Goal: Task Accomplishment & Management: Manage account settings

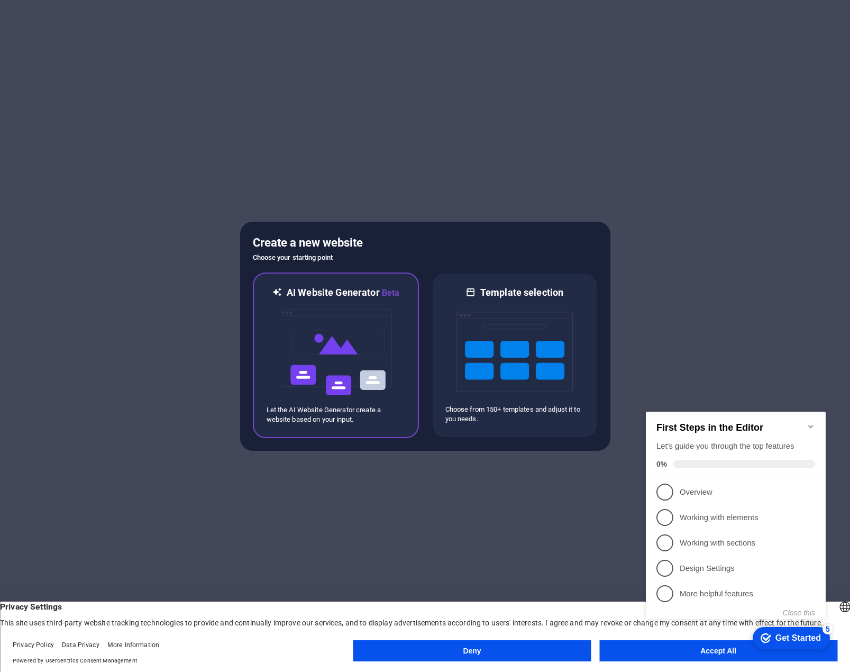
click at [332, 340] on img at bounding box center [336, 352] width 116 height 106
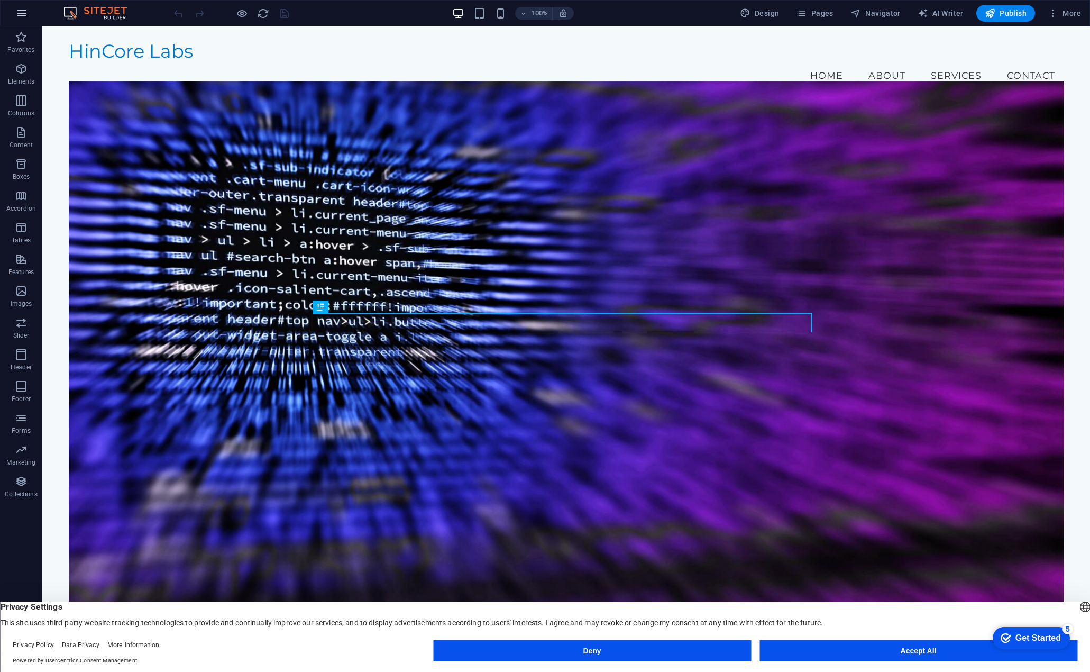
click at [0, 0] on icon "button" at bounding box center [0, 0] width 0 height 0
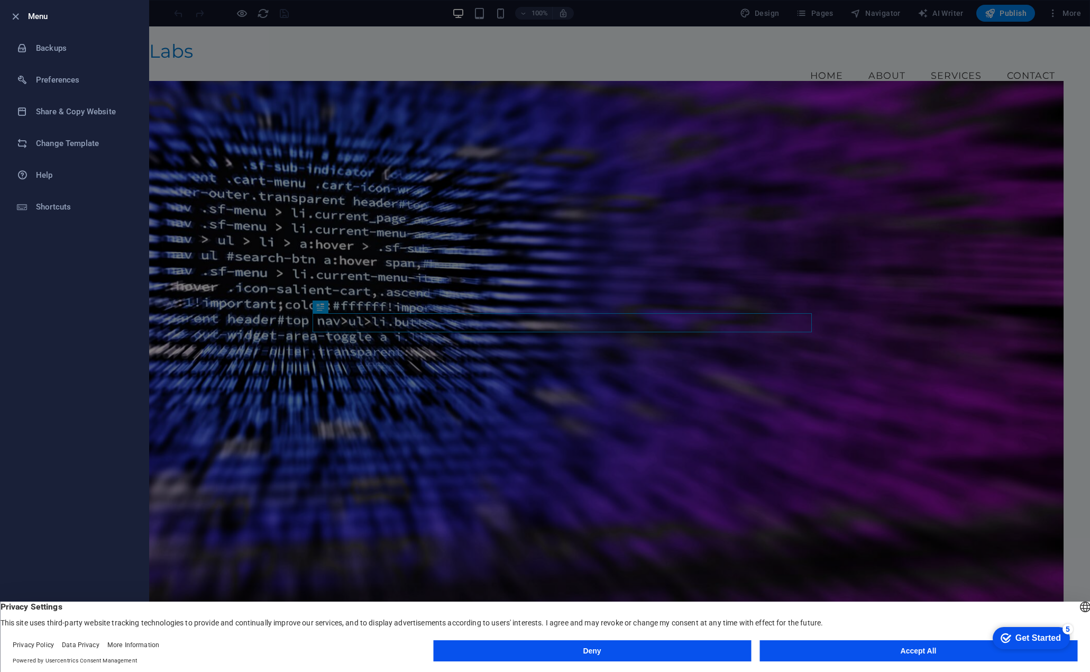
click at [606, 43] on div at bounding box center [545, 336] width 1090 height 672
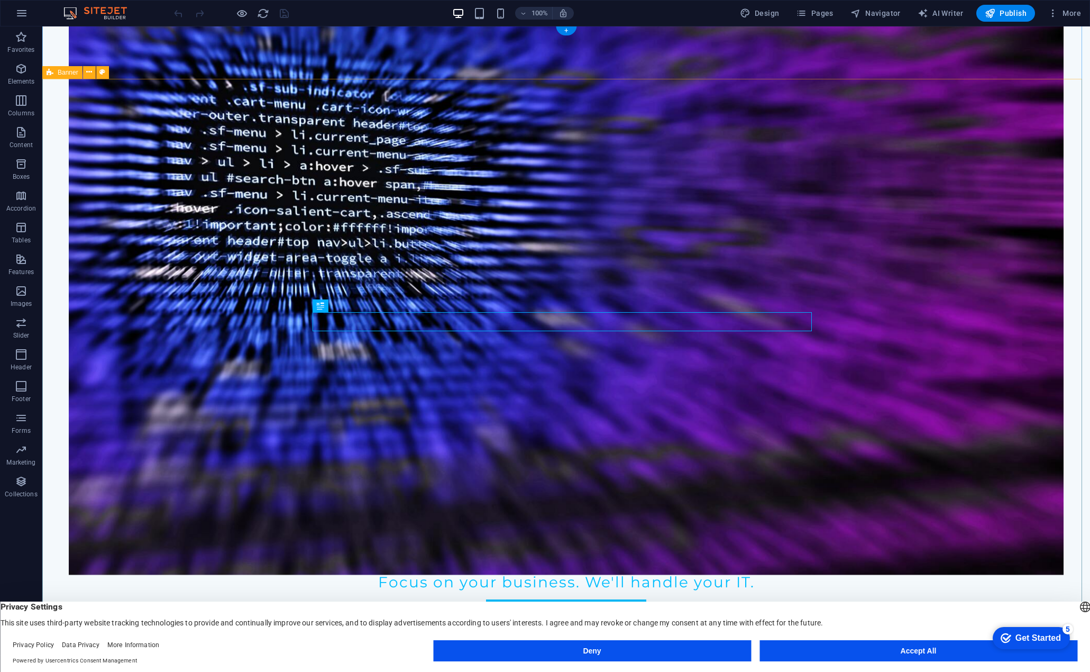
scroll to position [212, 0]
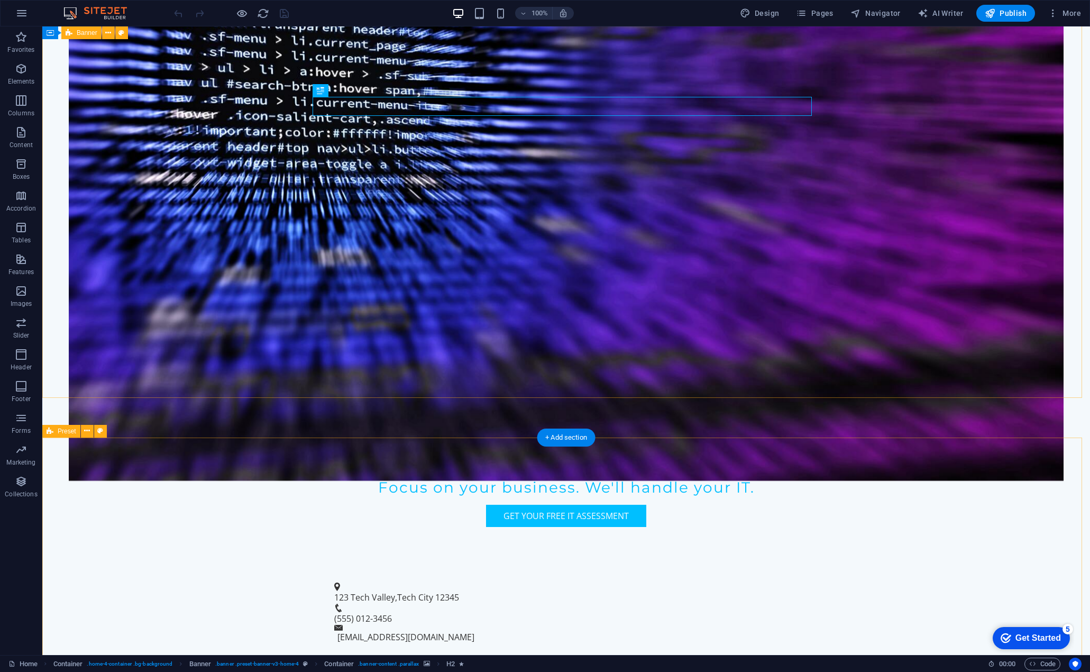
scroll to position [370, 0]
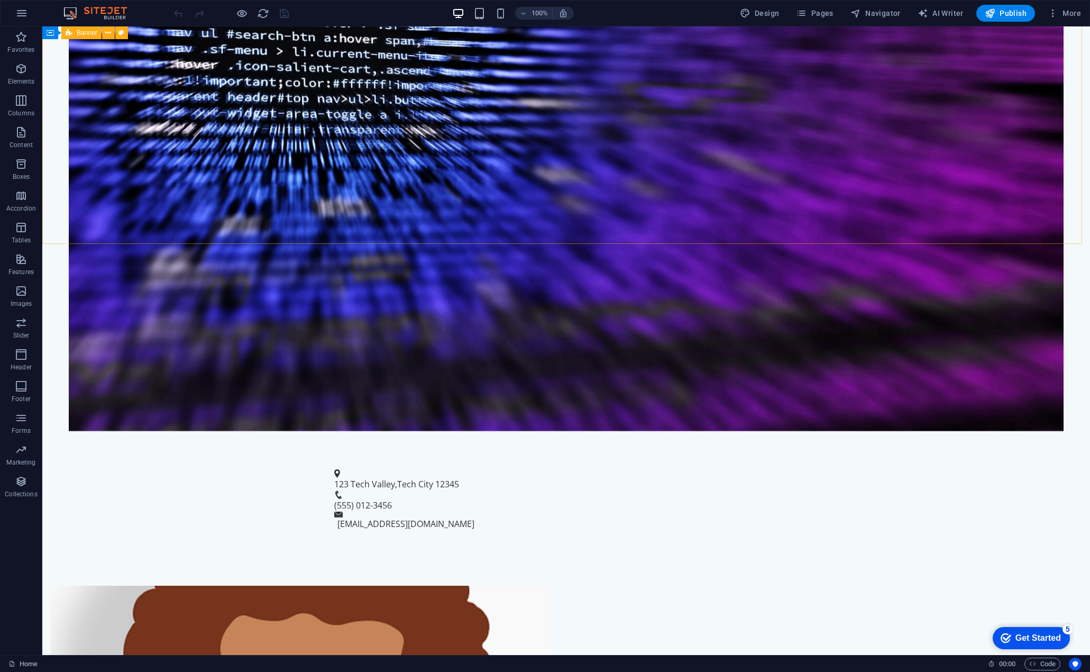
click at [0, 0] on icon "button" at bounding box center [0, 0] width 0 height 0
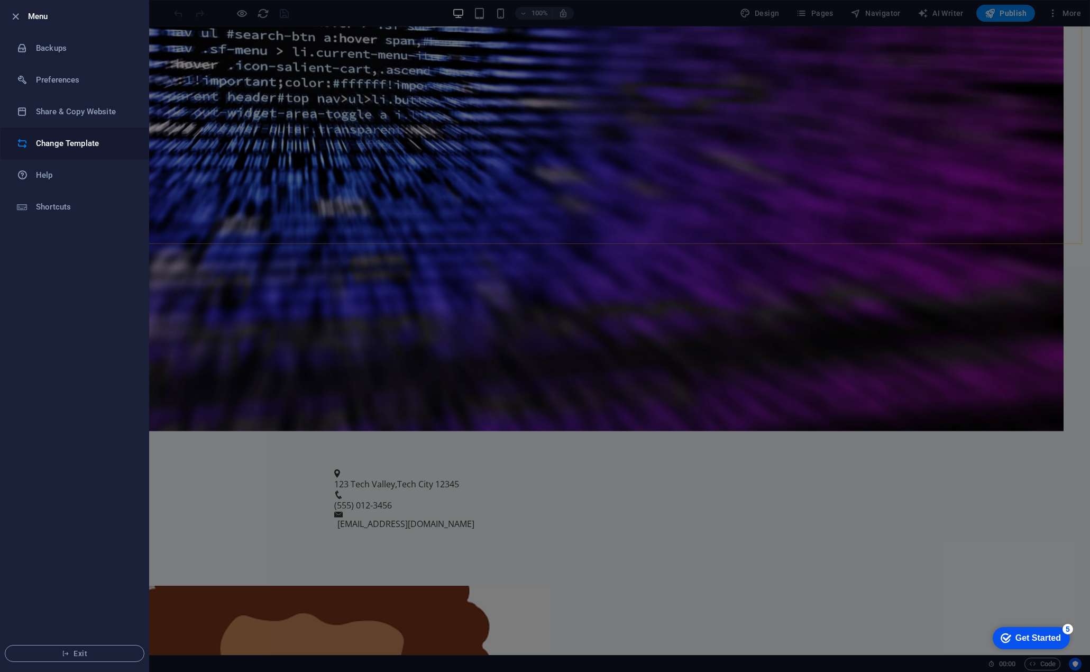
click at [58, 145] on h6 "Change Template" at bounding box center [85, 143] width 98 height 13
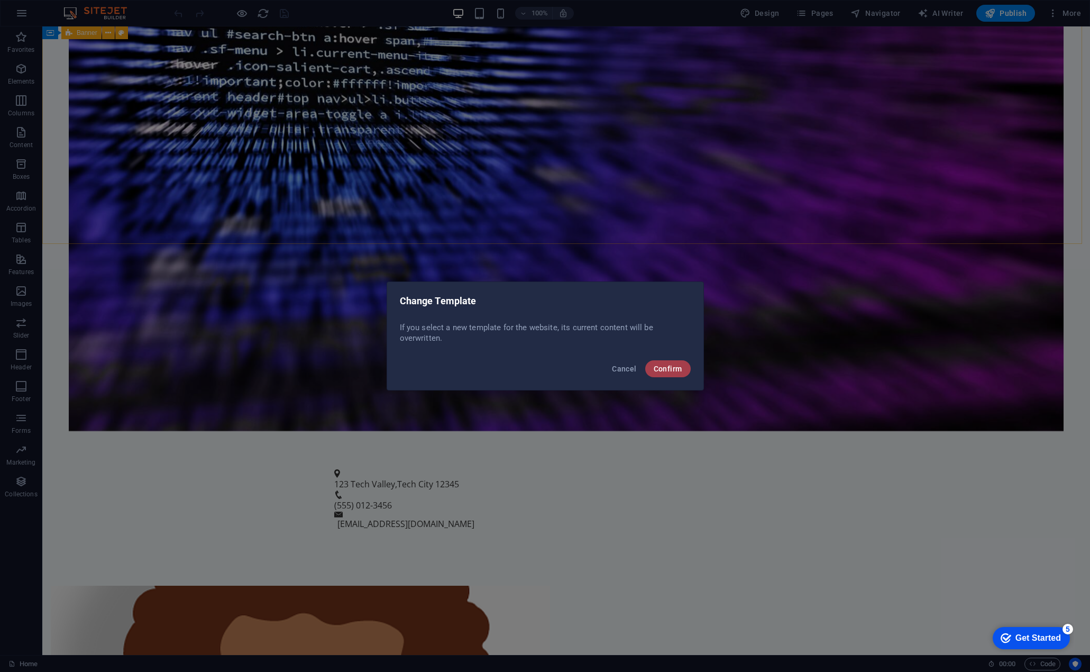
click at [667, 365] on span "Confirm" at bounding box center [668, 368] width 29 height 8
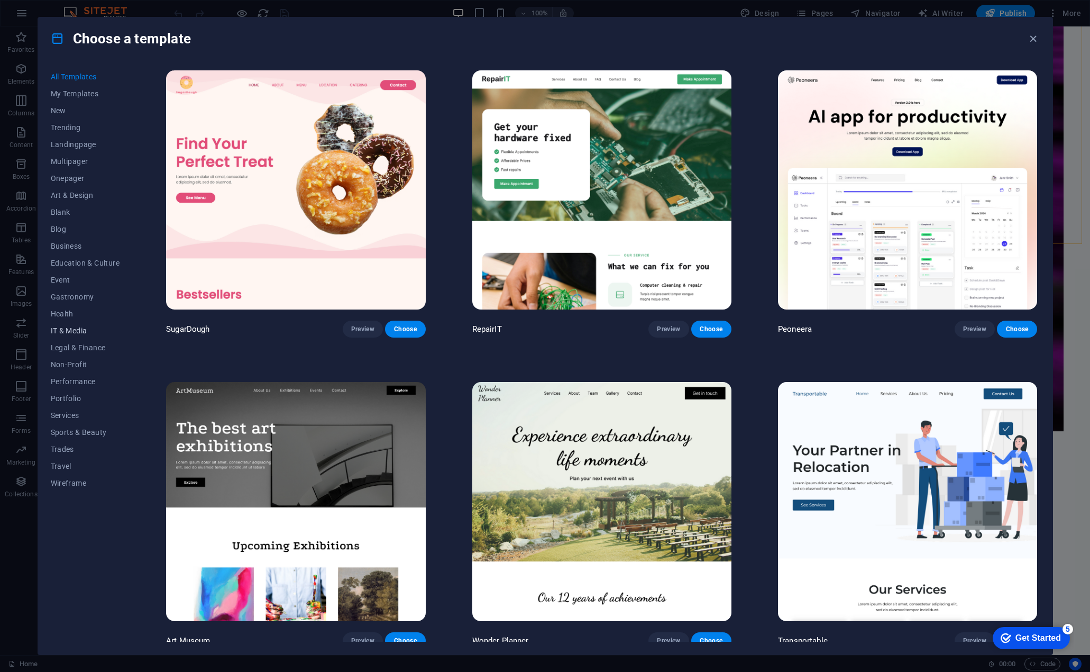
click at [68, 329] on span "IT & Media" at bounding box center [85, 330] width 69 height 8
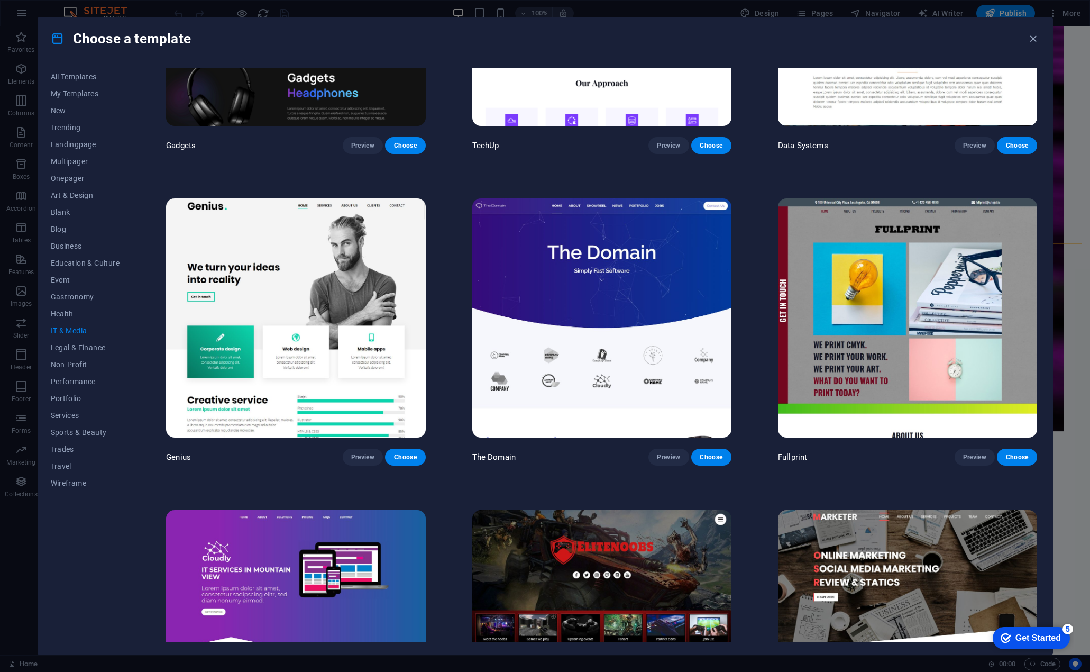
scroll to position [529, 0]
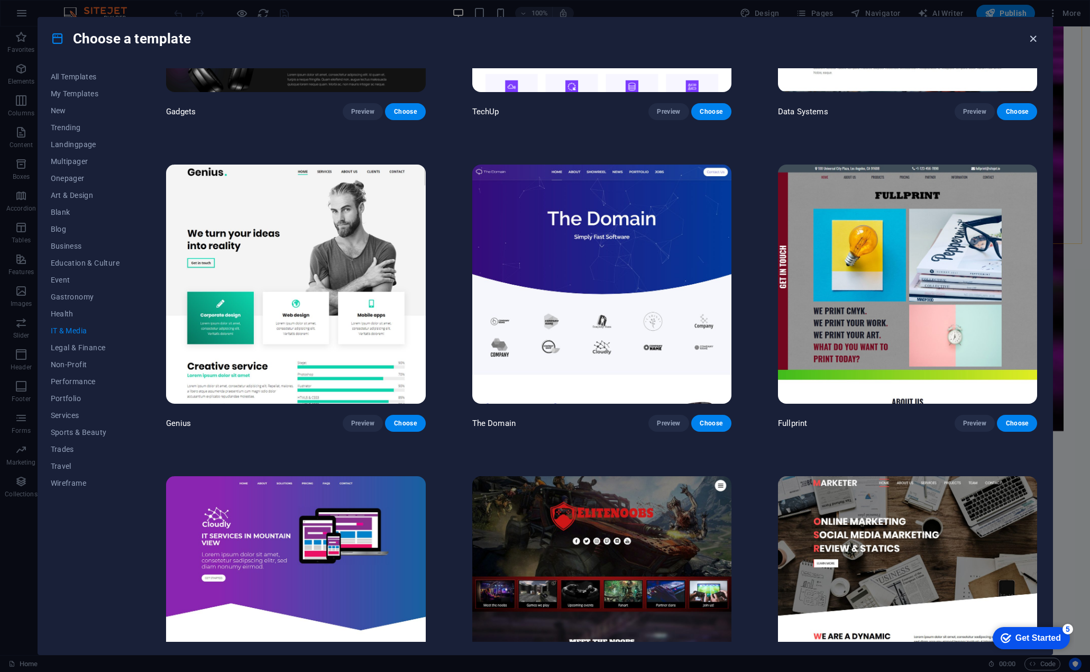
click at [1029, 34] on icon "button" at bounding box center [1033, 39] width 12 height 12
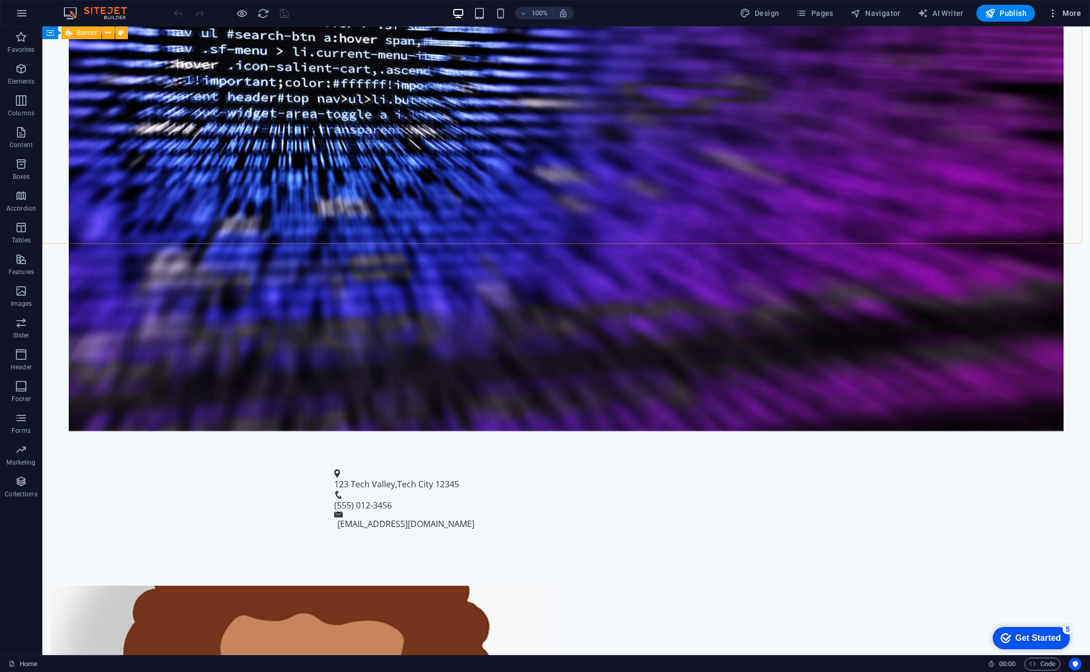
click at [1052, 14] on icon "button" at bounding box center [1053, 13] width 11 height 11
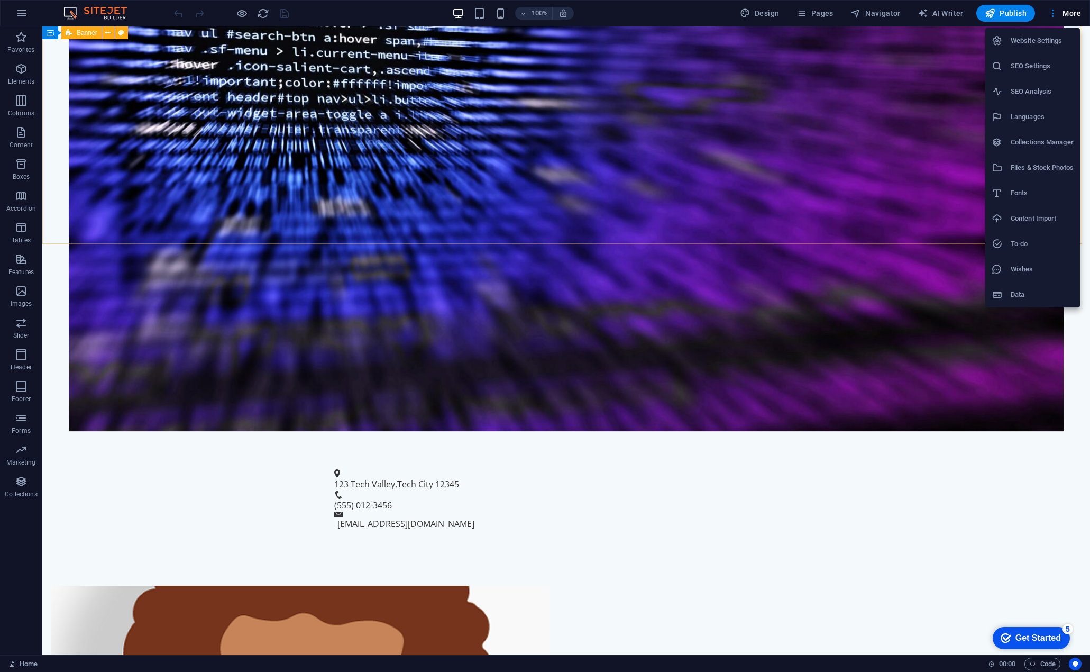
click at [942, 12] on div at bounding box center [545, 336] width 1090 height 672
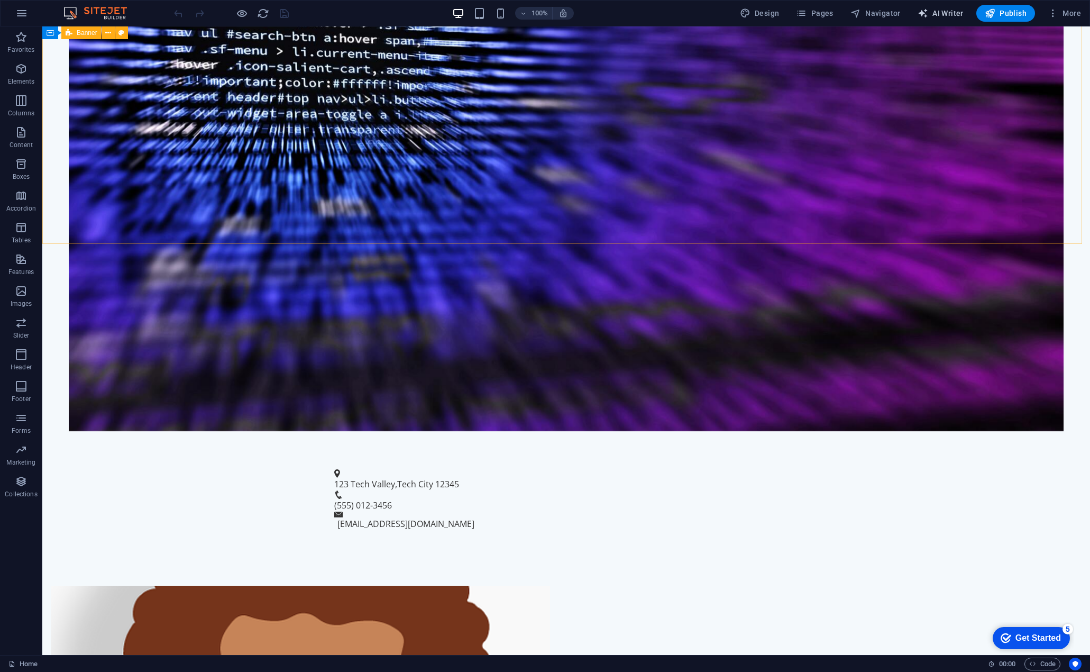
click at [924, 13] on icon "button" at bounding box center [923, 13] width 11 height 11
select select "English"
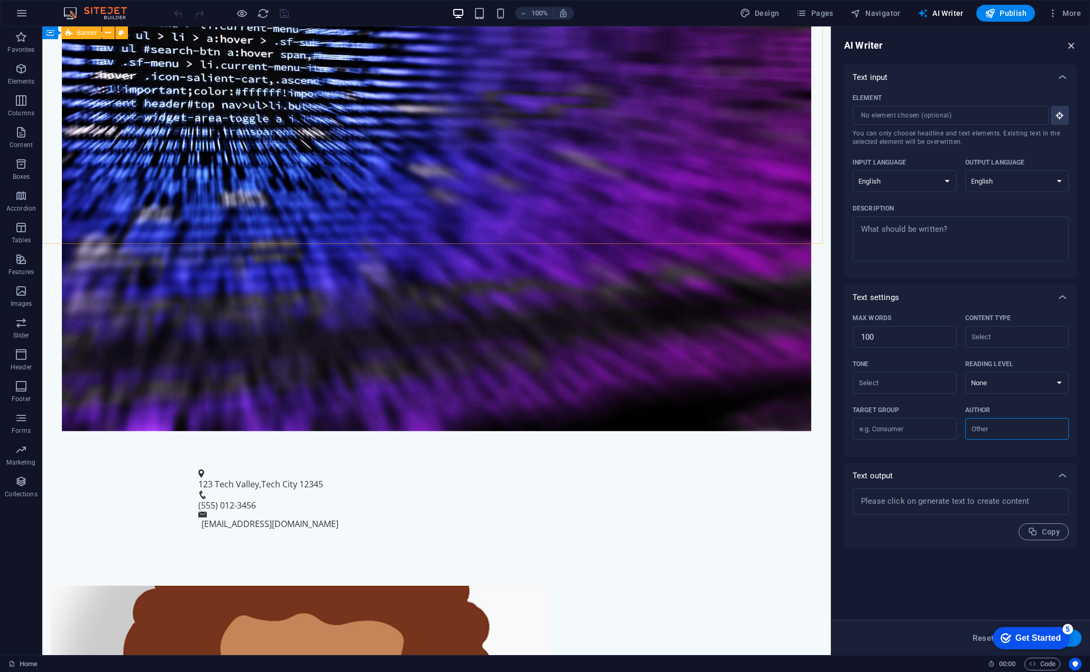
drag, startPoint x: 1072, startPoint y: 48, endPoint x: 1026, endPoint y: 19, distance: 54.4
click at [1072, 48] on icon "button" at bounding box center [1072, 46] width 12 height 12
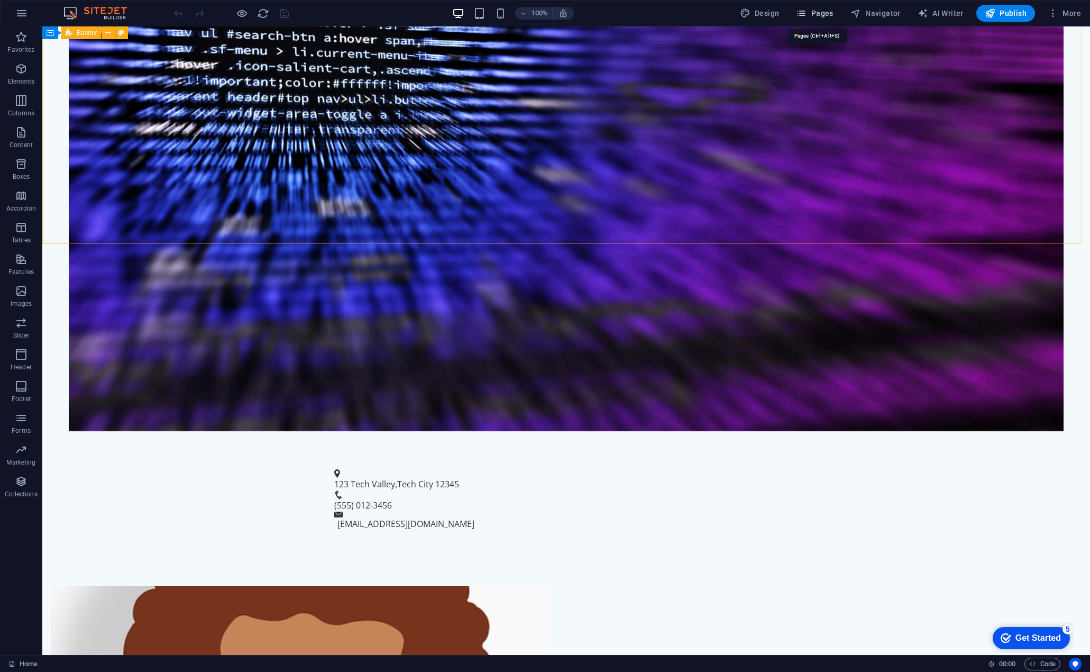
click at [822, 10] on span "Pages" at bounding box center [814, 13] width 37 height 11
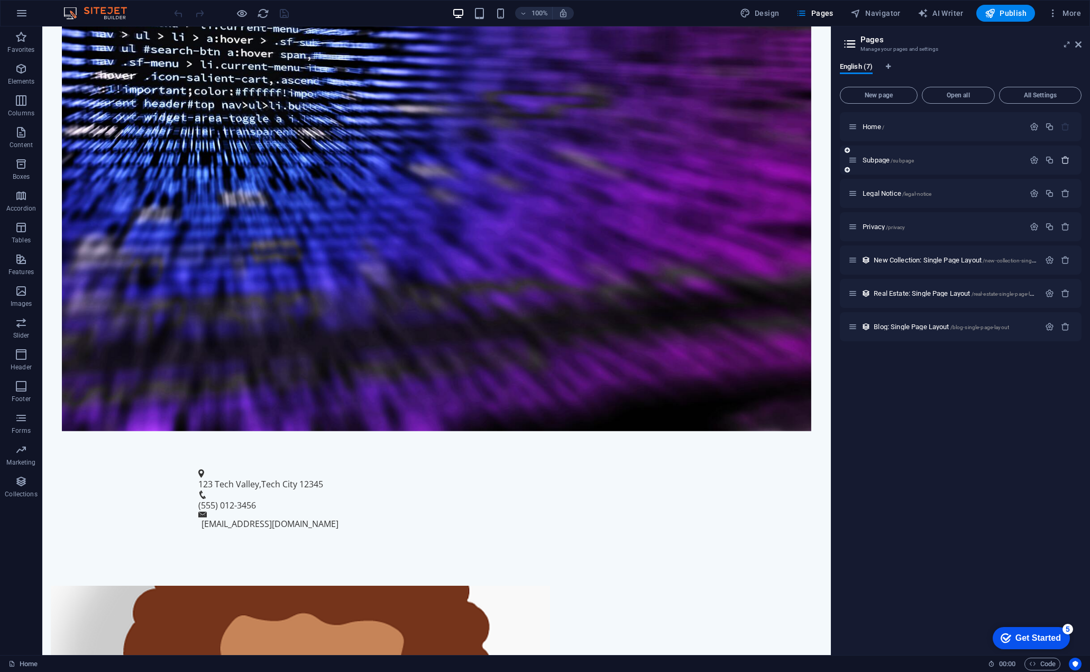
click at [1064, 160] on icon "button" at bounding box center [1065, 159] width 9 height 9
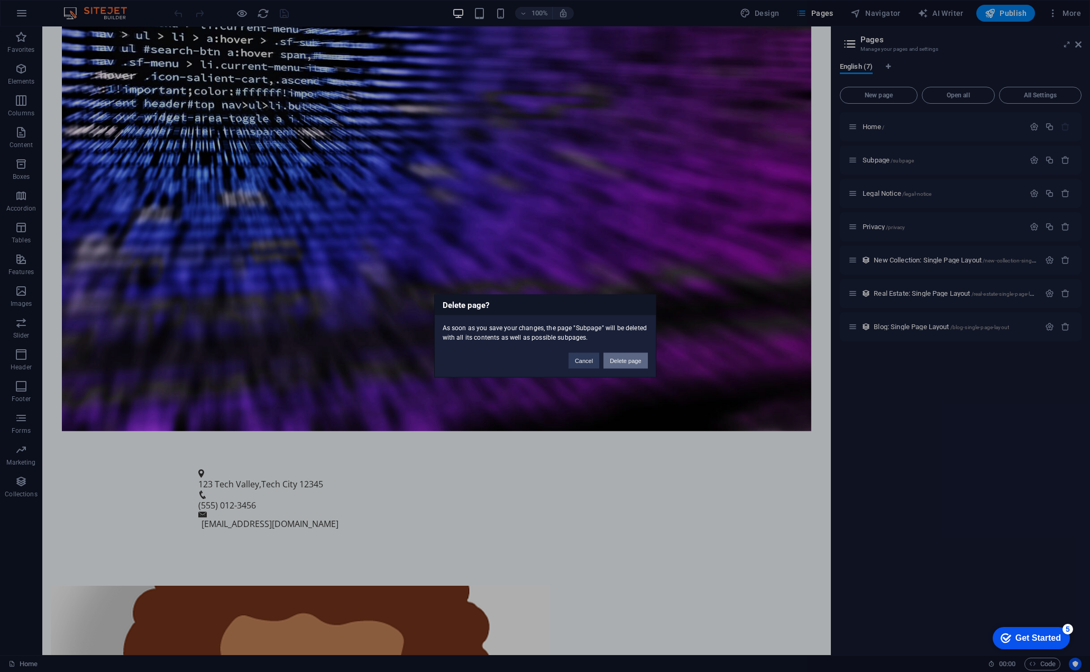
click at [625, 361] on button "Delete page" at bounding box center [625, 361] width 44 height 16
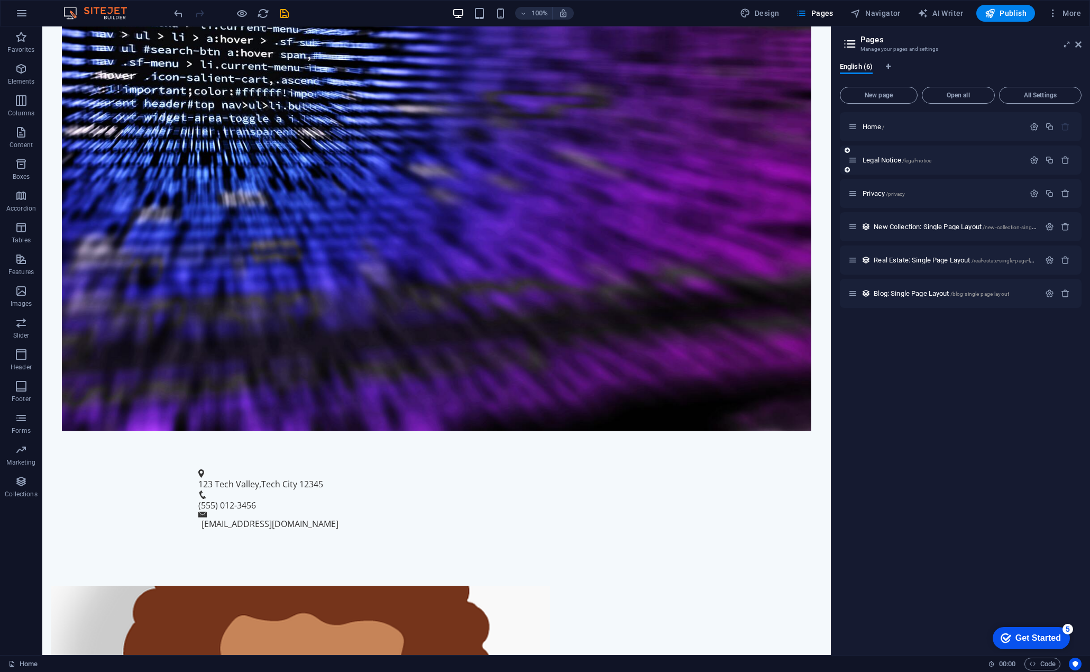
click at [1065, 165] on div at bounding box center [1050, 160] width 47 height 12
click at [1033, 663] on icon "button" at bounding box center [1032, 663] width 7 height 7
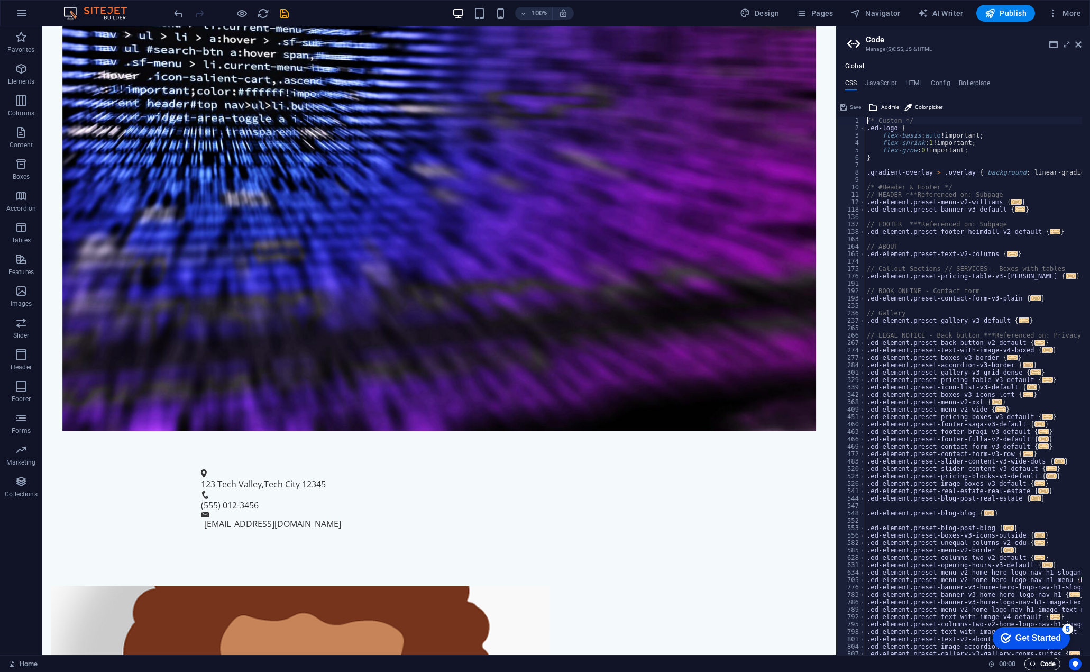
click at [1033, 663] on icon "button" at bounding box center [1032, 663] width 7 height 7
click at [1077, 45] on icon at bounding box center [1078, 44] width 6 height 8
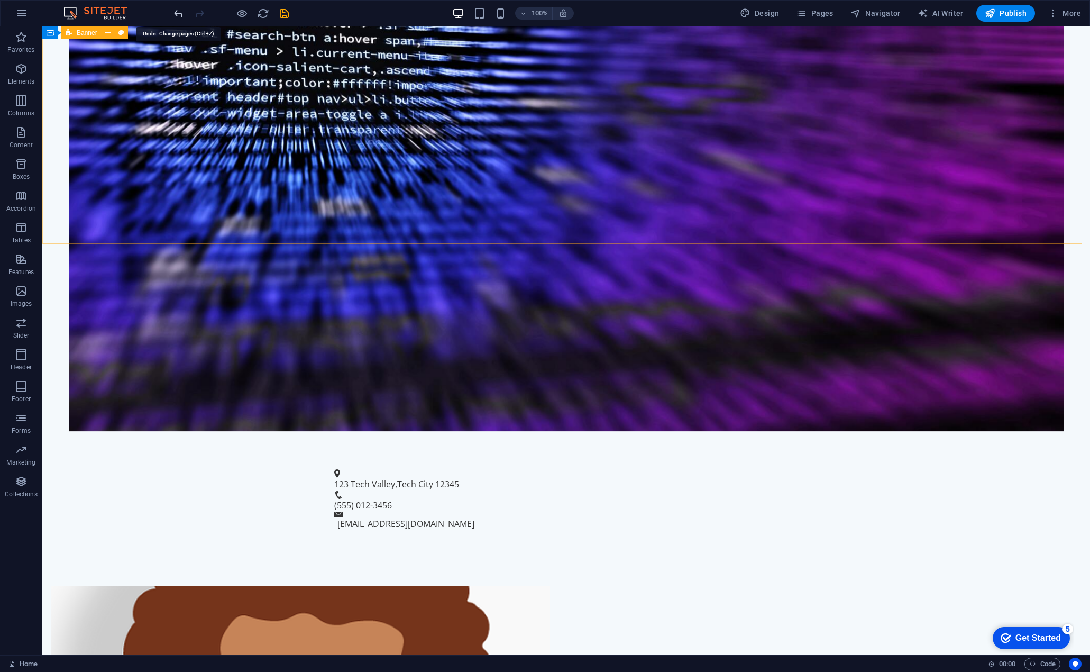
click at [936, 14] on span "AI Writer" at bounding box center [941, 13] width 46 height 11
select select "English"
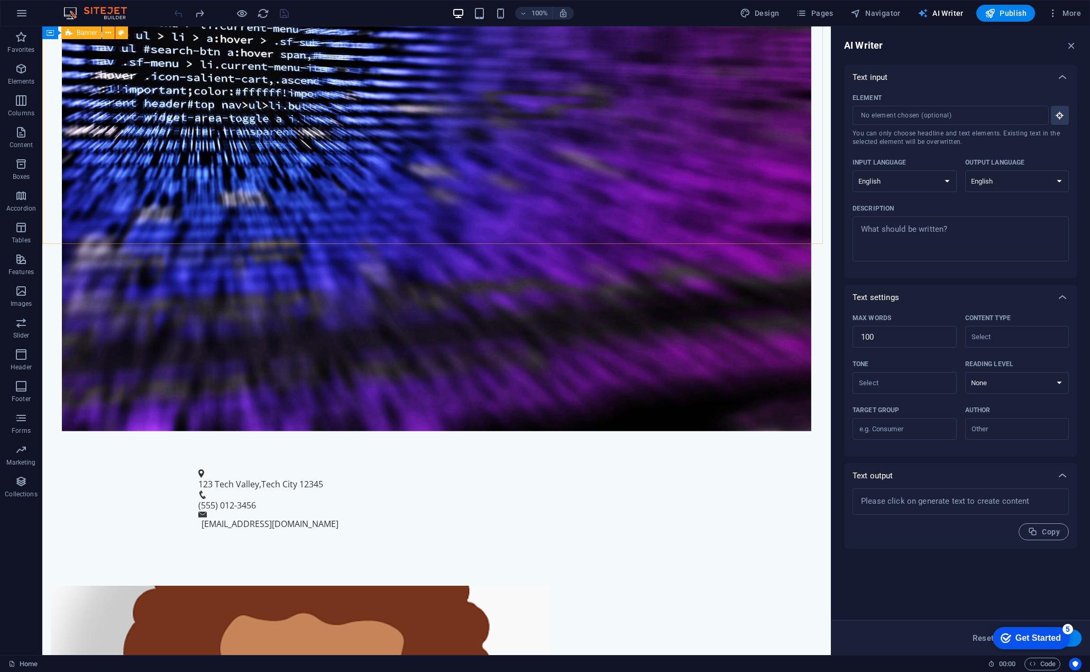
click at [936, 14] on span "AI Writer" at bounding box center [941, 13] width 46 height 11
click at [1052, 14] on icon "button" at bounding box center [1053, 13] width 11 height 11
click at [1035, 171] on h6 "Files & Stock Photos" at bounding box center [1042, 167] width 63 height 13
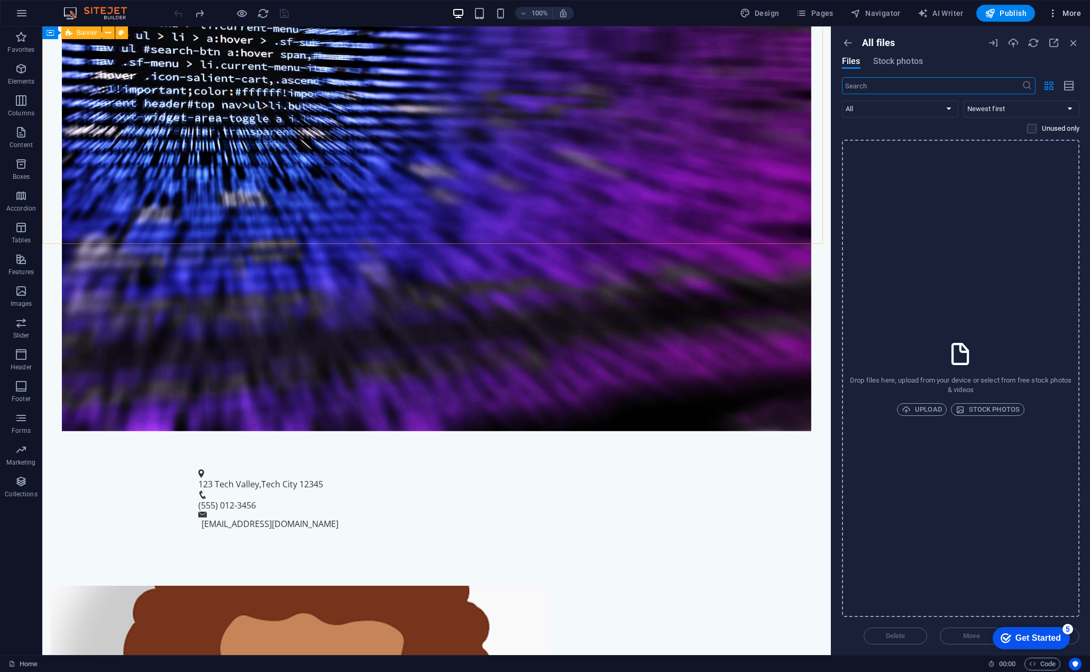
click at [1061, 15] on span "More" at bounding box center [1064, 13] width 33 height 11
click at [1037, 42] on h6 "Website Settings" at bounding box center [1042, 40] width 63 height 13
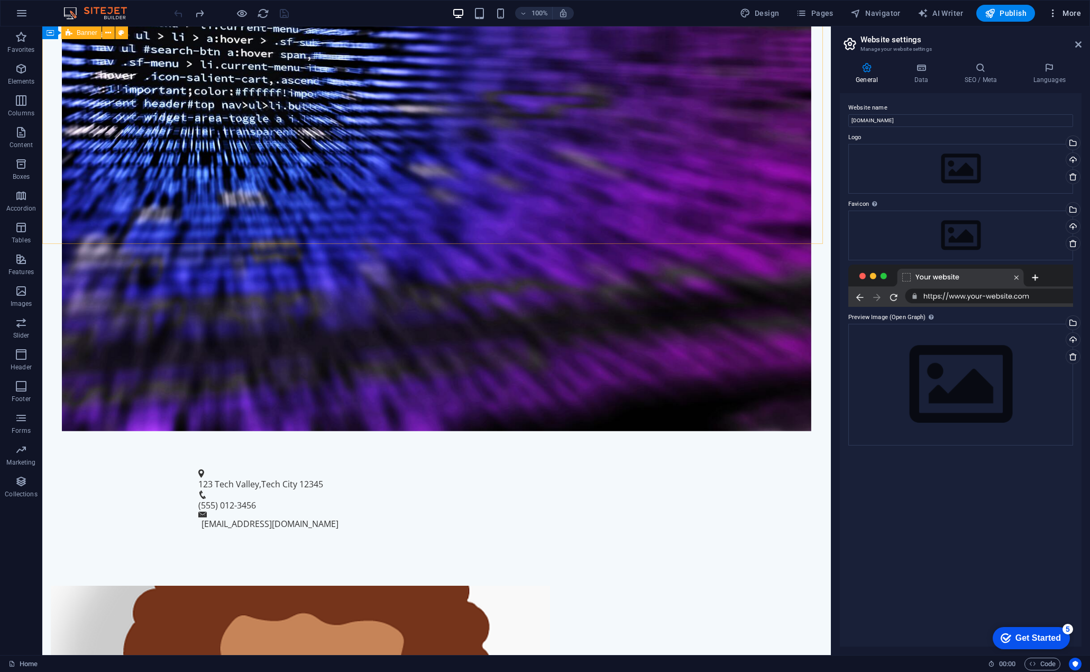
click at [1056, 14] on icon "button" at bounding box center [1053, 13] width 11 height 11
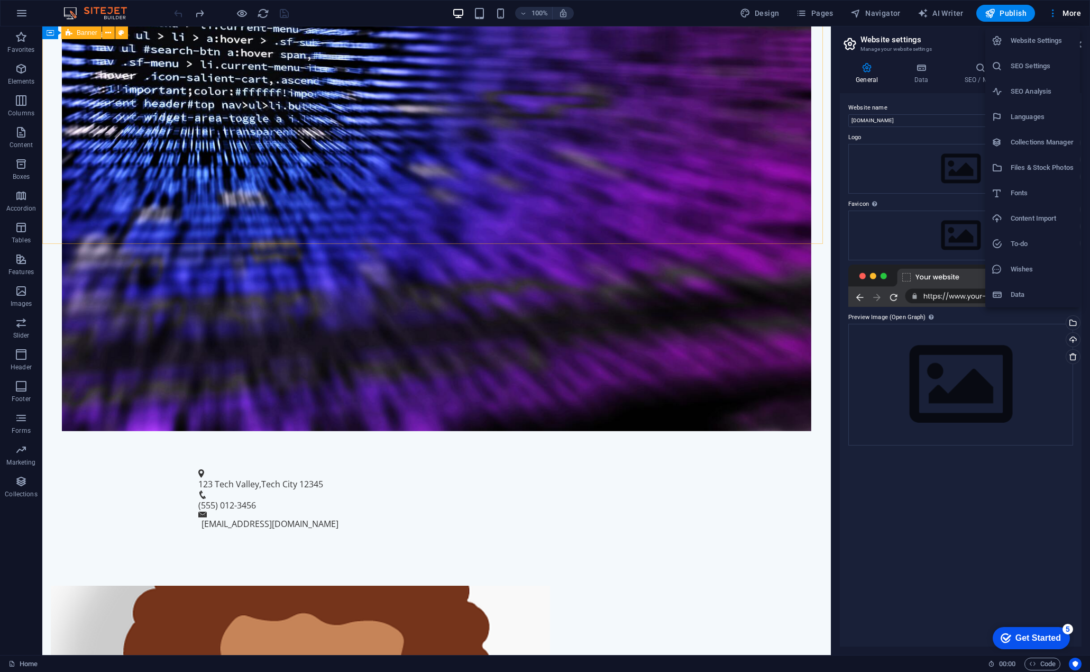
click at [25, 662] on div at bounding box center [545, 336] width 1090 height 672
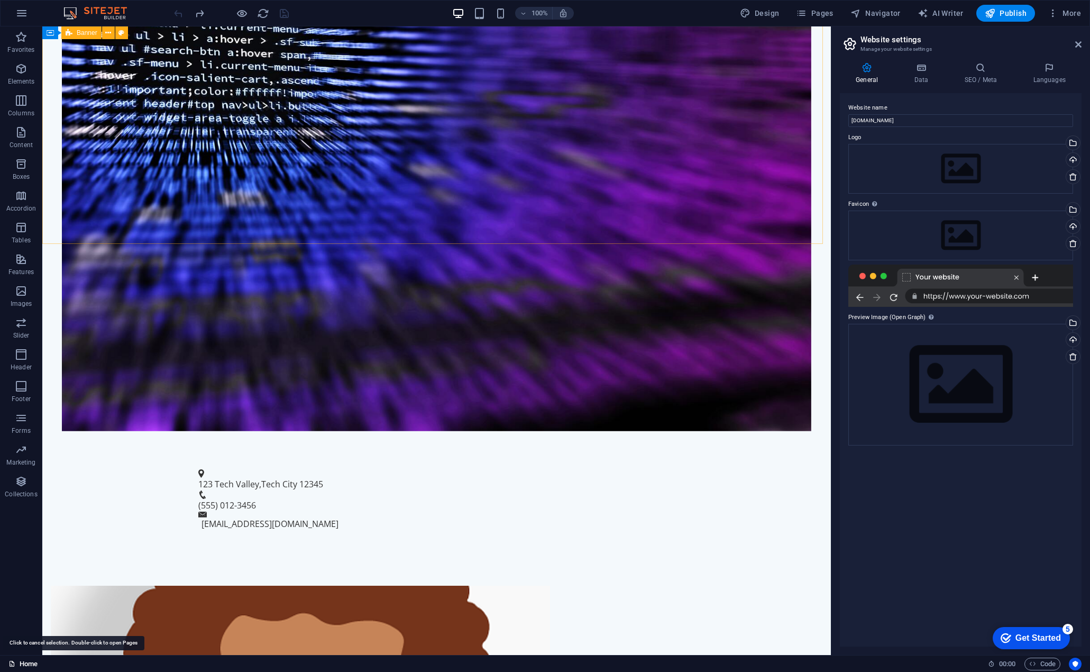
click at [19, 665] on link "Home" at bounding box center [22, 663] width 29 height 13
click at [21, 663] on link "Home" at bounding box center [22, 663] width 29 height 13
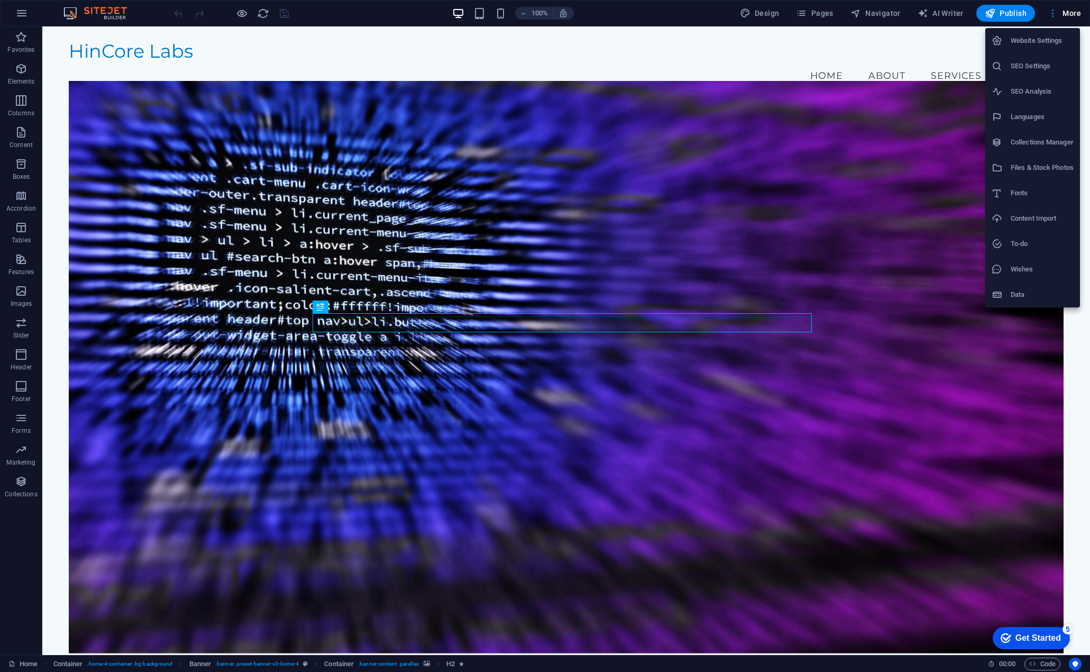
click at [1031, 40] on h6 "Website Settings" at bounding box center [1042, 40] width 63 height 13
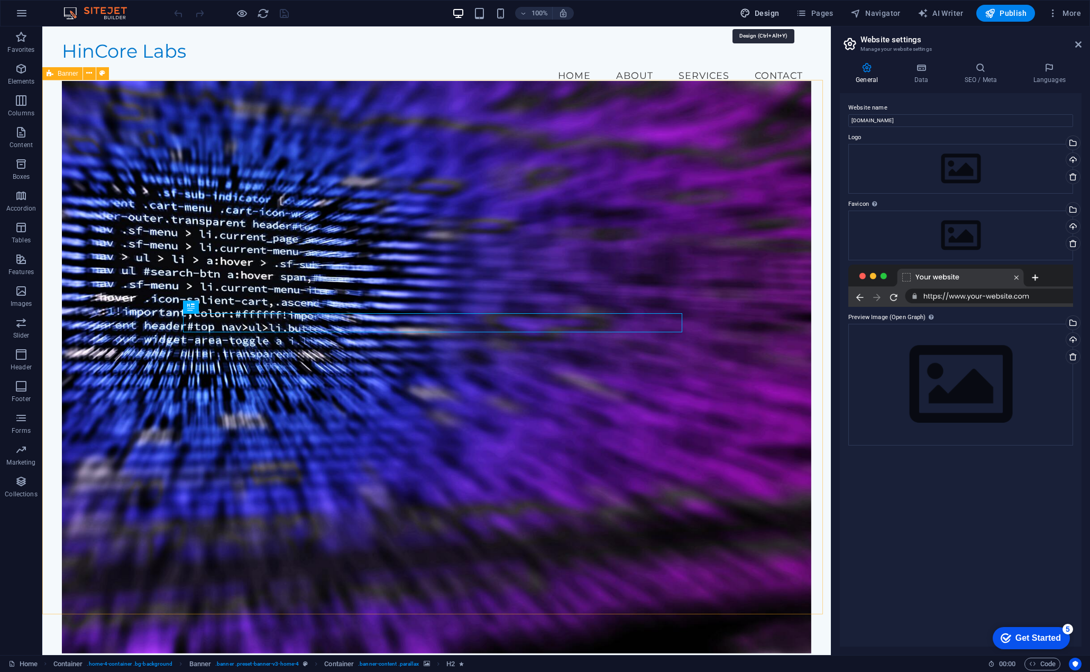
click at [762, 18] on span "Design" at bounding box center [760, 13] width 40 height 11
select select "px"
select select "200"
select select "px"
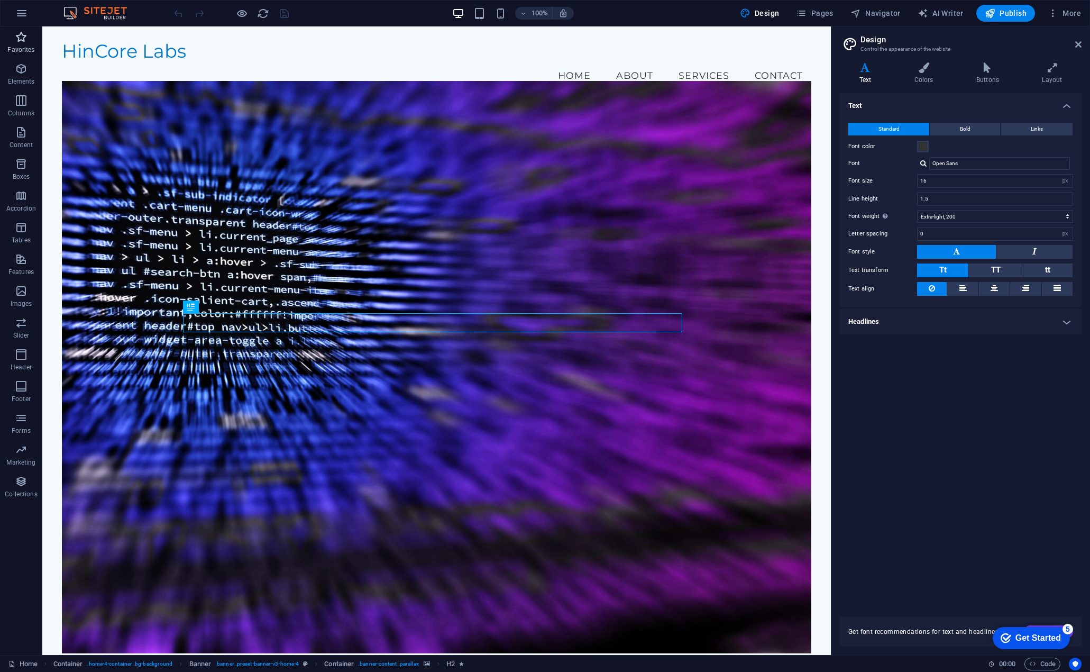
click at [22, 47] on p "Favorites" at bounding box center [20, 49] width 27 height 8
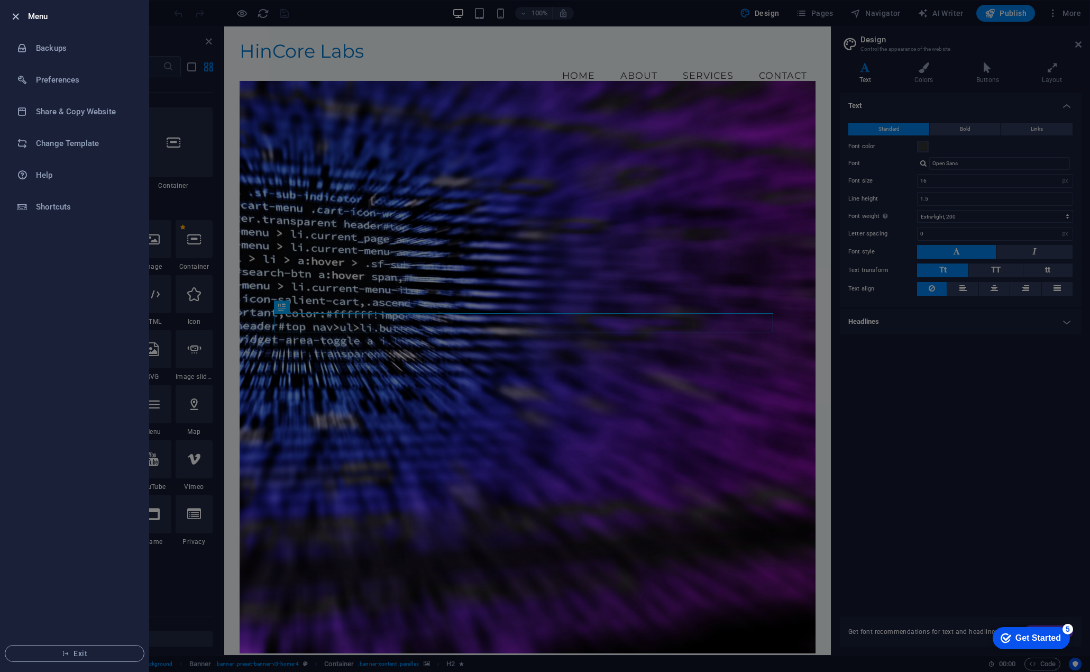
click at [14, 20] on icon "button" at bounding box center [16, 17] width 12 height 12
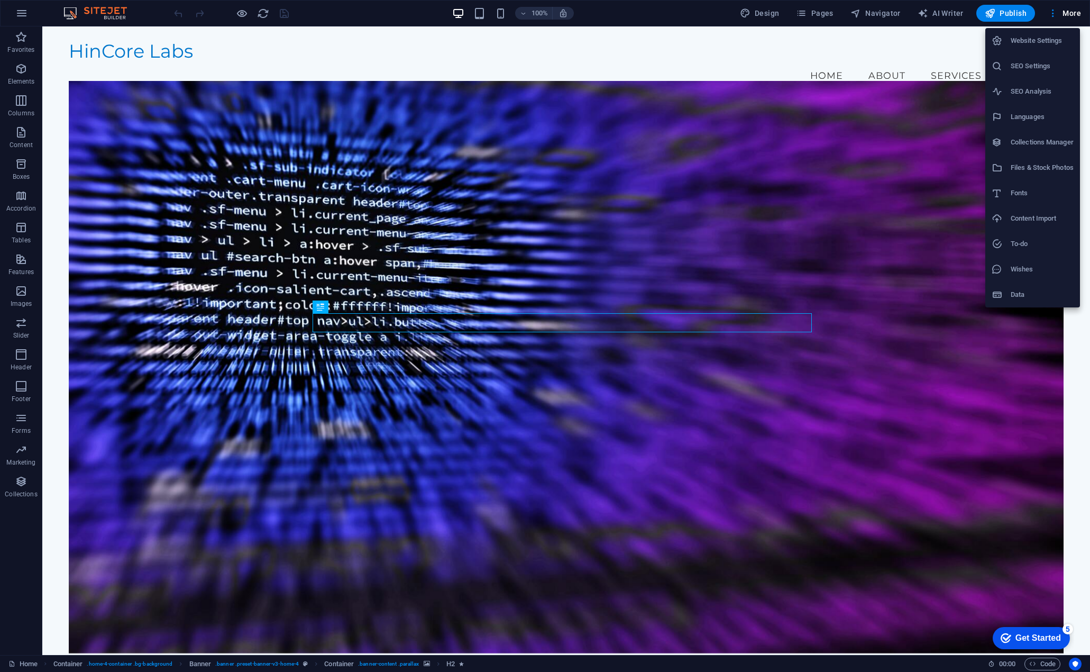
click at [20, 16] on div at bounding box center [545, 336] width 1090 height 672
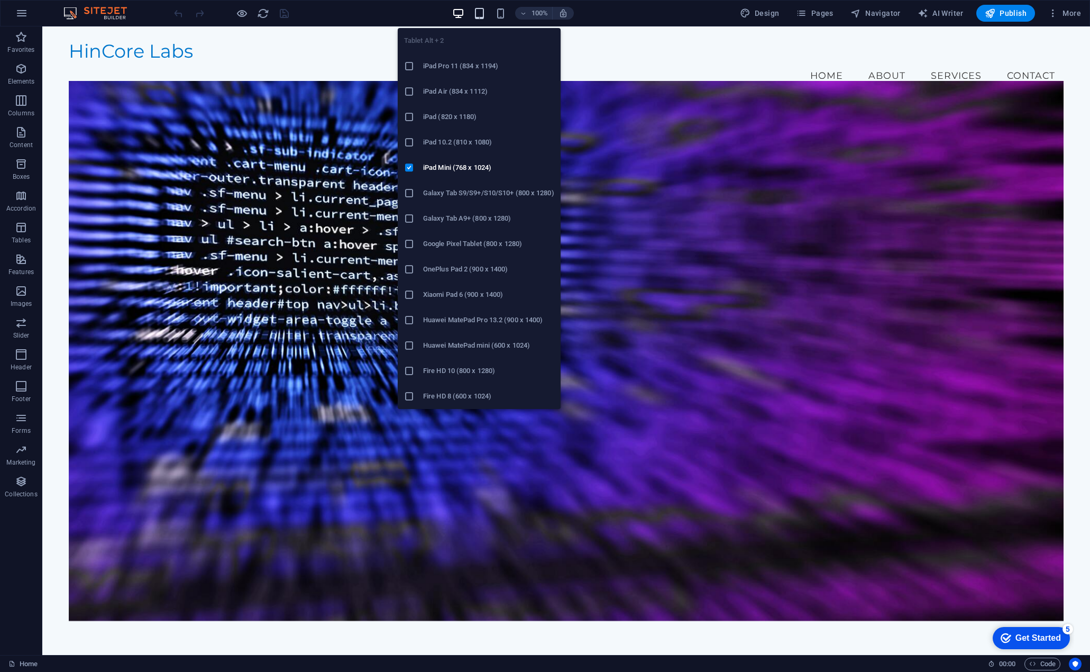
click at [0, 0] on span "button" at bounding box center [0, 0] width 0 height 0
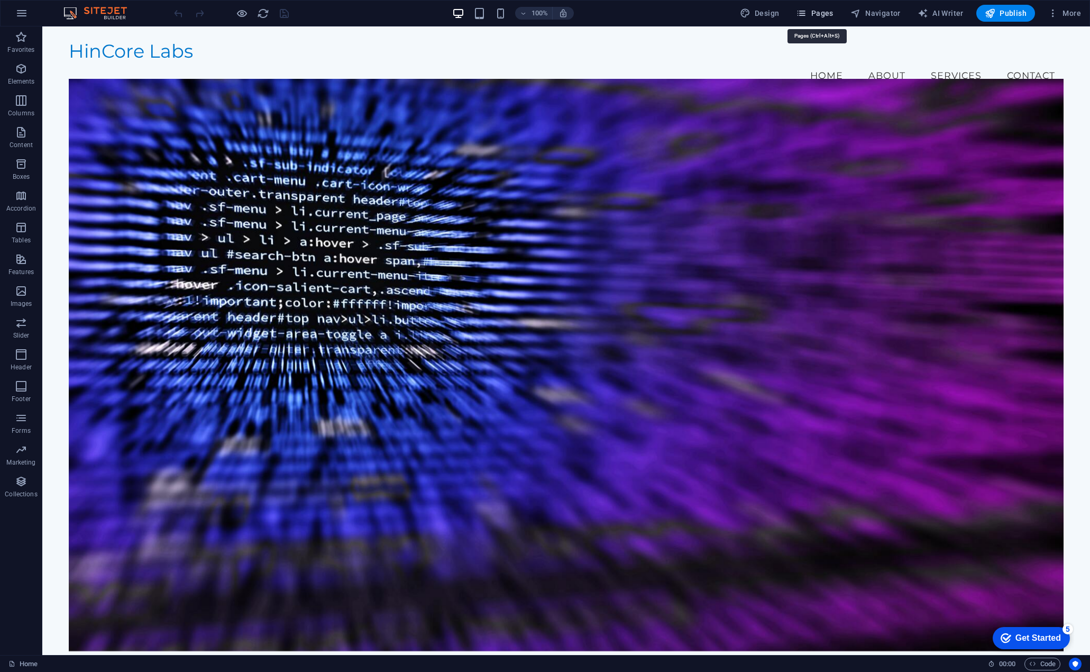
click at [820, 16] on span "Pages" at bounding box center [814, 13] width 37 height 11
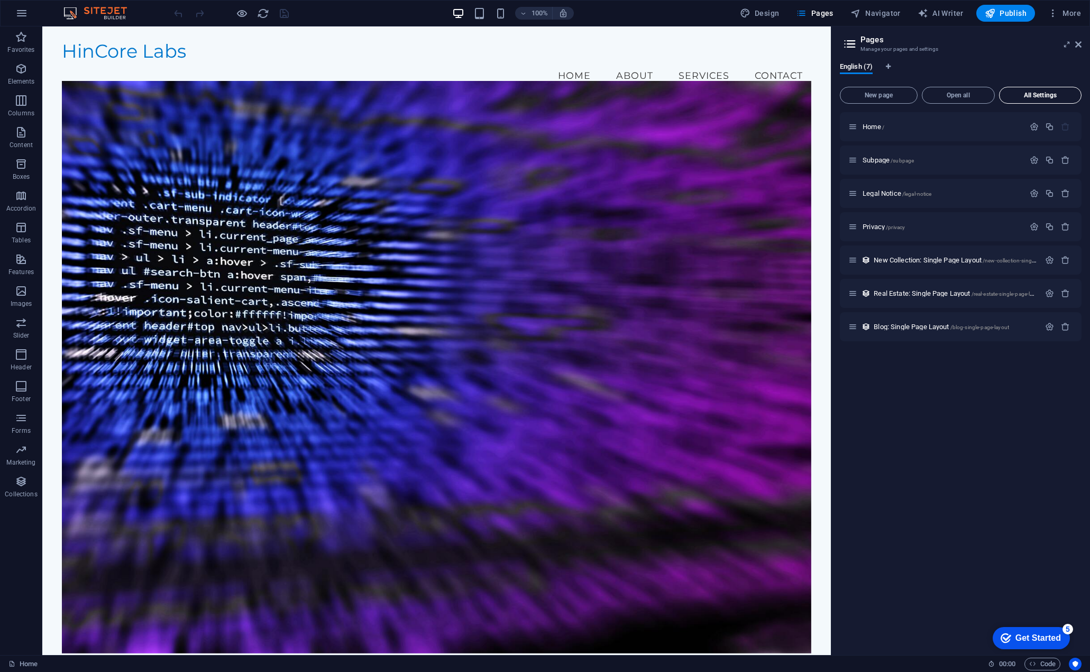
click at [1033, 97] on span "All Settings" at bounding box center [1040, 95] width 73 height 6
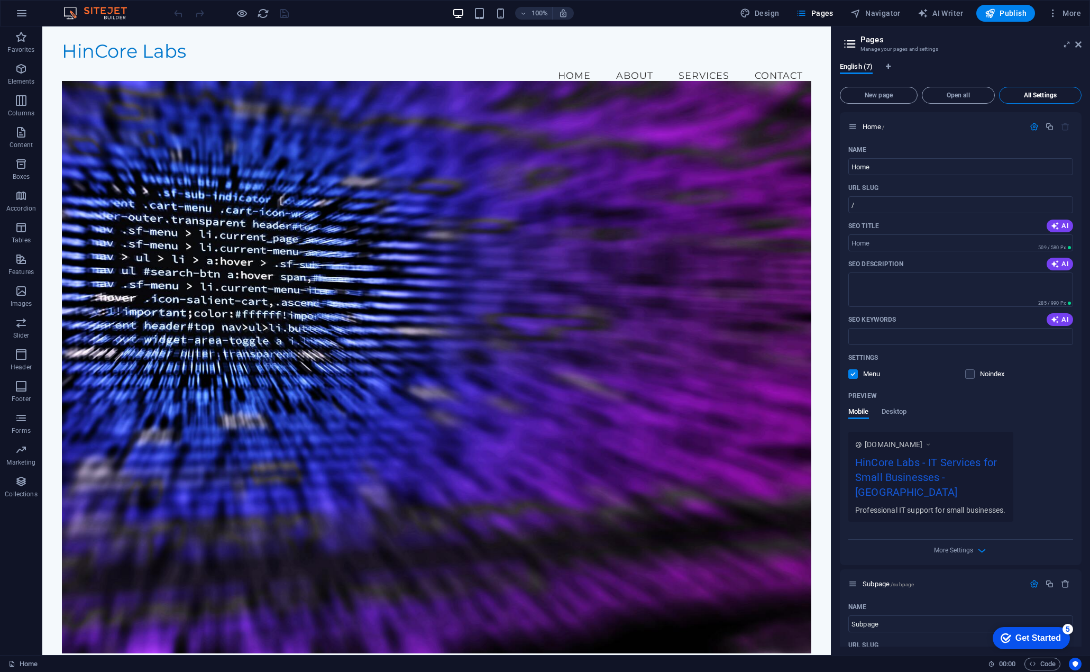
scroll to position [1582, 0]
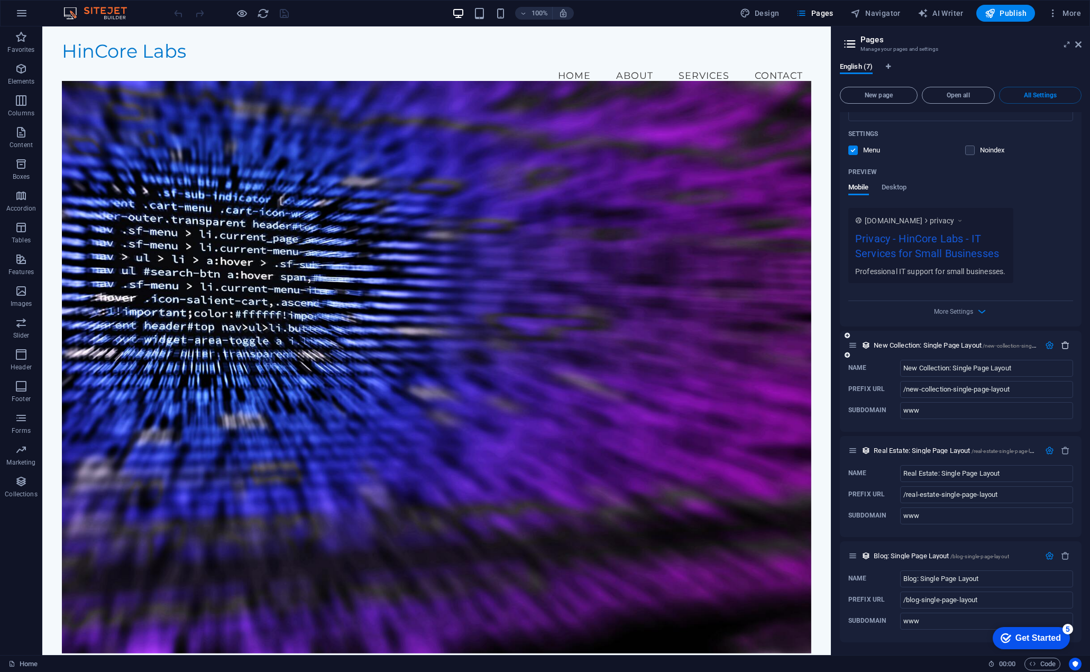
click at [1062, 350] on icon "button" at bounding box center [1065, 345] width 9 height 9
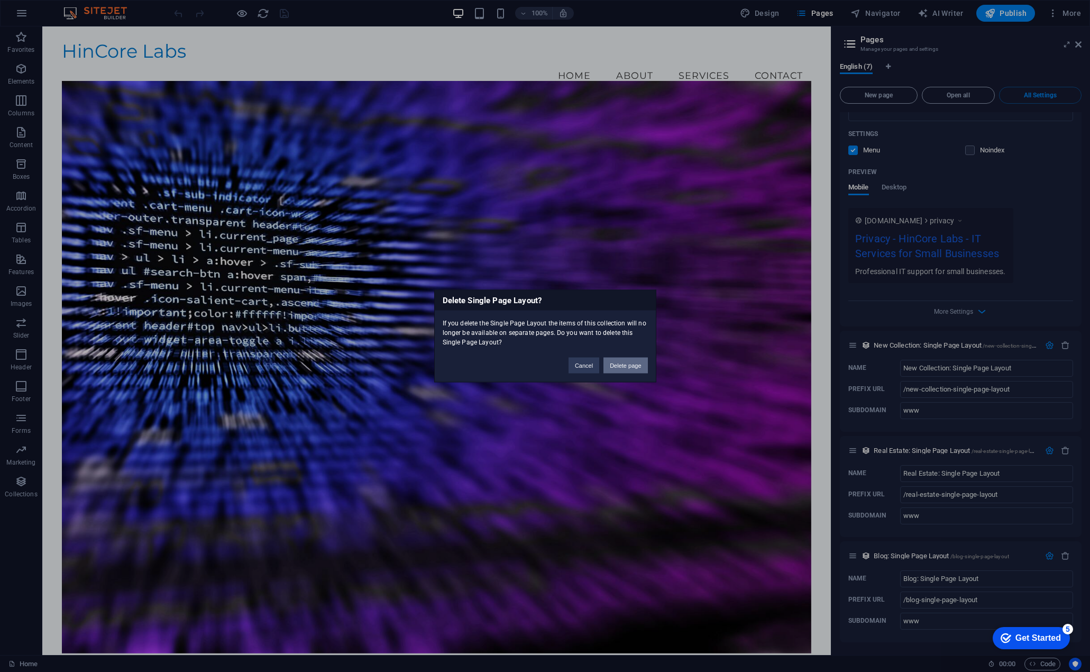
drag, startPoint x: 619, startPoint y: 361, endPoint x: 668, endPoint y: 308, distance: 72.3
click at [619, 362] on button "Delete page" at bounding box center [625, 366] width 44 height 16
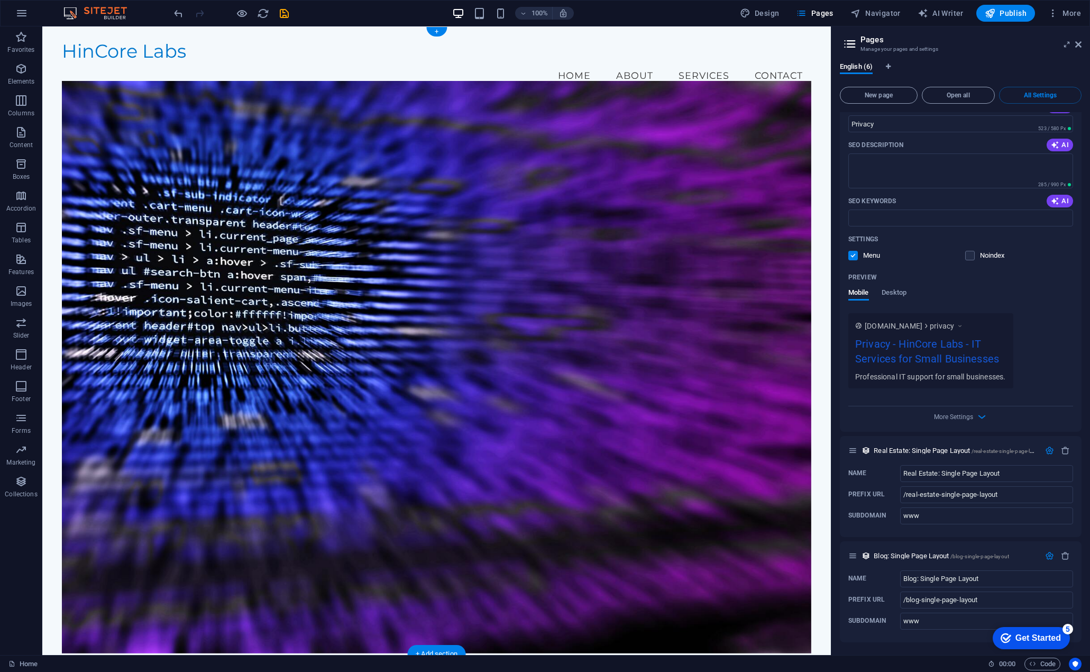
scroll to position [1488, 0]
click at [1064, 448] on icon "button" at bounding box center [1065, 450] width 9 height 9
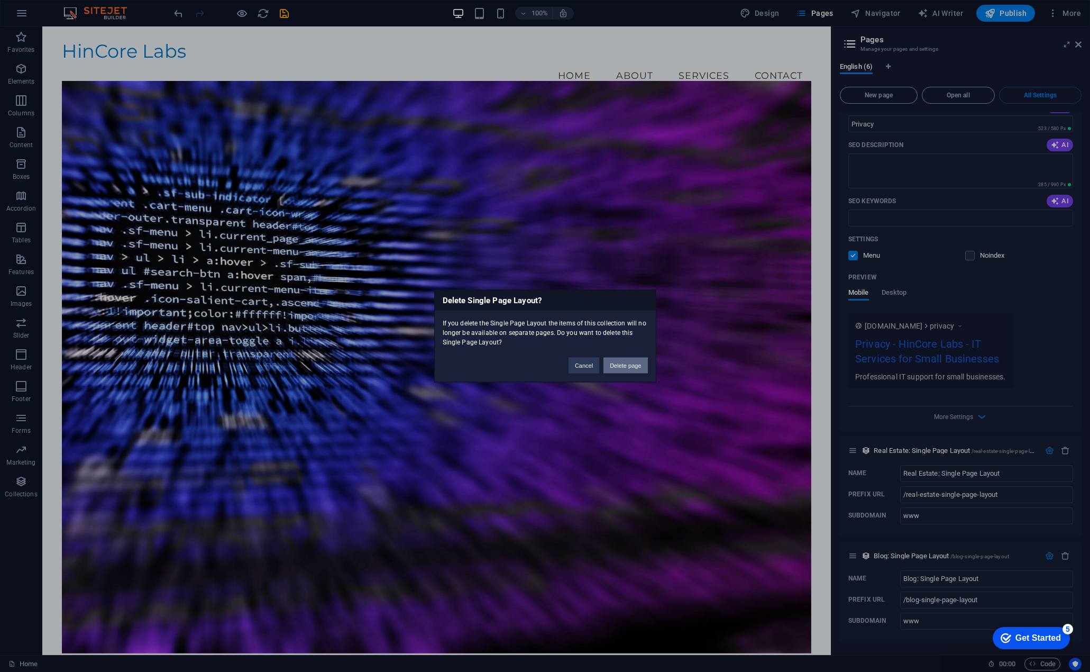
click at [630, 368] on button "Delete page" at bounding box center [625, 366] width 44 height 16
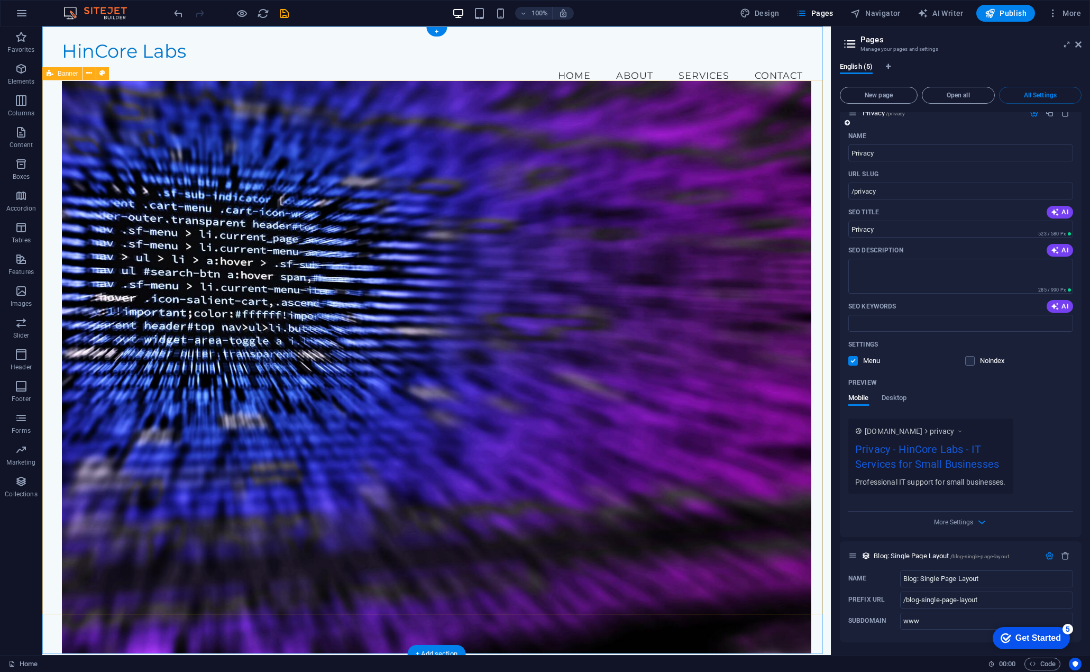
scroll to position [1383, 0]
click at [1061, 554] on icon "button" at bounding box center [1065, 555] width 9 height 9
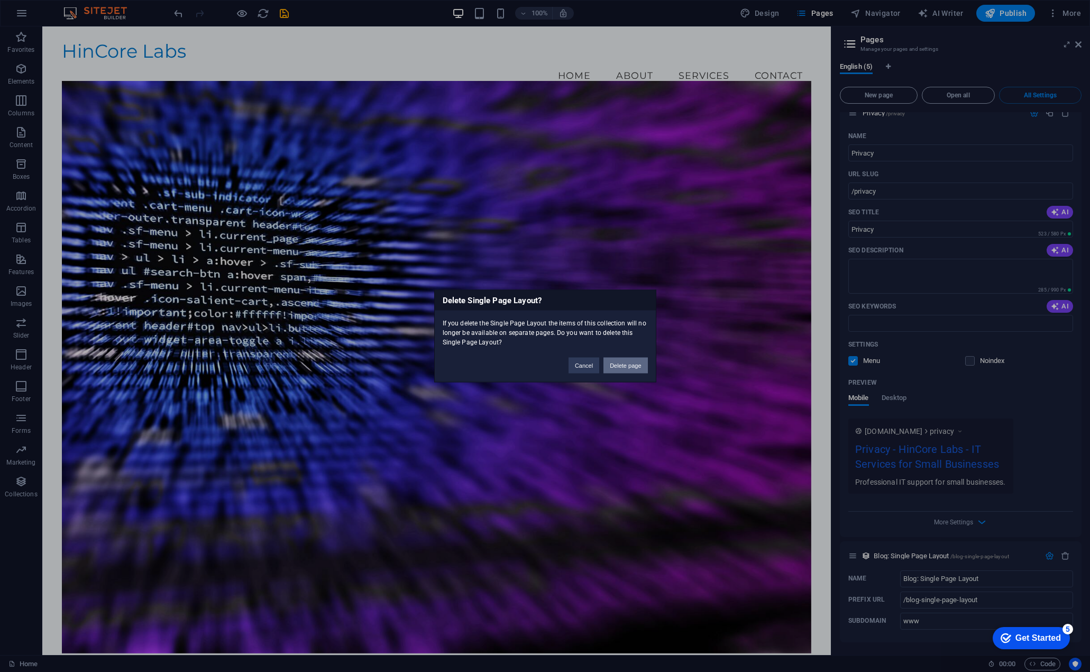
click at [623, 366] on button "Delete page" at bounding box center [625, 366] width 44 height 16
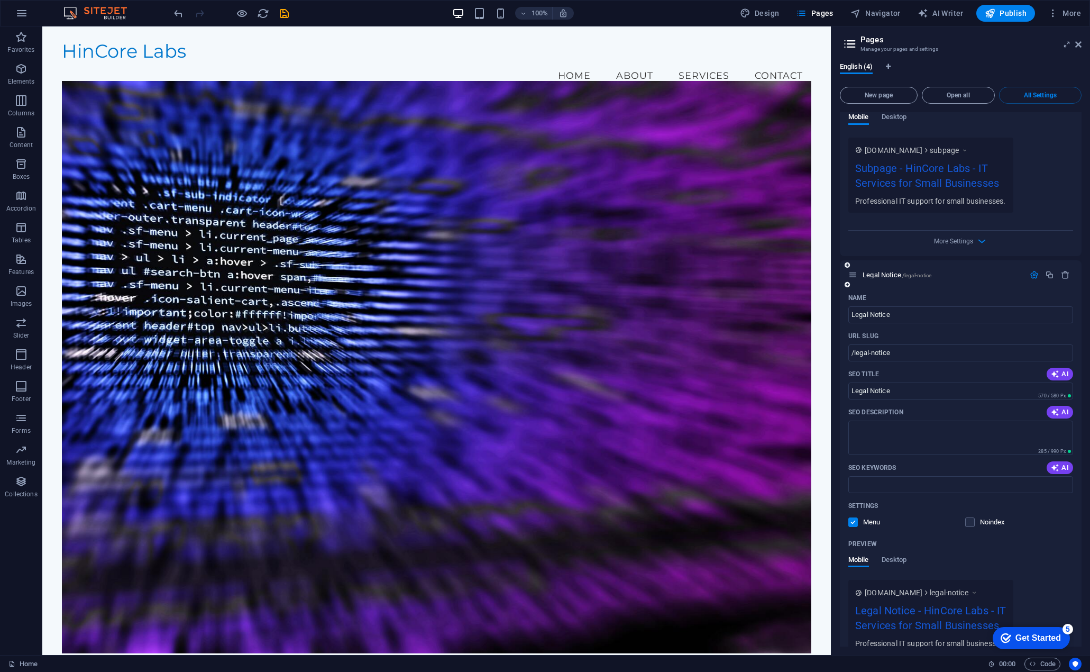
scroll to position [749, 0]
click at [1063, 279] on icon "button" at bounding box center [1065, 277] width 9 height 9
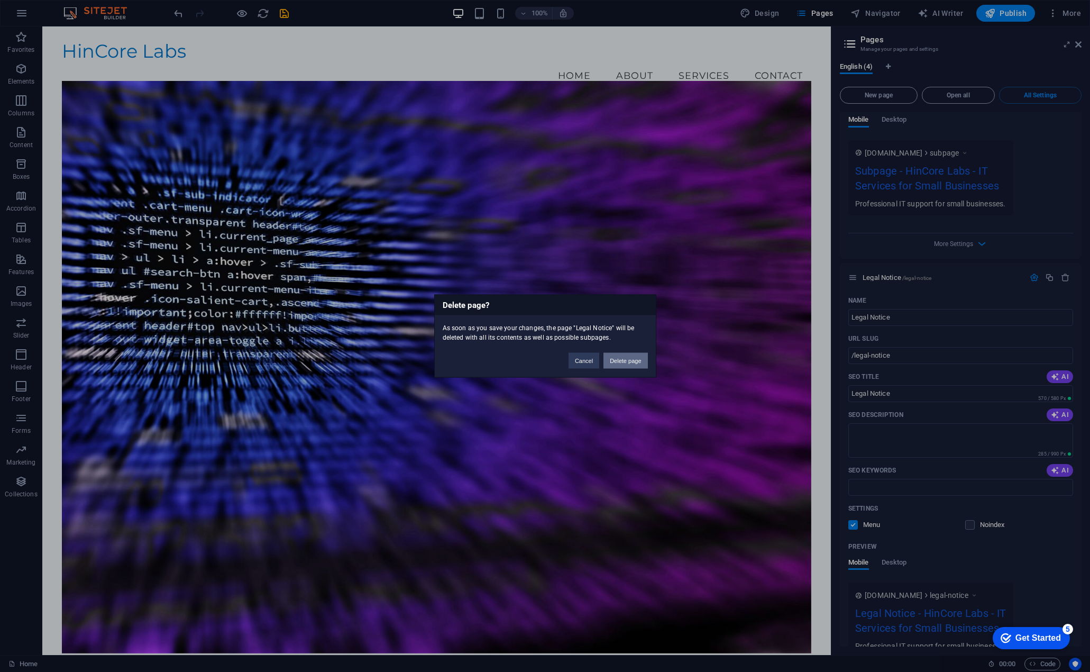
click at [623, 363] on button "Delete page" at bounding box center [625, 361] width 44 height 16
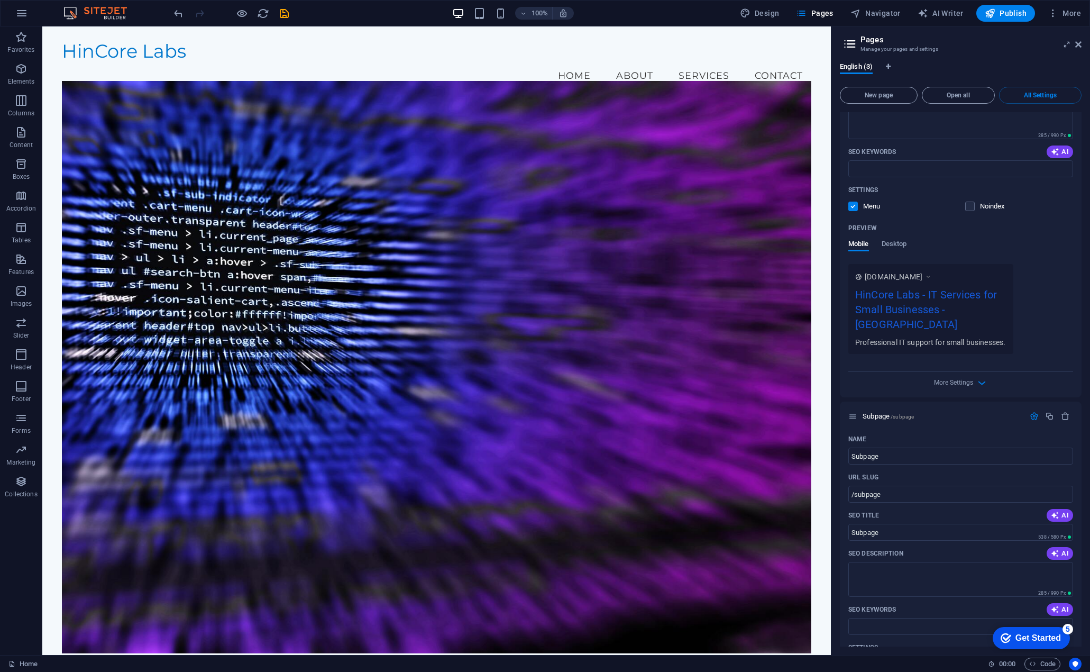
scroll to position [167, 0]
click at [1061, 413] on icon "button" at bounding box center [1065, 416] width 9 height 9
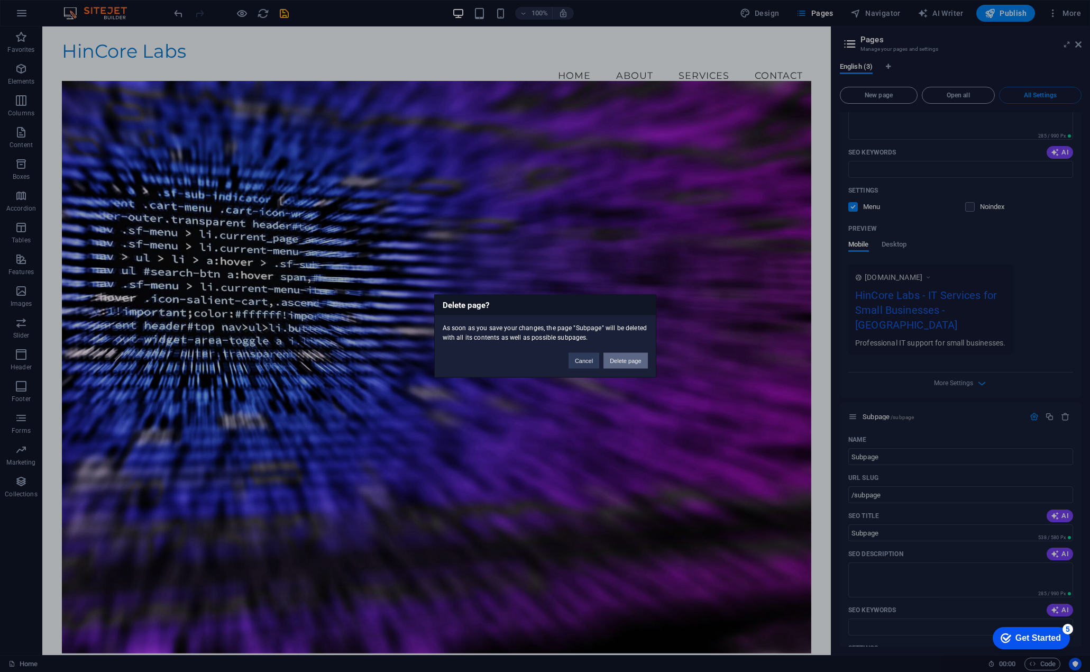
click at [630, 362] on button "Delete page" at bounding box center [625, 361] width 44 height 16
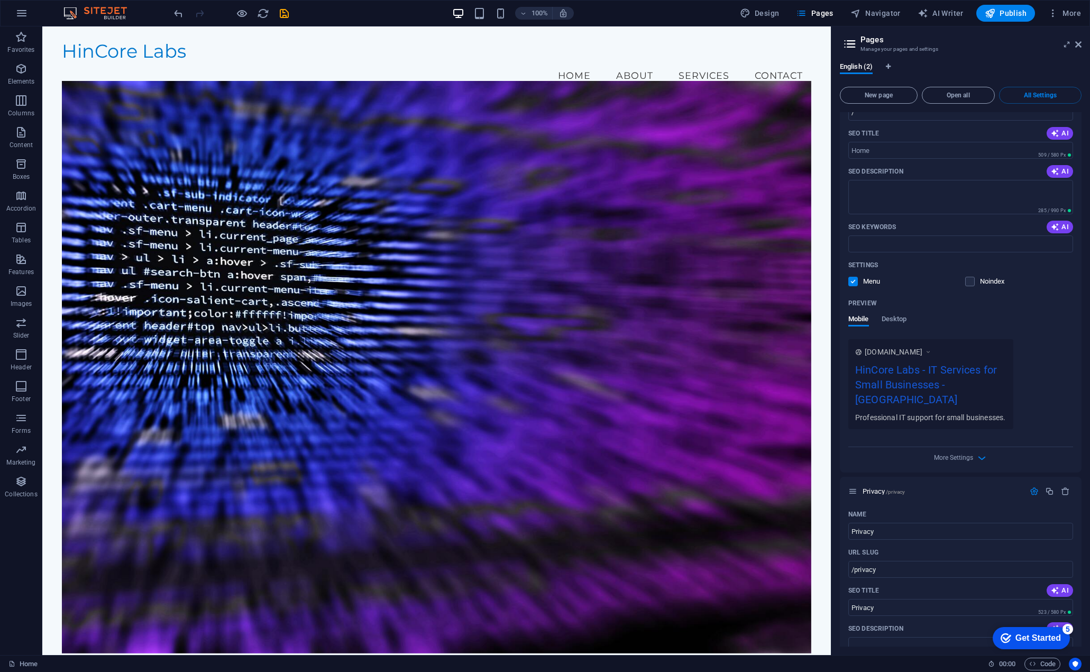
scroll to position [106, 0]
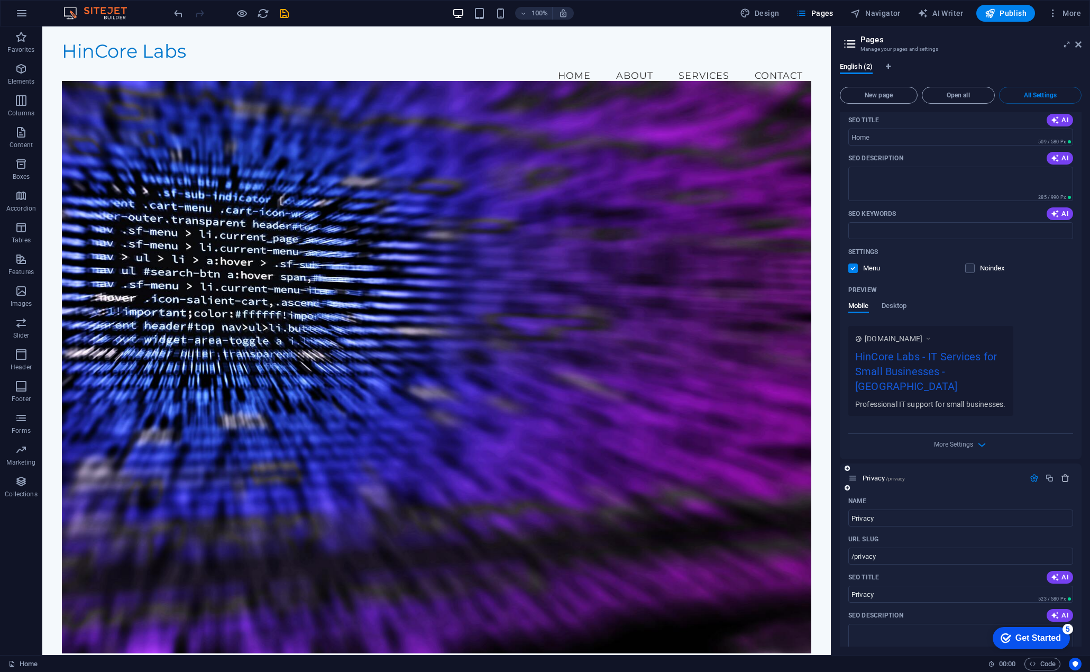
click at [1061, 473] on icon "button" at bounding box center [1065, 477] width 9 height 9
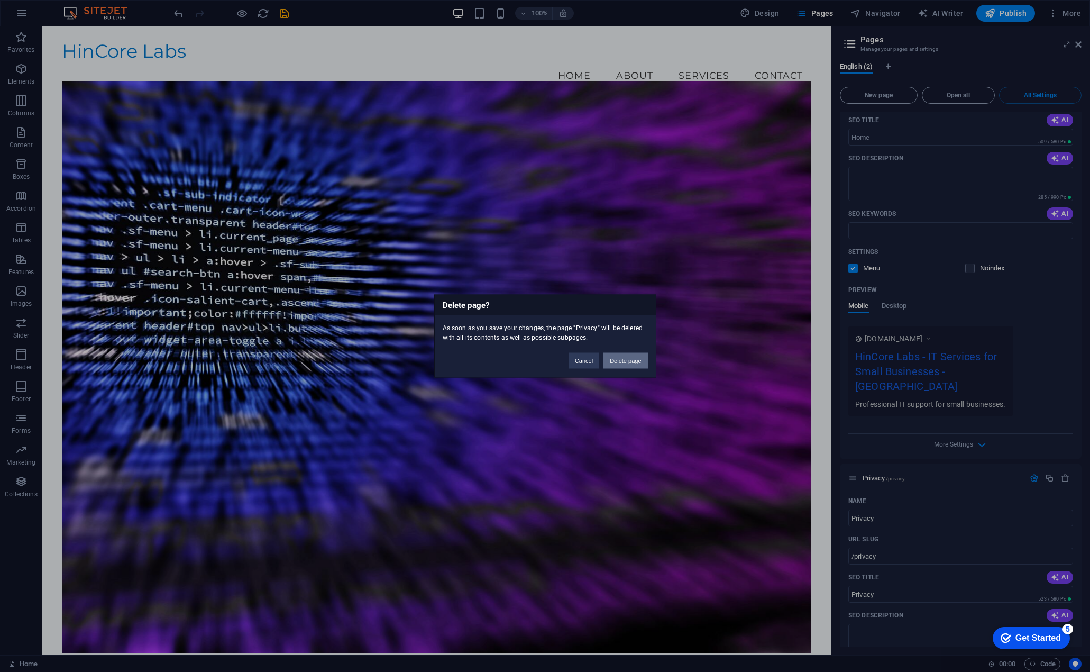
click at [631, 353] on button "Delete page" at bounding box center [625, 361] width 44 height 16
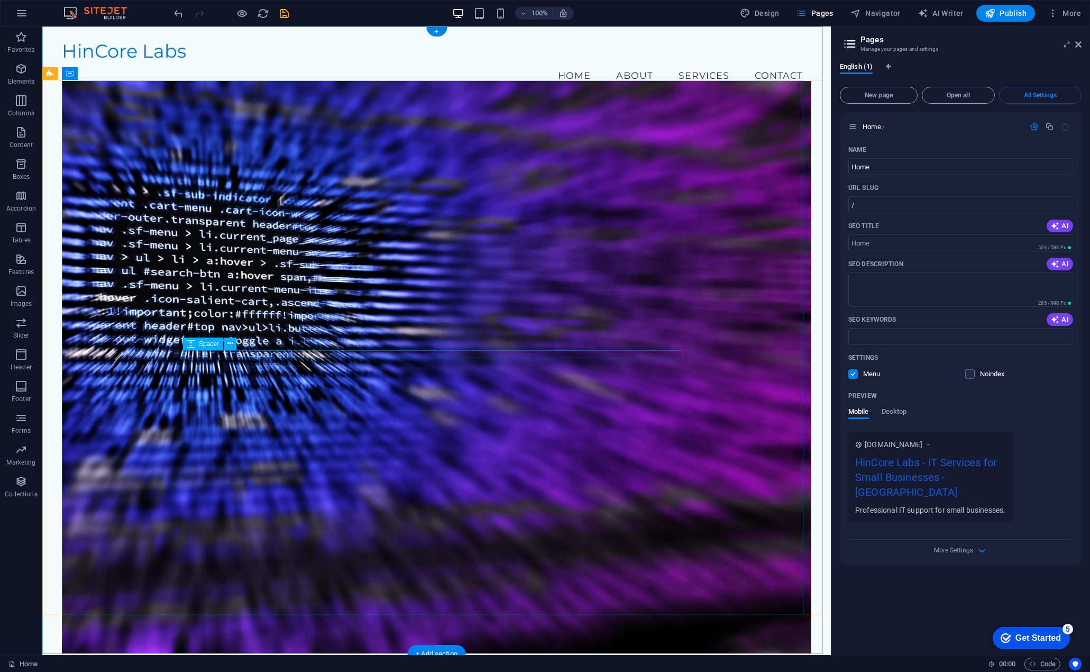
scroll to position [0, 0]
click at [1036, 126] on icon "button" at bounding box center [1034, 126] width 9 height 9
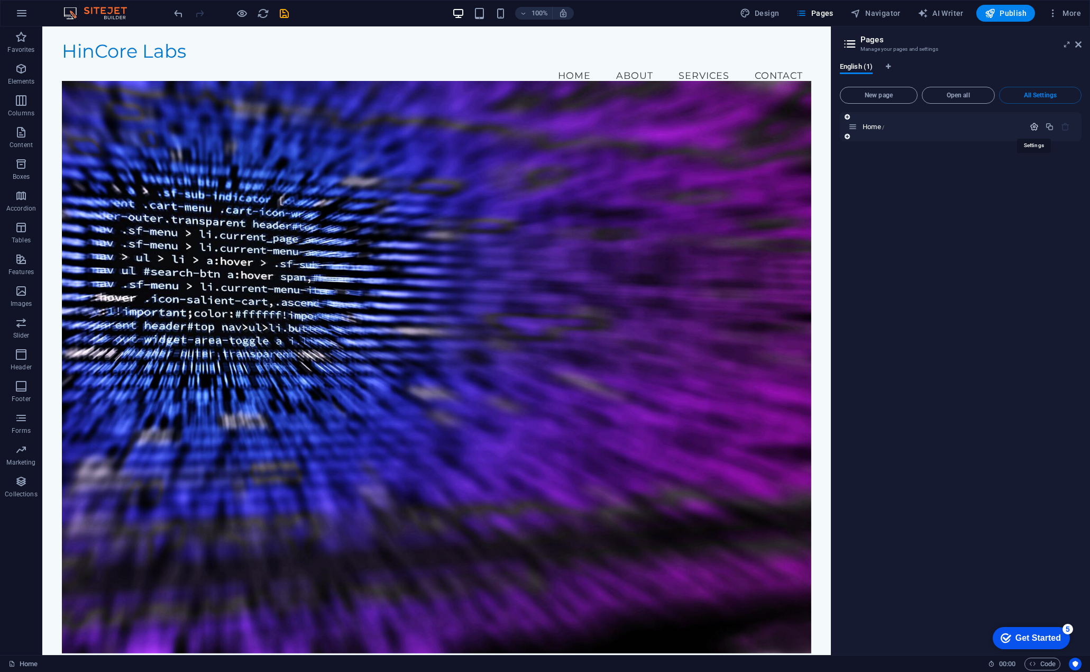
click at [1036, 126] on icon "button" at bounding box center [1034, 126] width 9 height 9
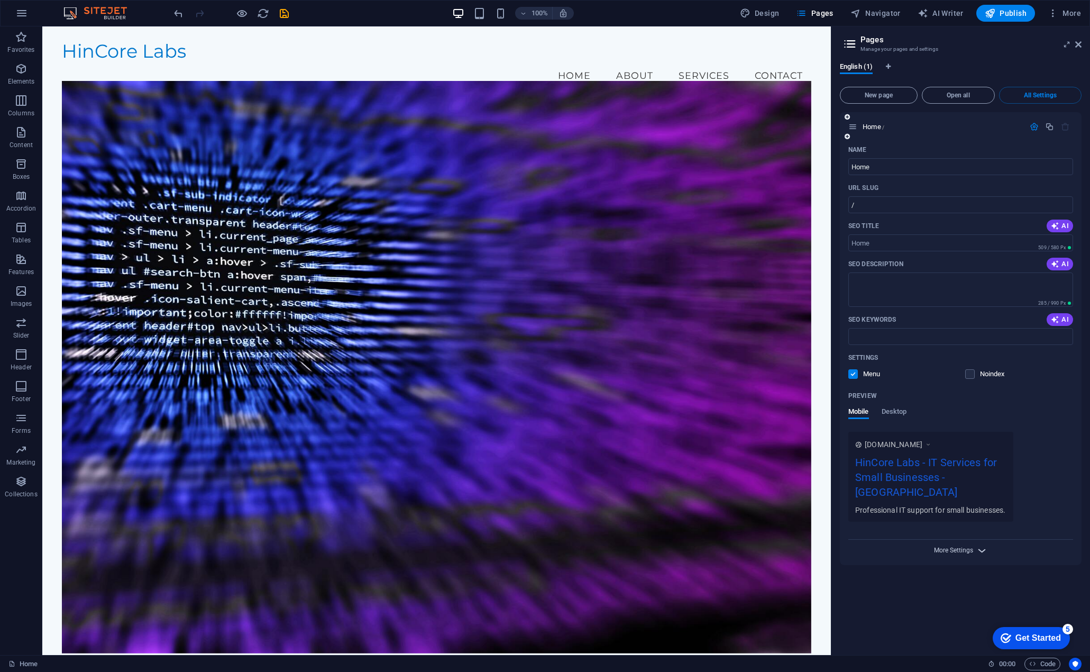
click at [972, 546] on span "More Settings" at bounding box center [953, 549] width 39 height 7
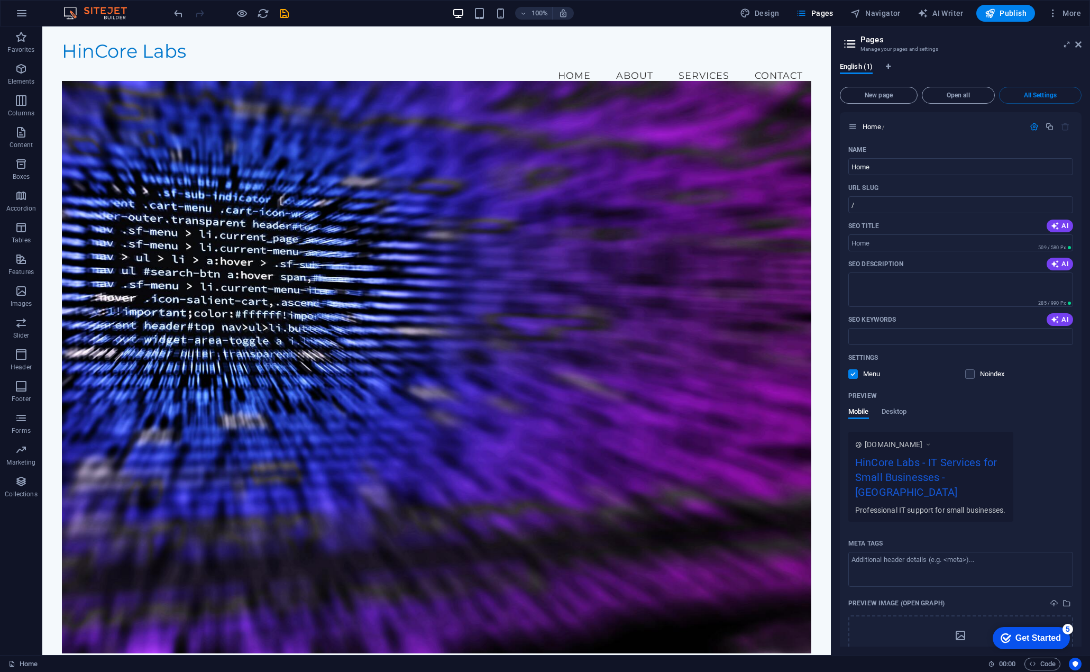
click at [1072, 43] on h2 "Pages" at bounding box center [971, 40] width 221 height 10
click at [869, 6] on button "Navigator" at bounding box center [875, 13] width 59 height 17
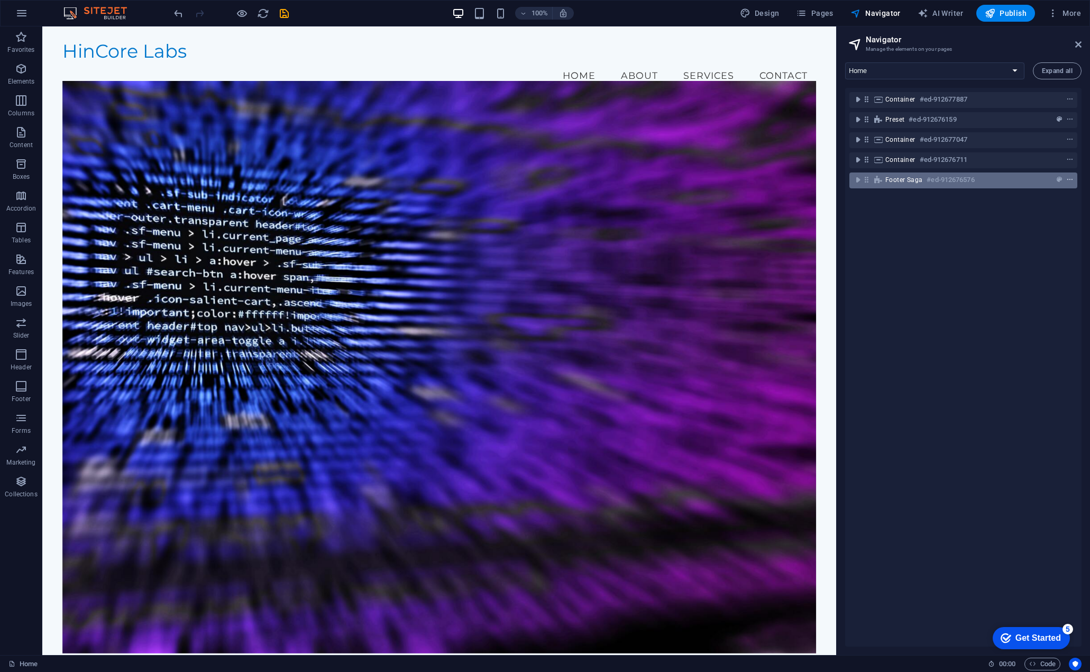
click at [1069, 181] on icon "context-menu" at bounding box center [1069, 179] width 7 height 7
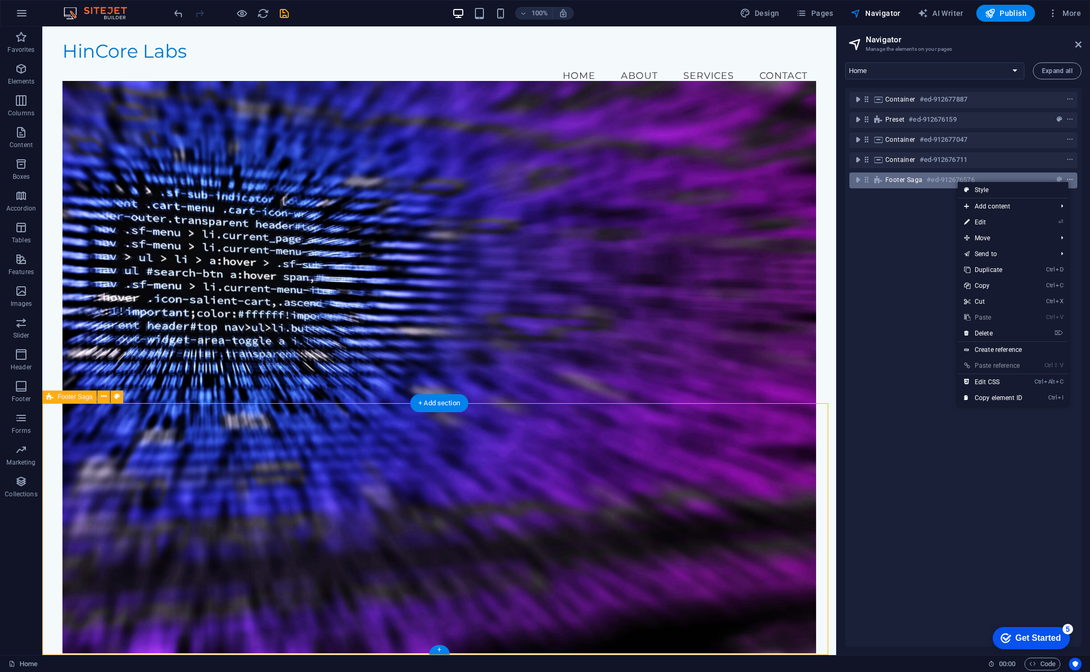
scroll to position [1431, 0]
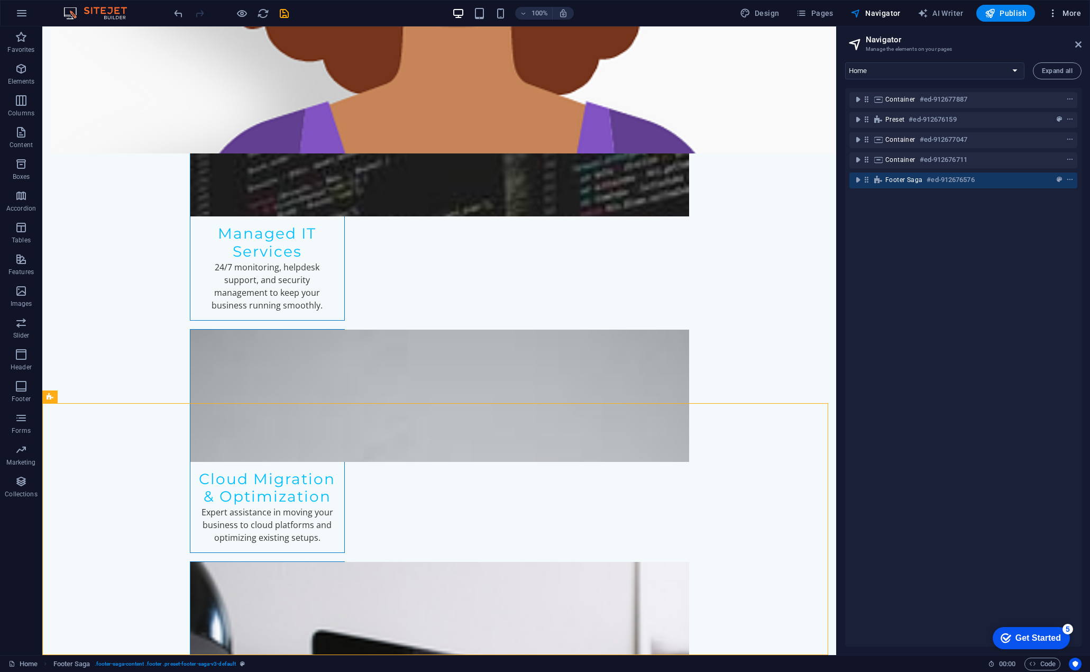
click at [1026, 41] on h6 "Website Settings" at bounding box center [1042, 40] width 63 height 13
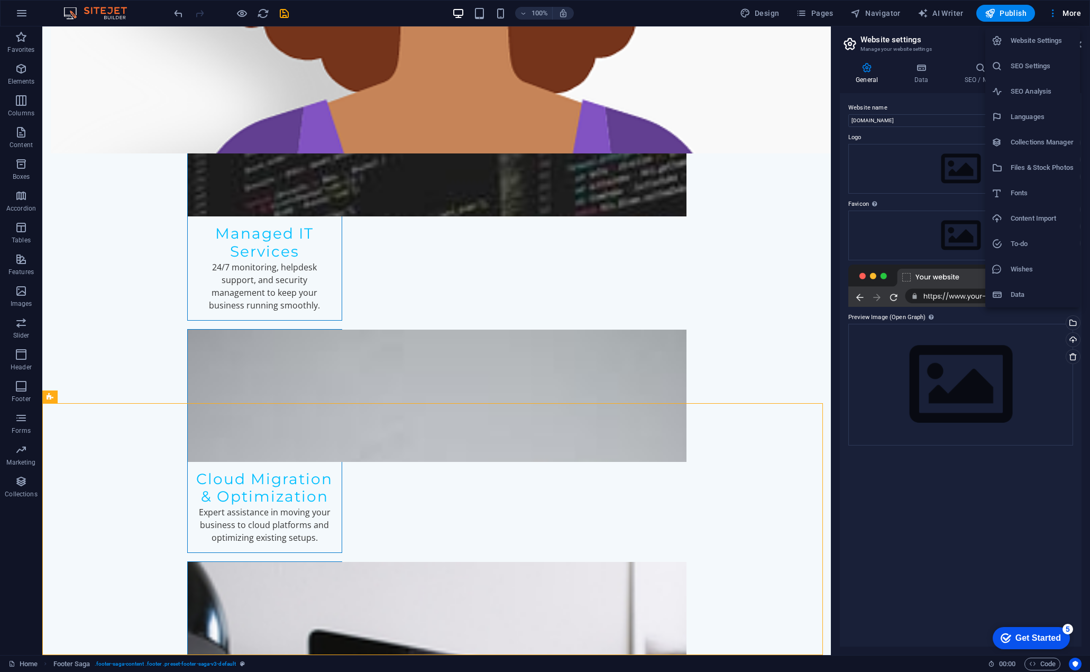
click at [963, 534] on div at bounding box center [545, 336] width 1090 height 672
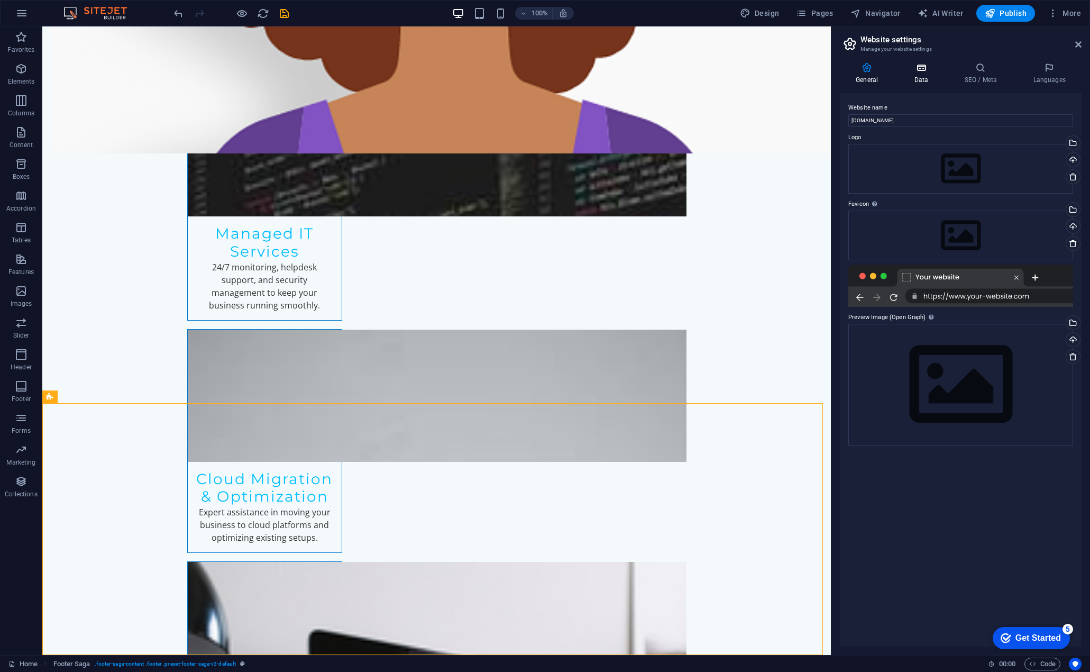
click at [922, 72] on icon at bounding box center [921, 67] width 46 height 11
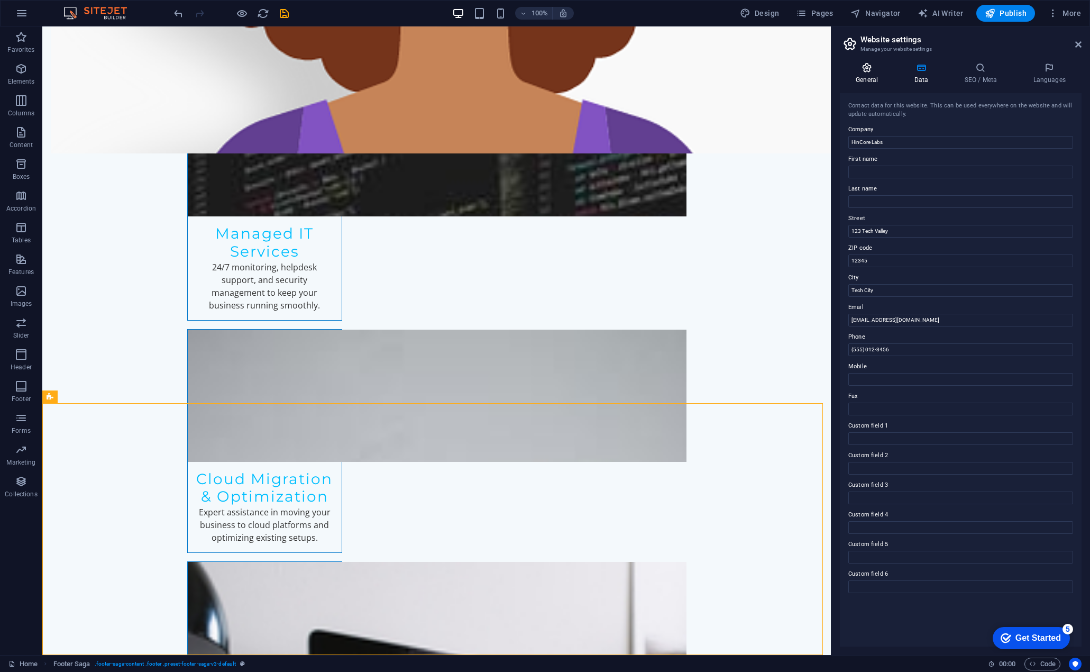
click at [873, 72] on icon at bounding box center [867, 67] width 54 height 11
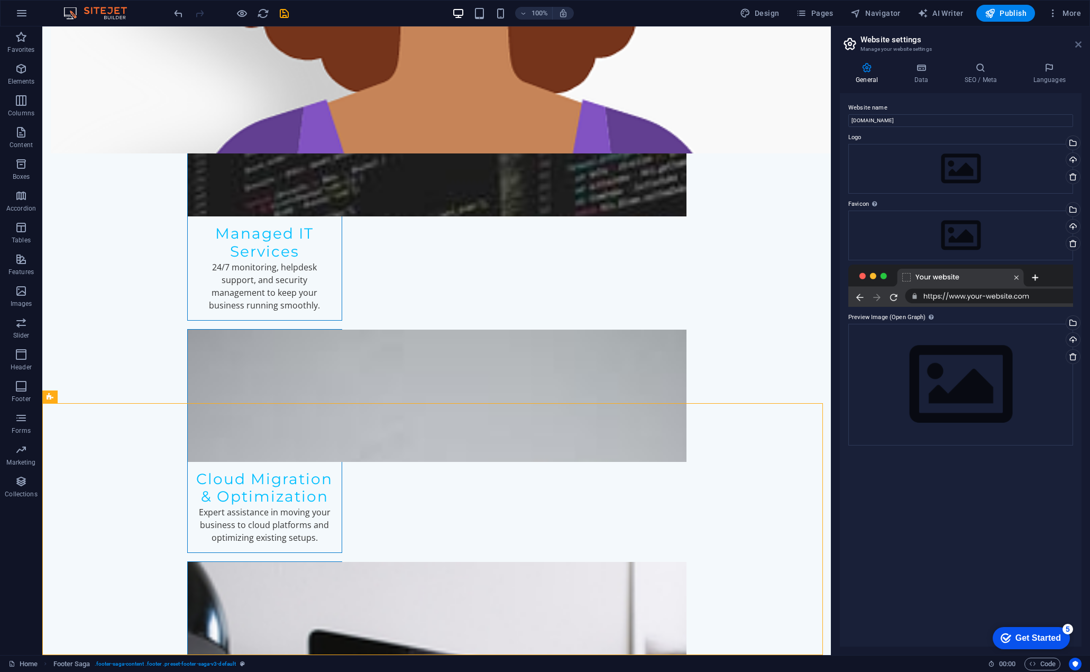
click at [1078, 43] on icon at bounding box center [1078, 44] width 6 height 8
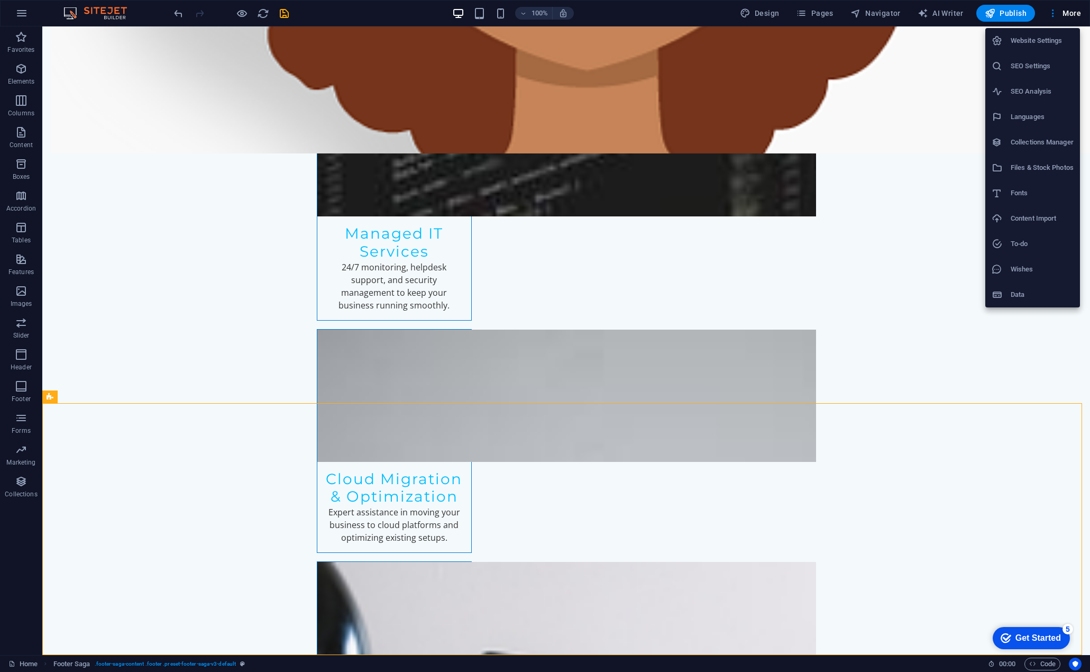
click at [1015, 292] on h6 "Data" at bounding box center [1042, 294] width 63 height 13
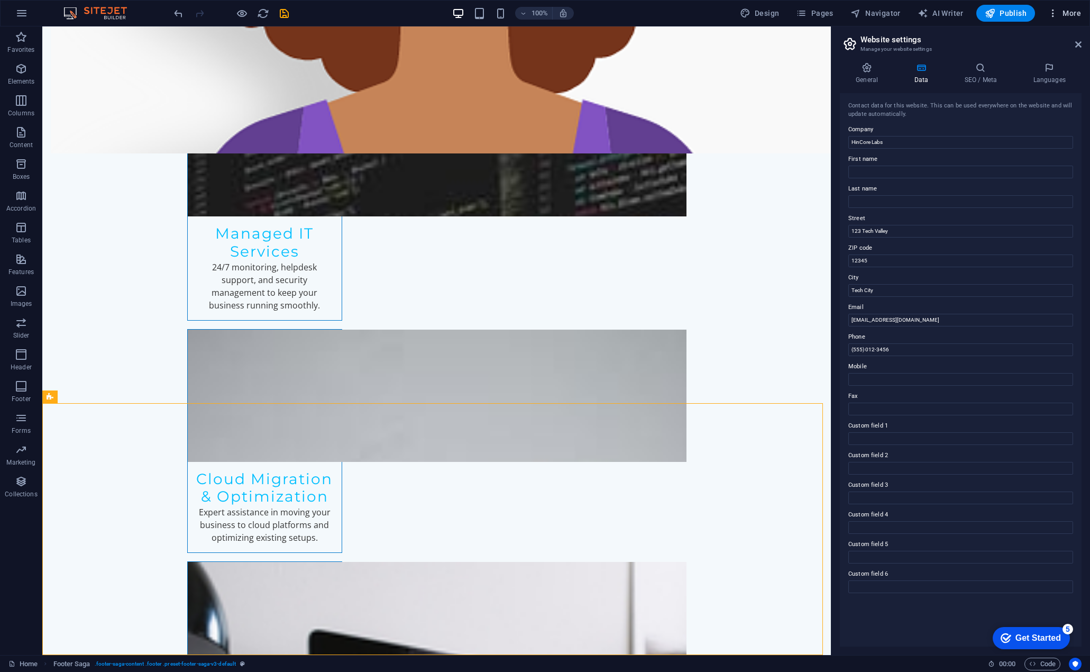
click at [1023, 69] on h6 "SEO Settings" at bounding box center [1042, 66] width 63 height 13
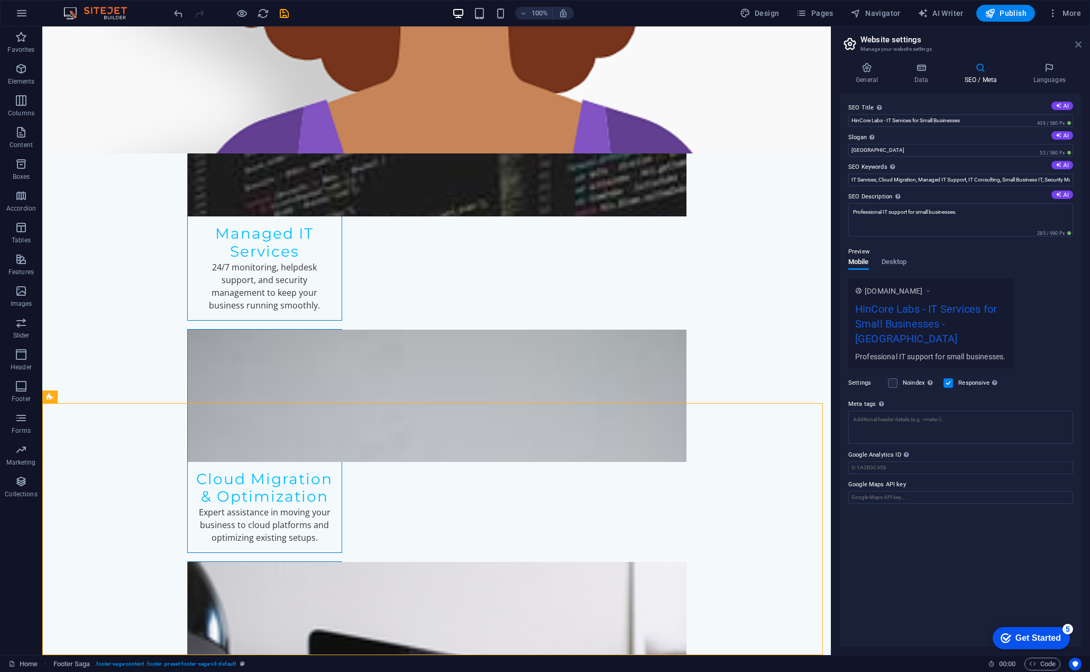
click at [1076, 43] on icon at bounding box center [1078, 44] width 6 height 8
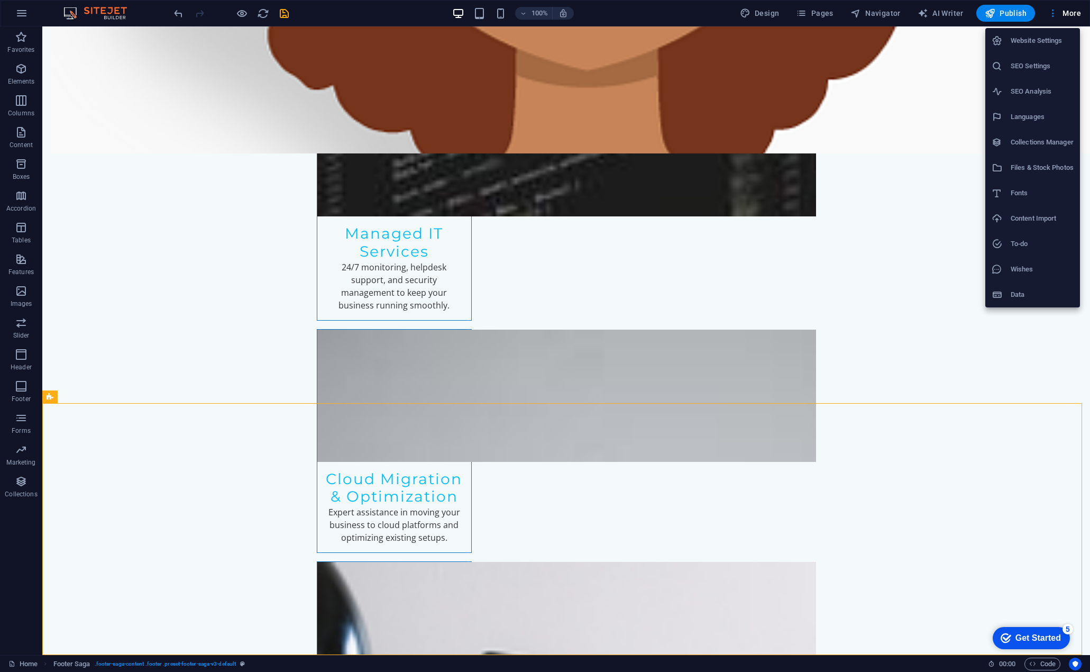
click at [1033, 63] on h6 "SEO Settings" at bounding box center [1042, 66] width 63 height 13
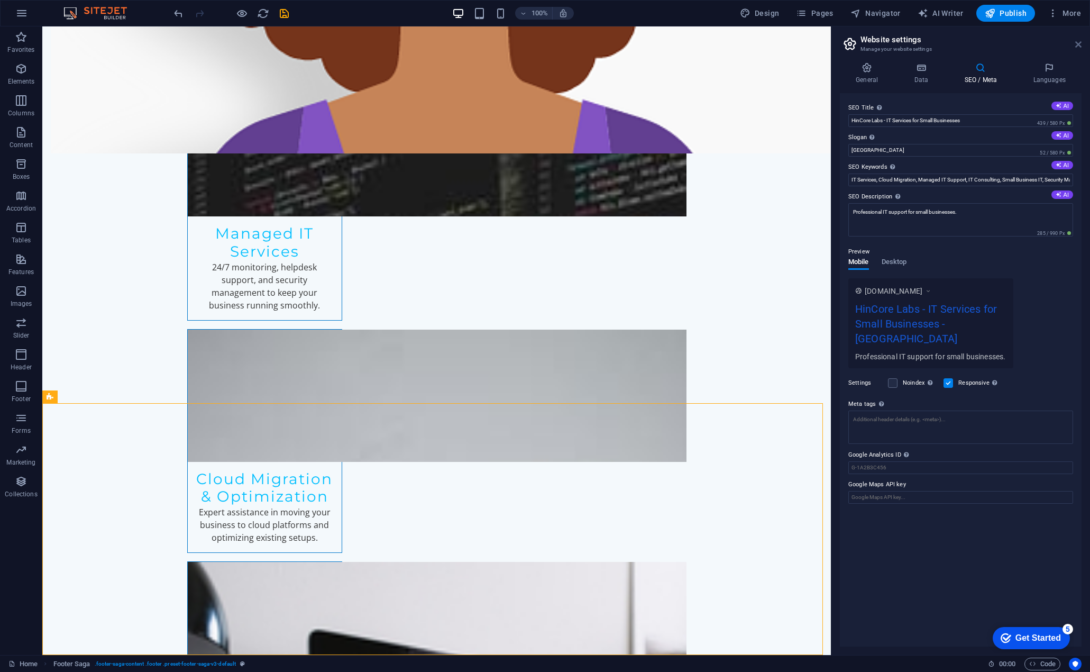
click at [1075, 41] on icon at bounding box center [1078, 44] width 6 height 8
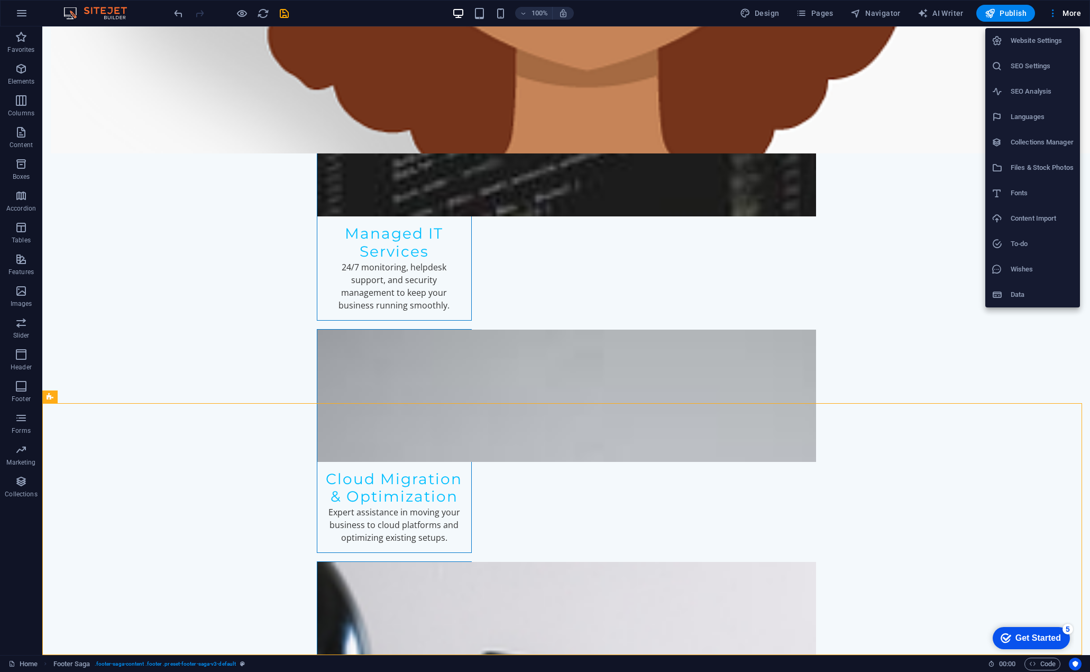
click at [1032, 146] on h6 "Collections Manager" at bounding box center [1042, 142] width 63 height 13
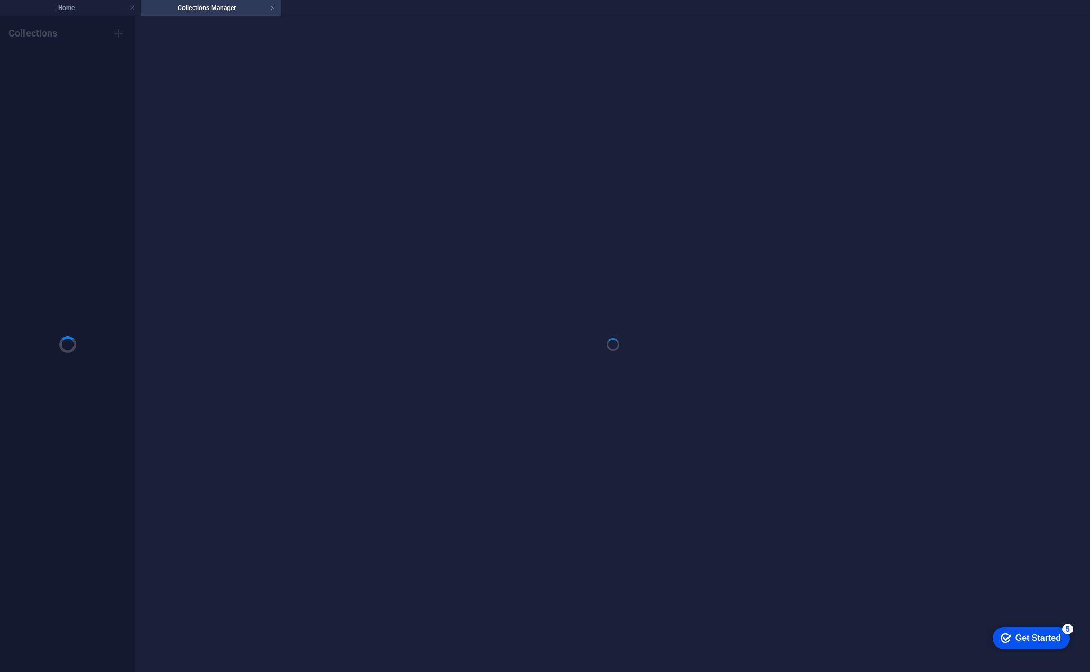
scroll to position [0, 0]
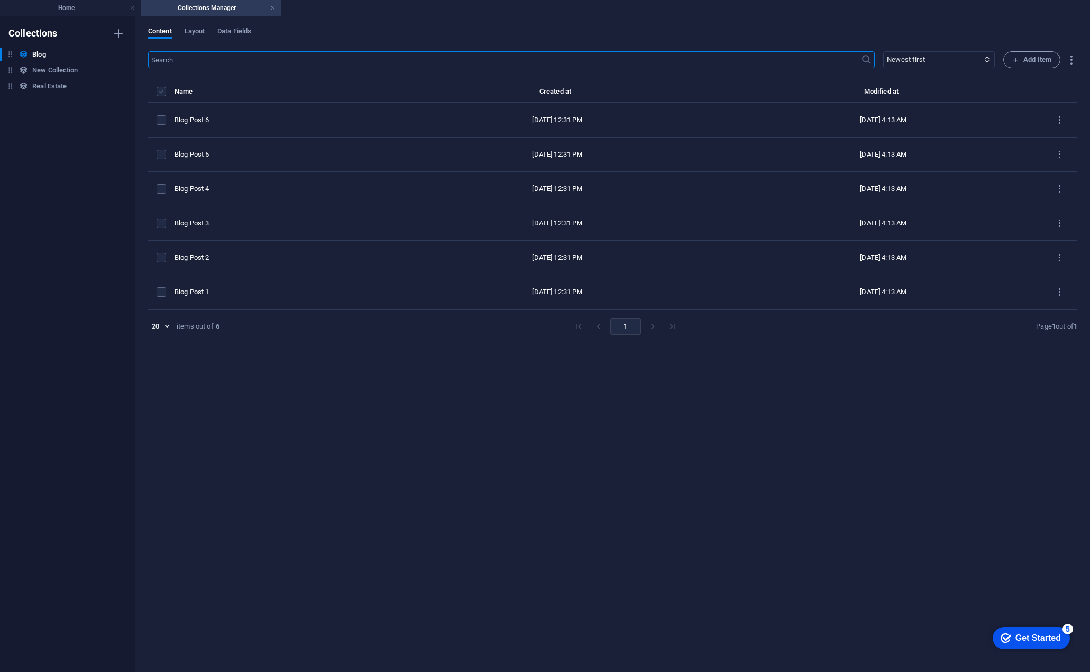
click at [163, 88] on label "items list" at bounding box center [162, 92] width 10 height 10
click at [0, 0] on input "items list" at bounding box center [0, 0] width 0 height 0
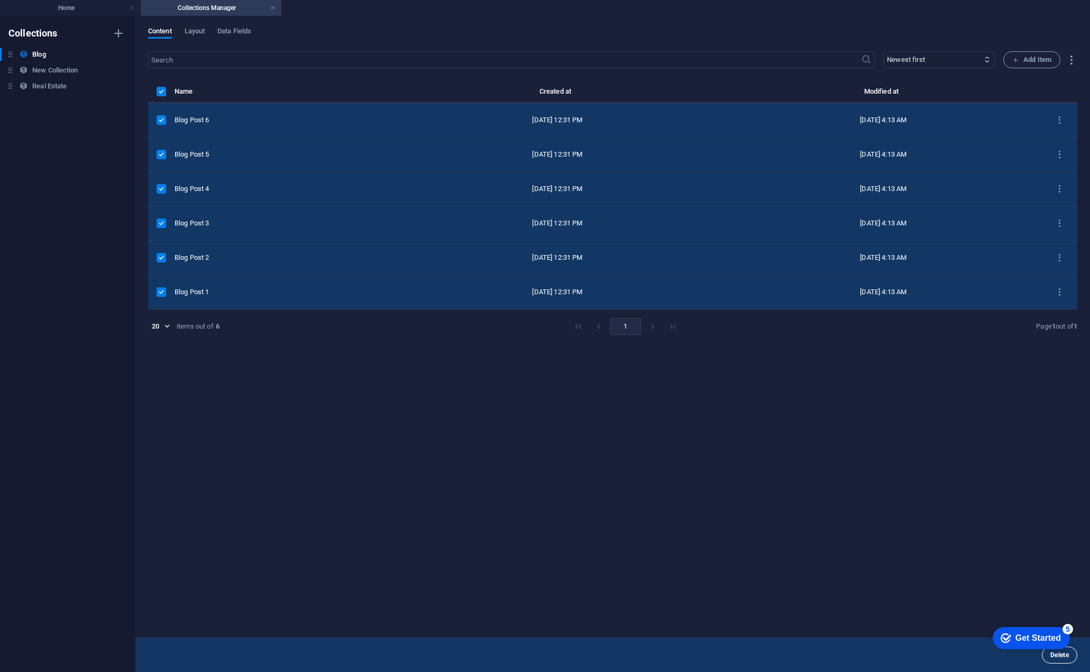
click at [1067, 656] on span "Delete" at bounding box center [1059, 655] width 19 height 6
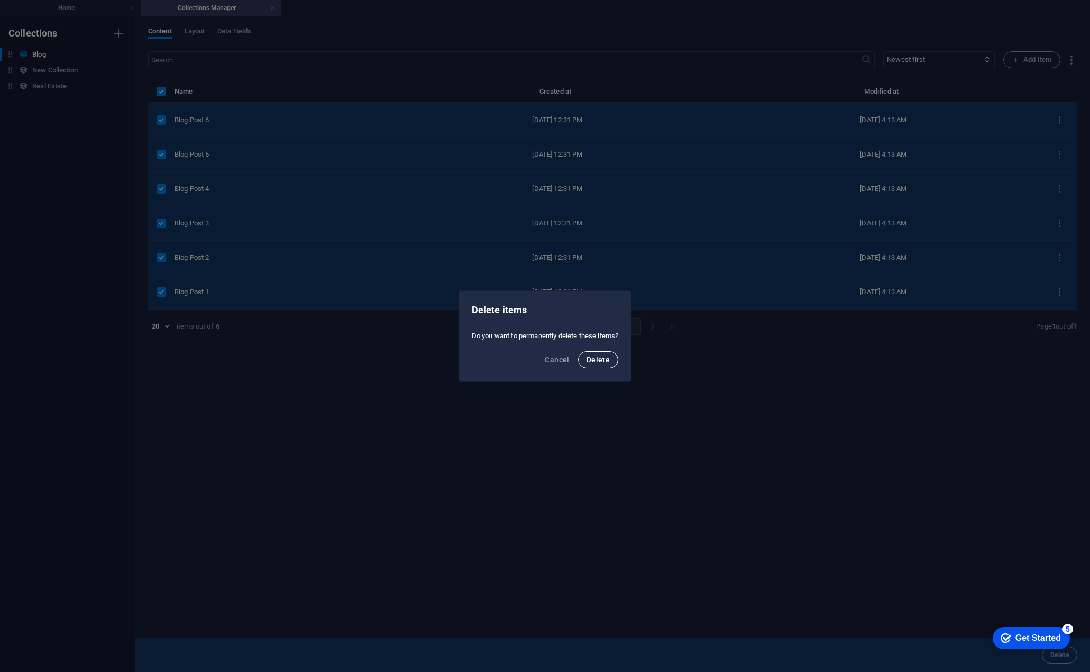
click at [598, 356] on span "Delete" at bounding box center [598, 359] width 23 height 8
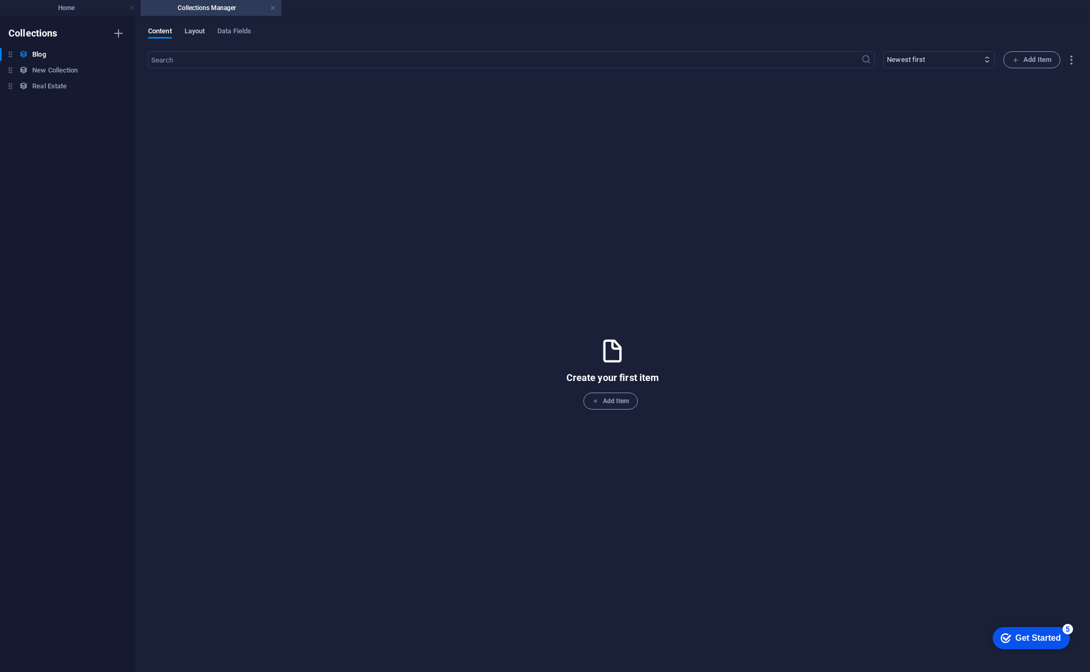
click at [195, 30] on span "Layout" at bounding box center [195, 32] width 21 height 15
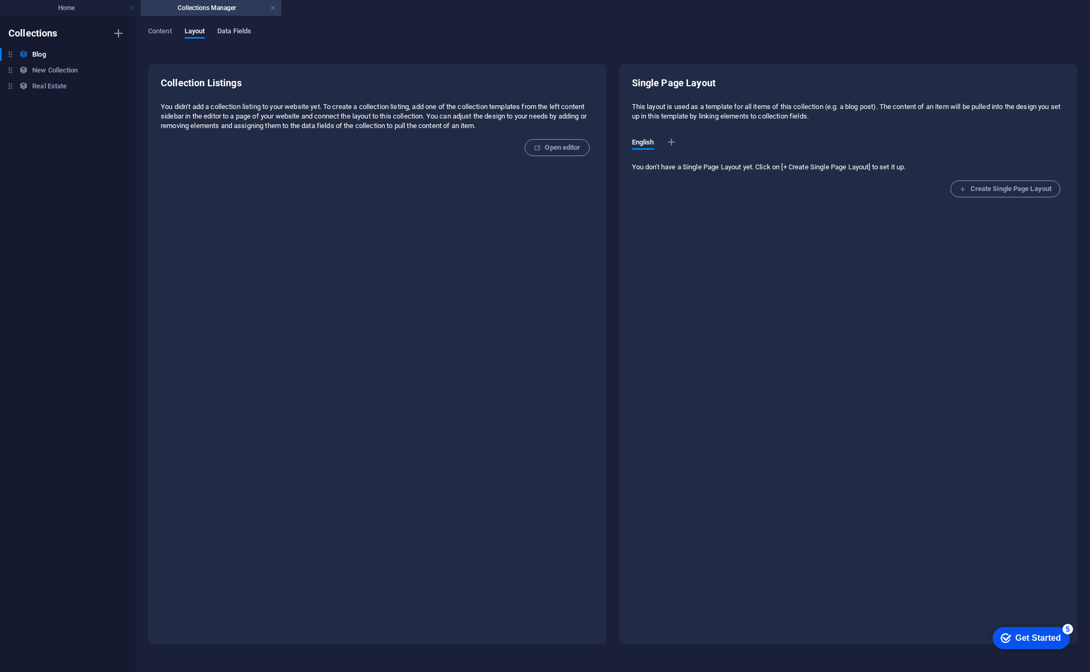
click at [231, 30] on span "Data Fields" at bounding box center [234, 32] width 34 height 15
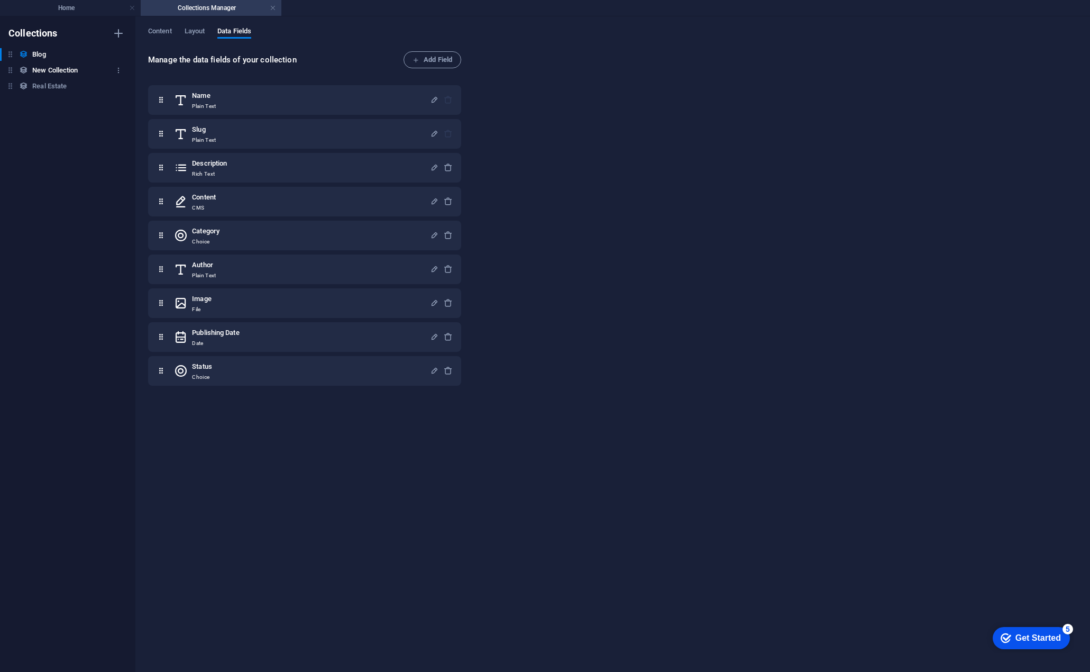
click at [42, 69] on h6 "New Collection" at bounding box center [54, 70] width 45 height 13
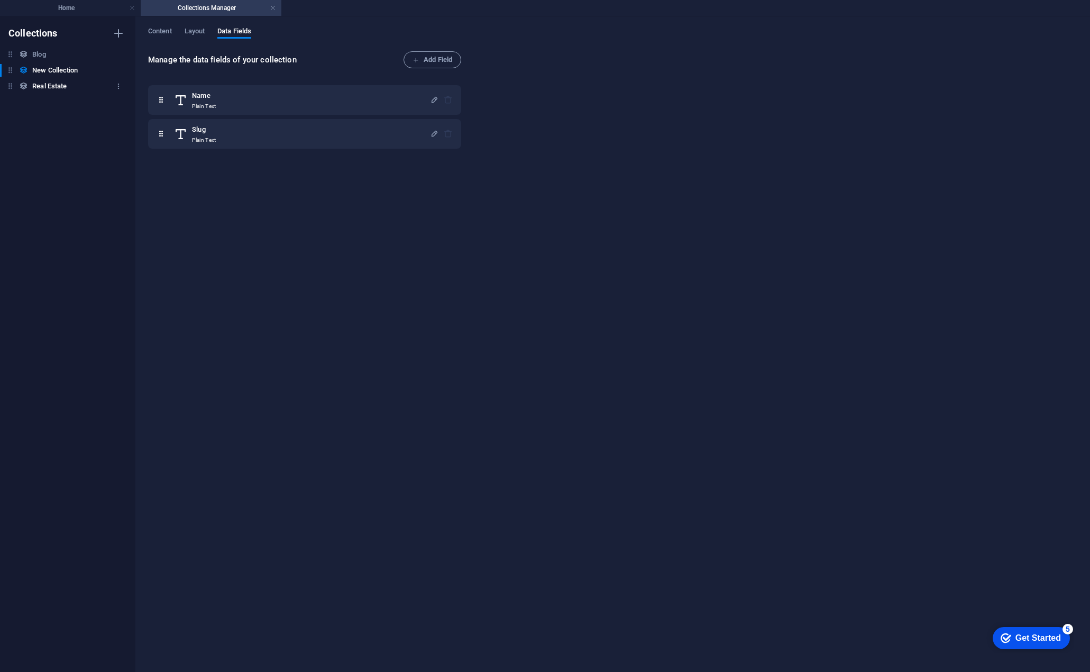
click at [44, 88] on h6 "Real Estate" at bounding box center [49, 86] width 34 height 13
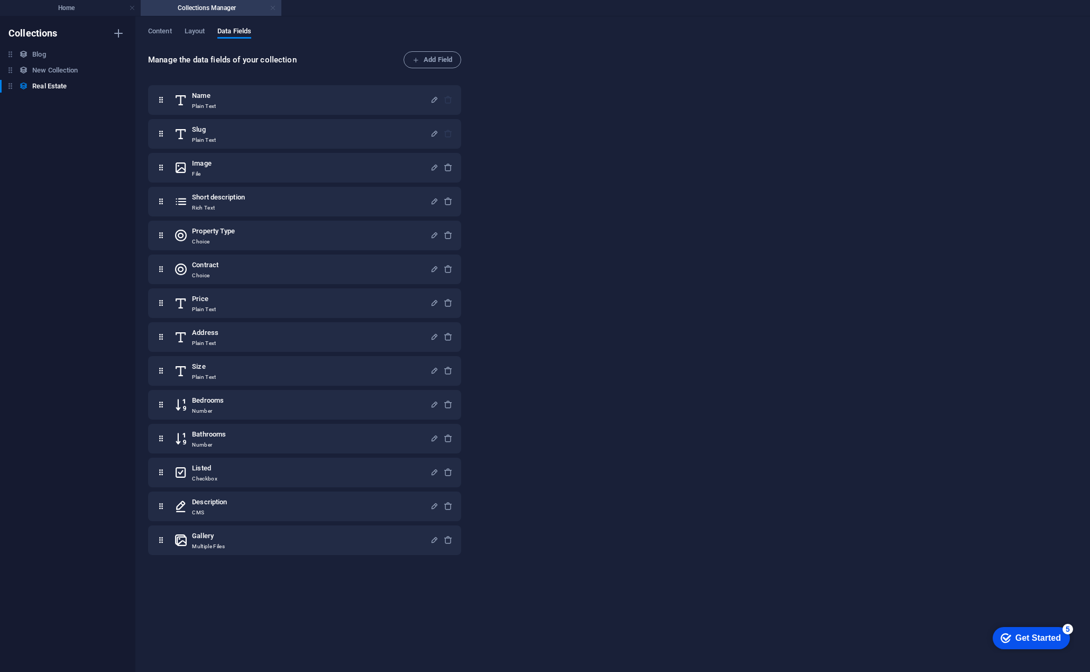
click at [271, 5] on link at bounding box center [273, 8] width 6 height 10
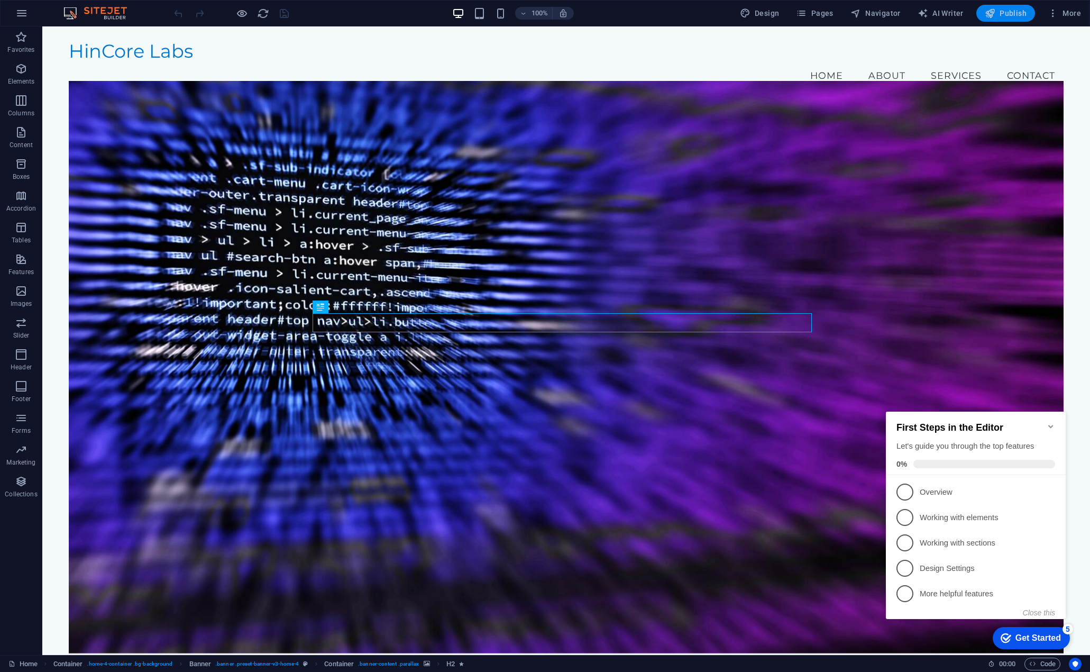
click at [1001, 15] on span "Publish" at bounding box center [1006, 13] width 42 height 11
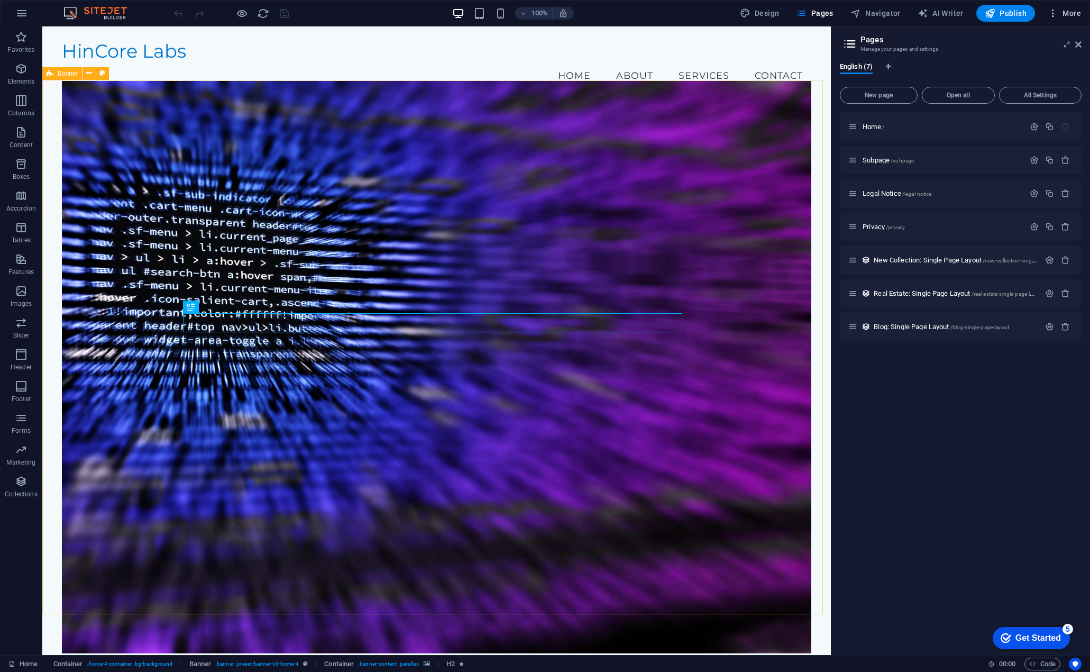
click at [1037, 43] on h6 "Website Settings" at bounding box center [1042, 40] width 63 height 13
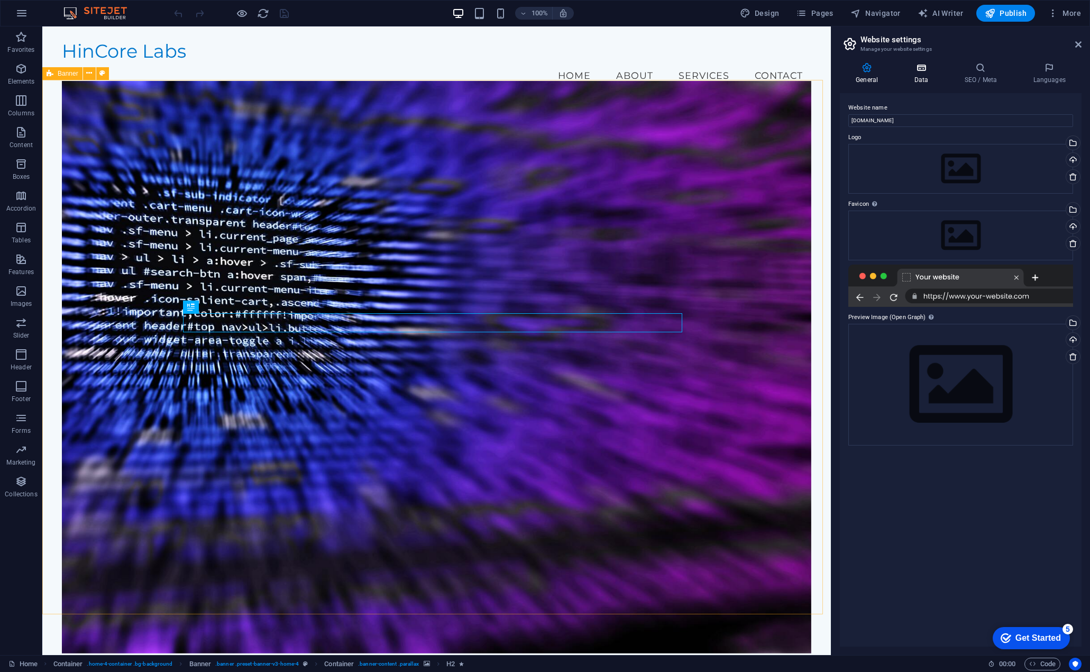
click at [931, 73] on h4 "Data" at bounding box center [923, 73] width 50 height 22
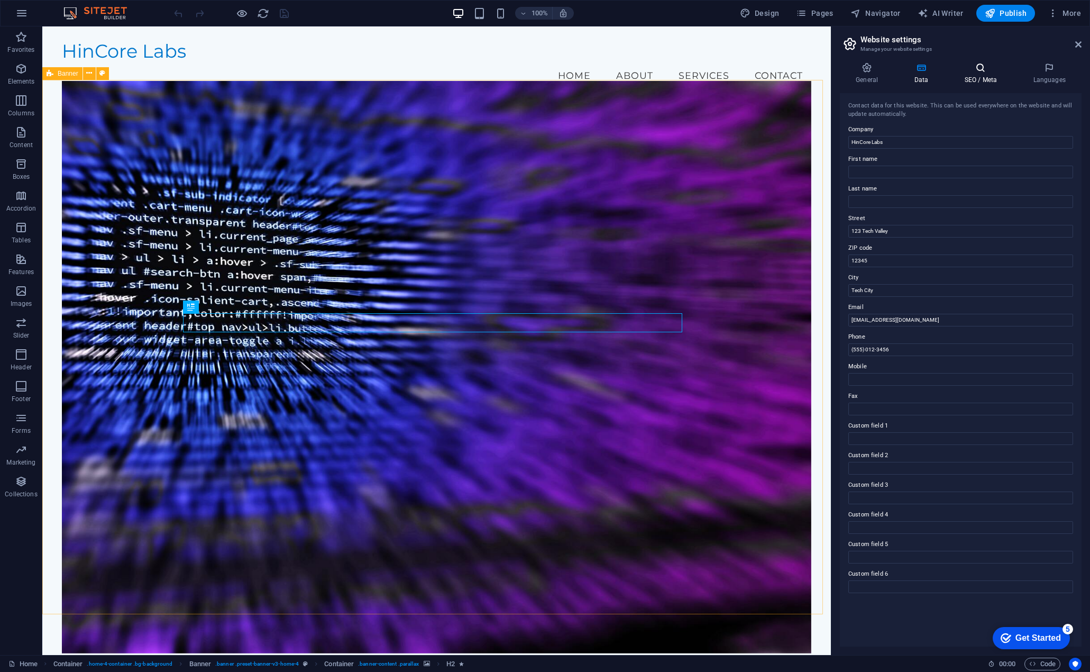
click at [985, 72] on icon at bounding box center [980, 67] width 65 height 11
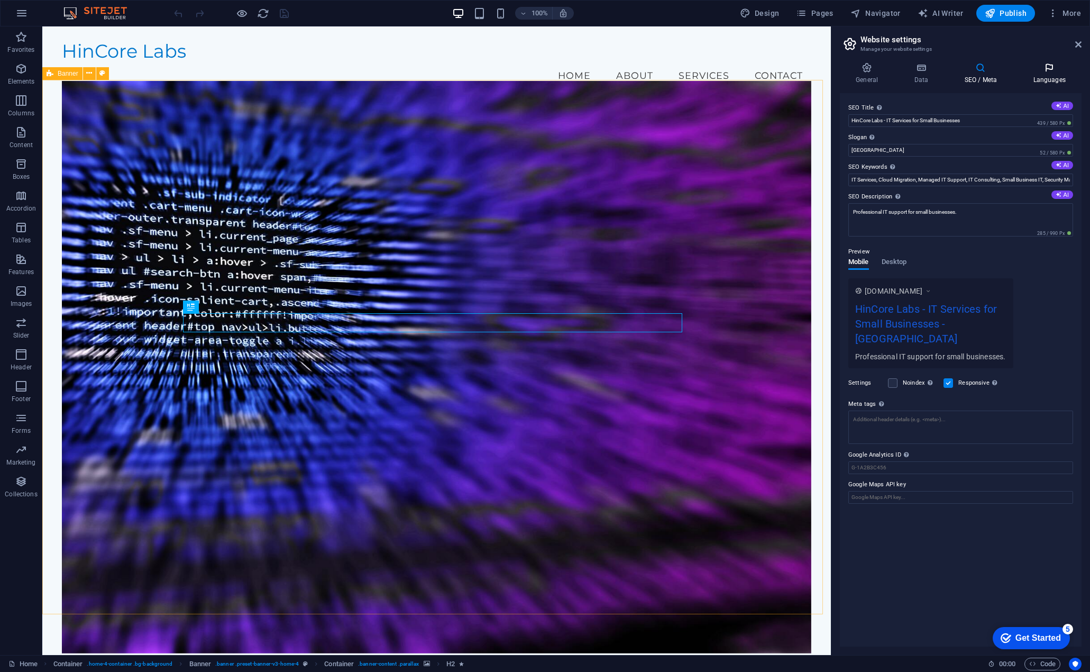
click at [1043, 70] on icon at bounding box center [1049, 67] width 65 height 11
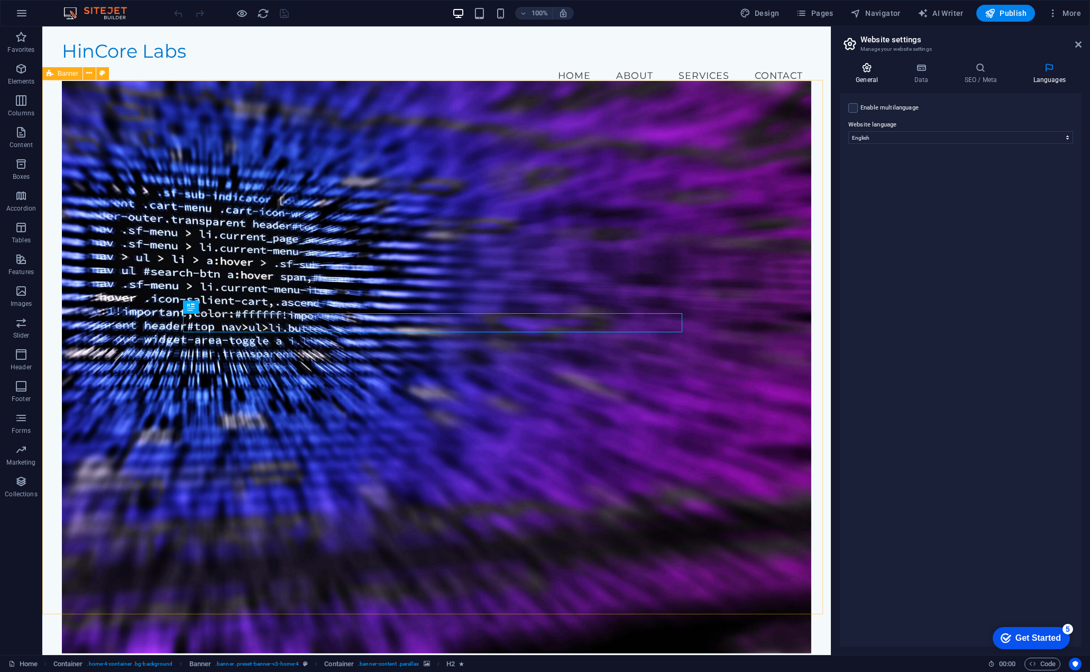
click at [866, 74] on h4 "General" at bounding box center [869, 73] width 58 height 22
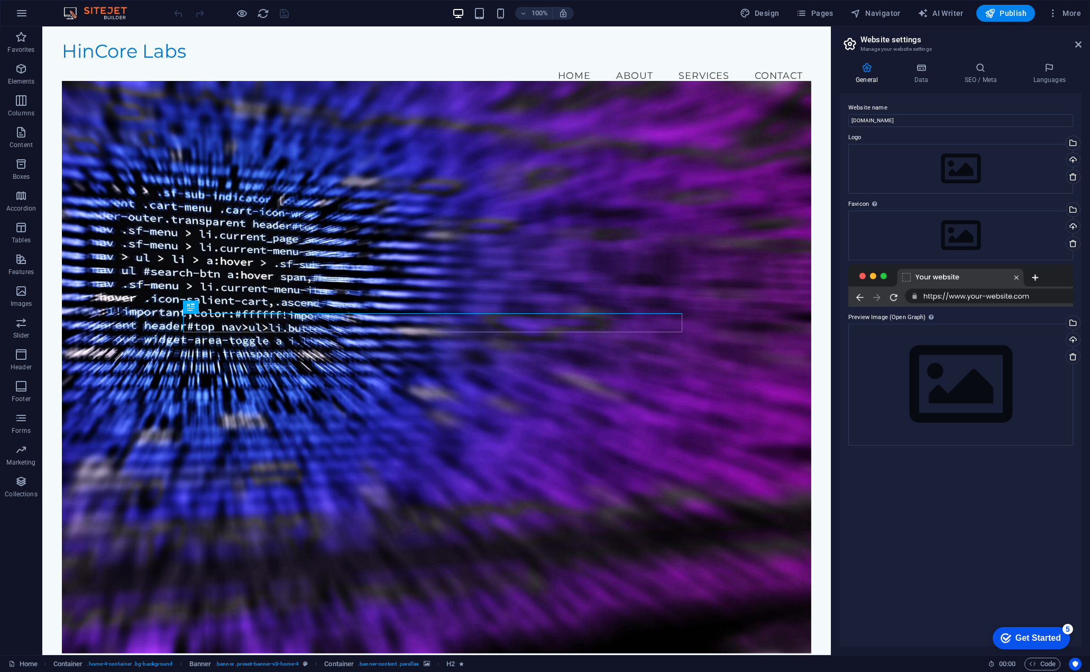
click at [886, 38] on h2 "Website settings" at bounding box center [971, 40] width 221 height 10
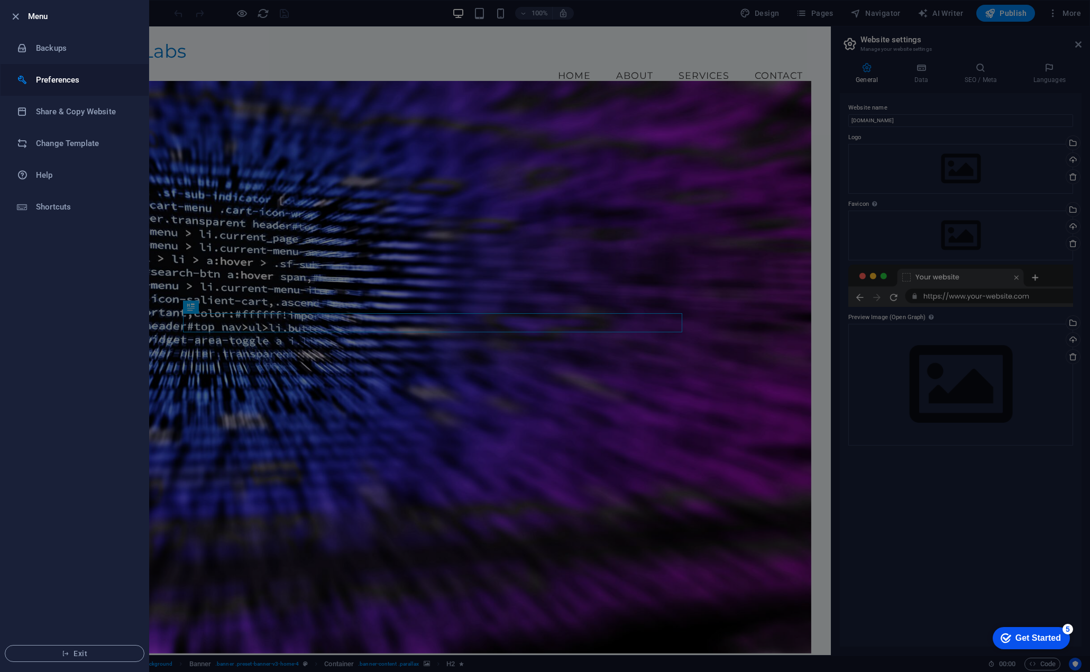
click at [55, 75] on h6 "Preferences" at bounding box center [85, 80] width 98 height 13
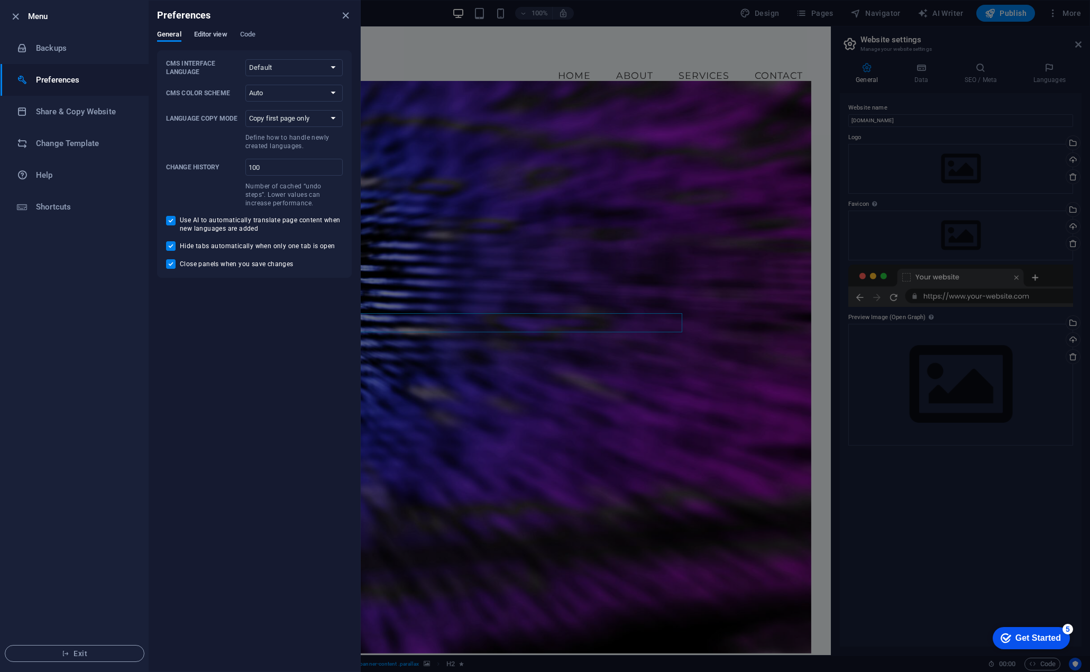
click at [212, 34] on span "Editor view" at bounding box center [210, 35] width 33 height 15
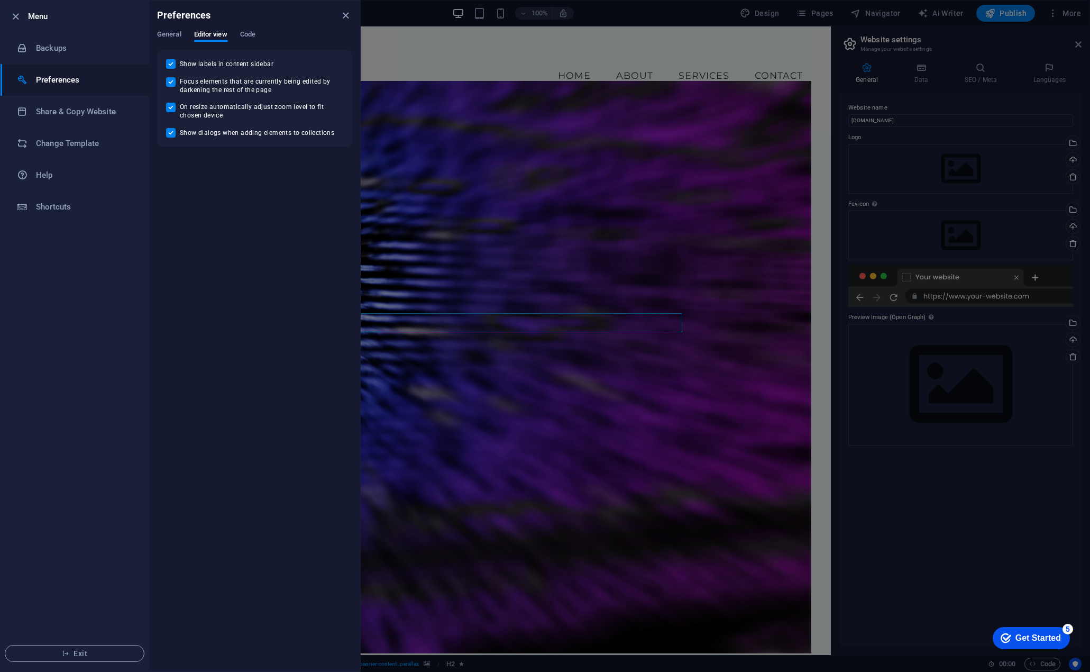
click at [230, 34] on div "General Editor view Code" at bounding box center [254, 40] width 195 height 20
click at [244, 34] on span "Code" at bounding box center [247, 35] width 15 height 15
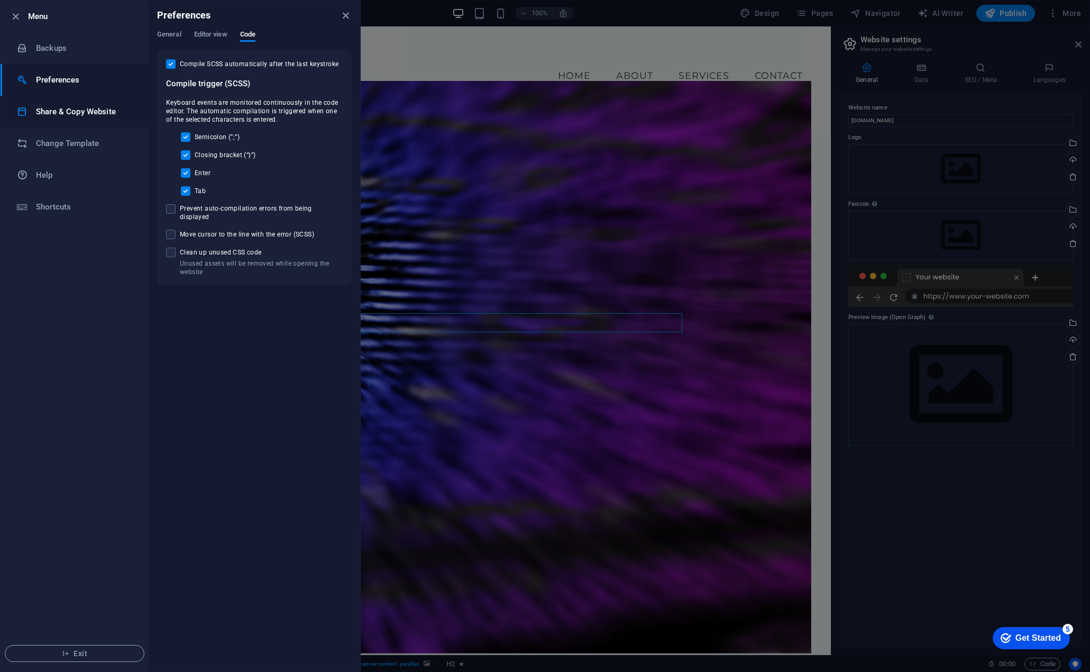
click at [66, 107] on h6 "Share & Copy Website" at bounding box center [85, 111] width 98 height 13
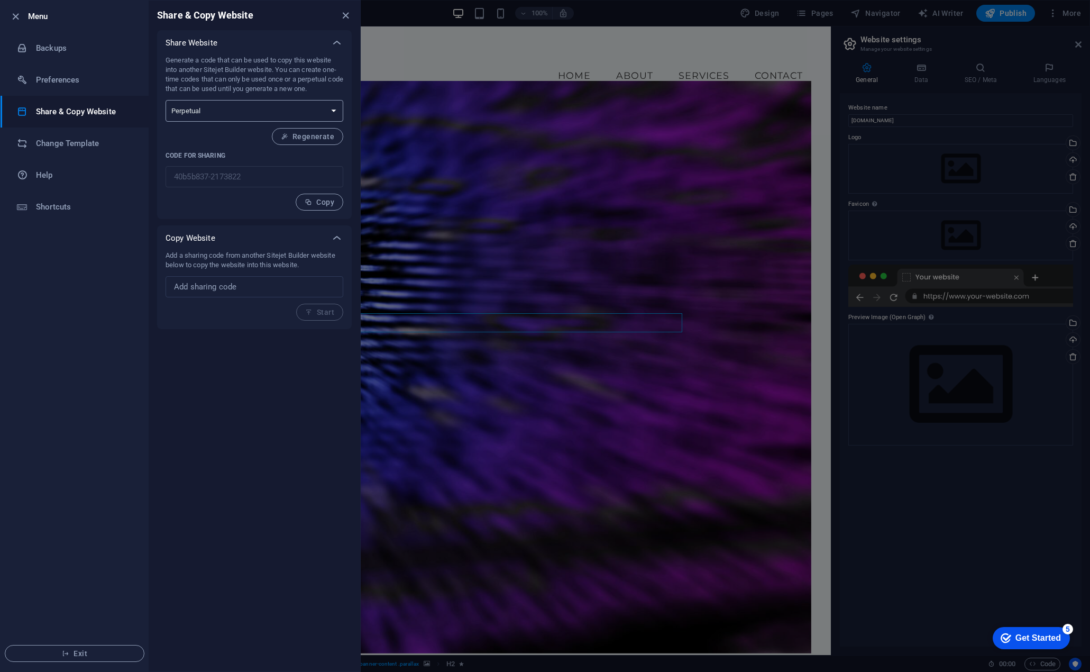
click at [263, 106] on select "One-time Perpetual" at bounding box center [255, 111] width 178 height 22
click at [78, 144] on h6 "Change Template" at bounding box center [85, 143] width 98 height 13
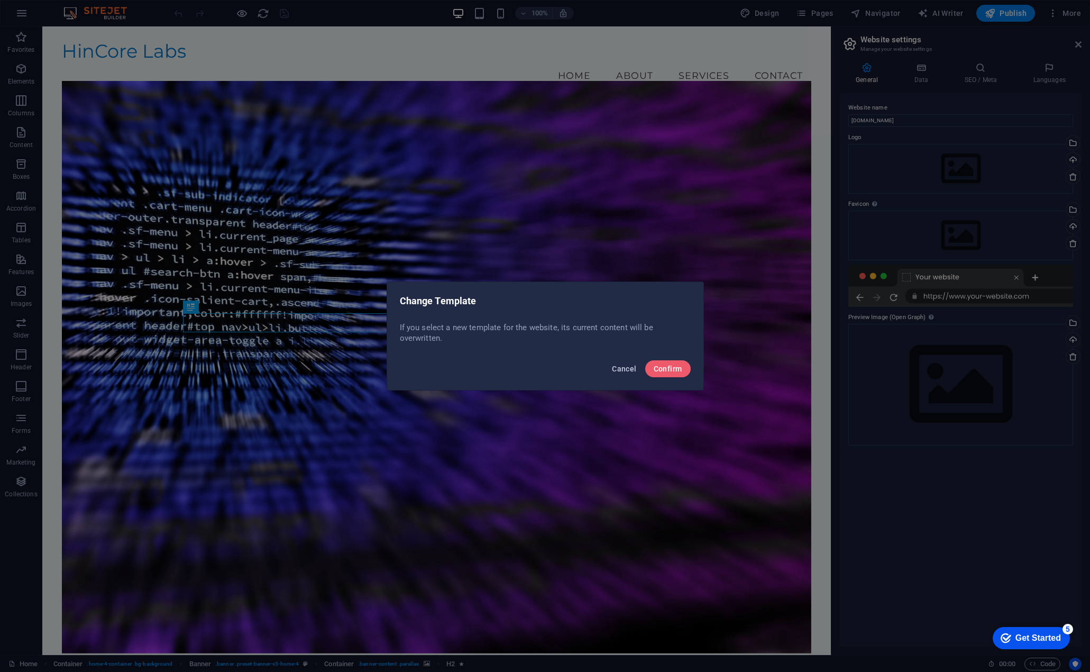
click at [621, 367] on span "Cancel" at bounding box center [624, 368] width 24 height 8
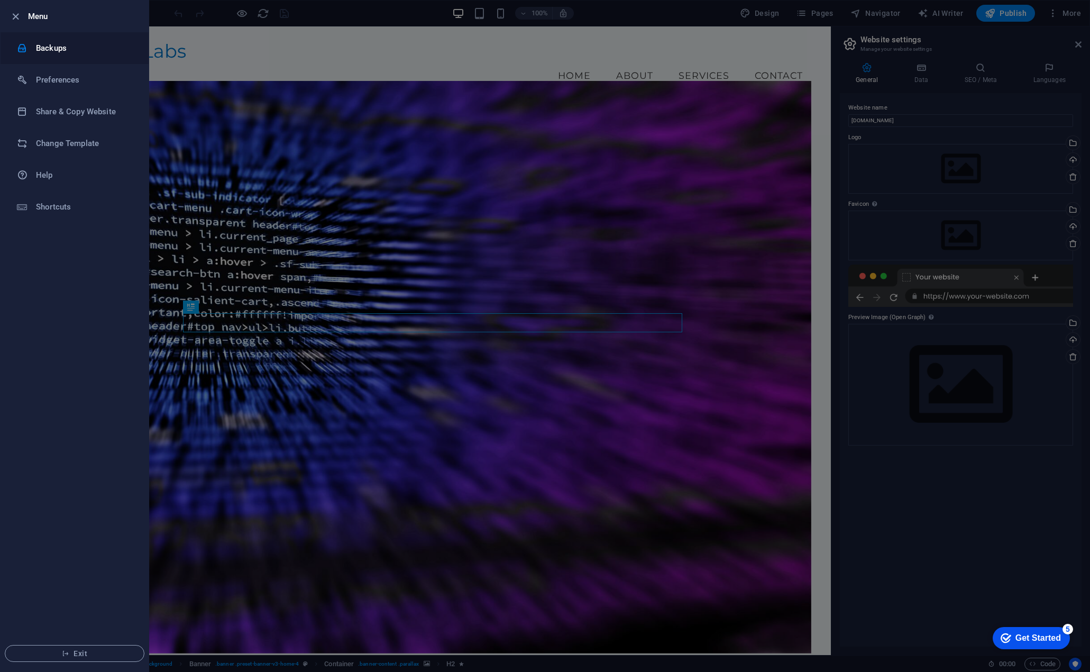
click at [44, 46] on h6 "Backups" at bounding box center [85, 48] width 98 height 13
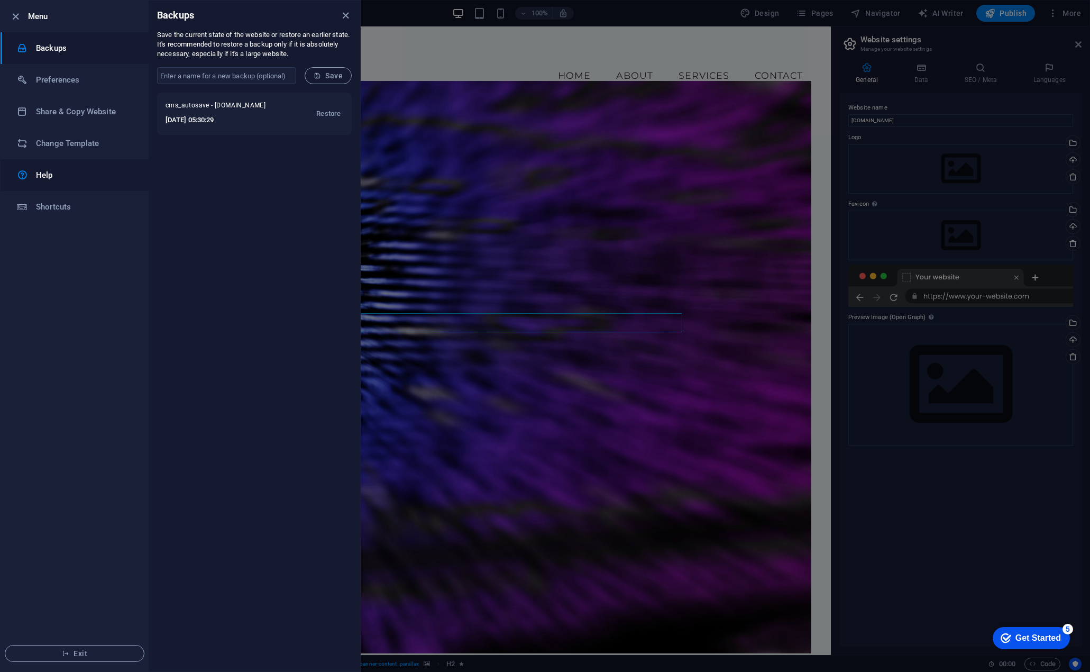
click at [41, 175] on h6 "Help" at bounding box center [85, 175] width 98 height 13
click at [51, 85] on h6 "Preferences" at bounding box center [85, 80] width 98 height 13
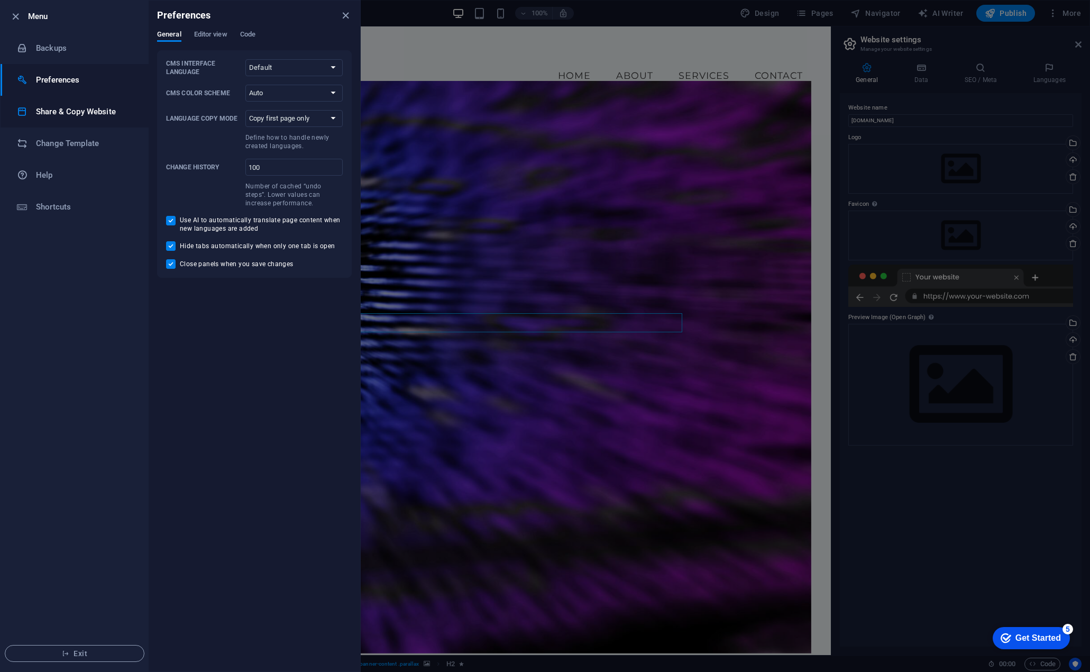
click at [46, 114] on h6 "Share & Copy Website" at bounding box center [85, 111] width 98 height 13
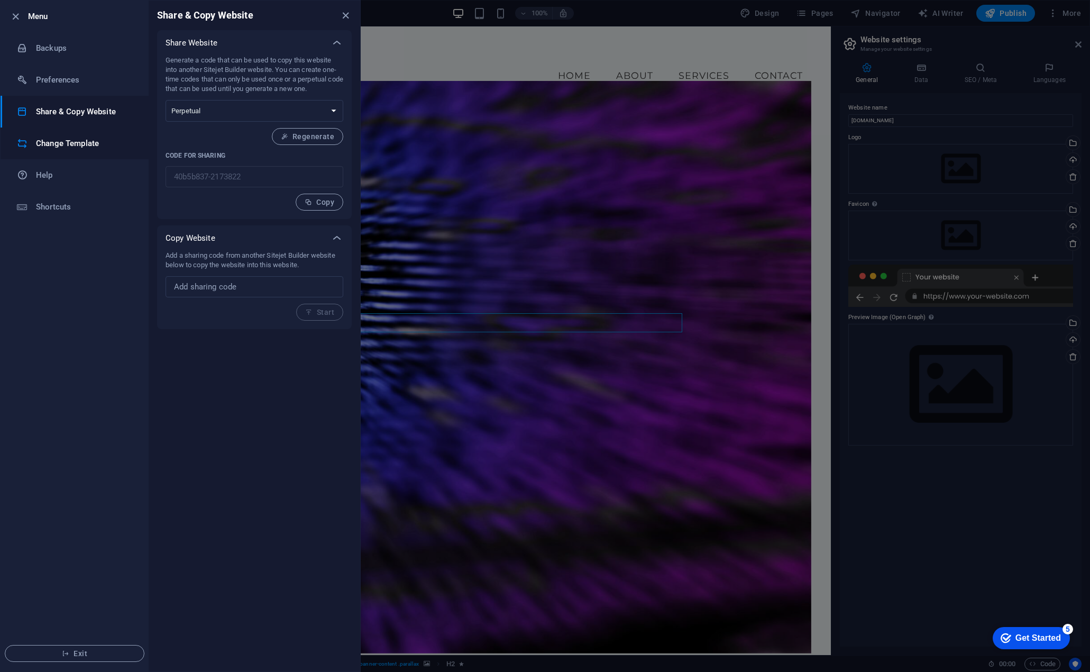
click at [57, 153] on li "Change Template" at bounding box center [75, 143] width 148 height 32
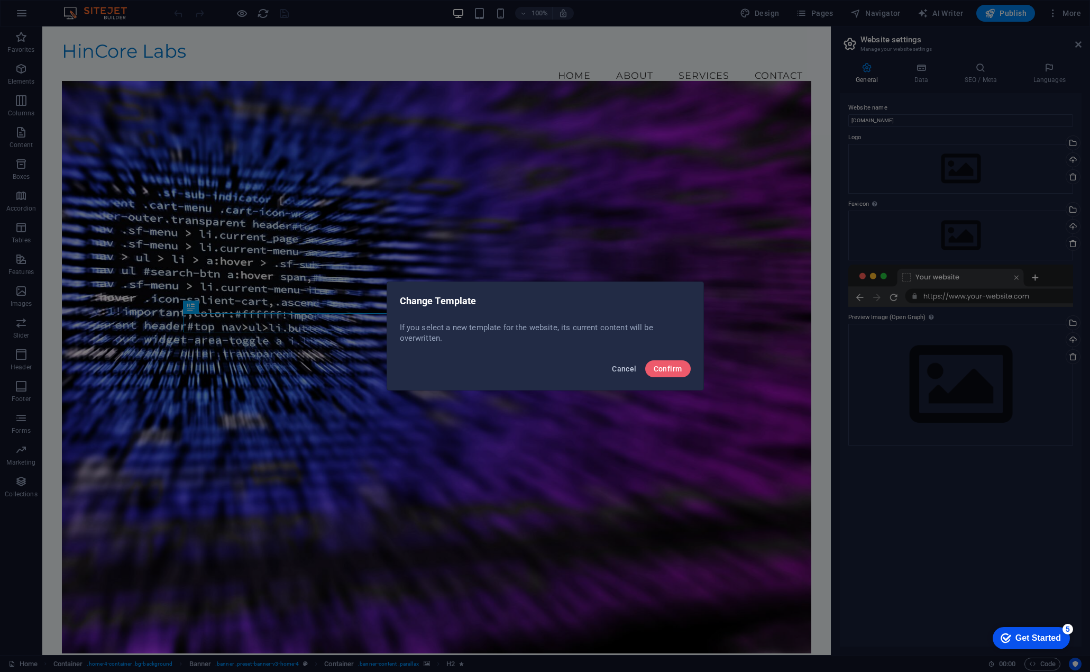
click at [624, 368] on span "Cancel" at bounding box center [624, 368] width 24 height 8
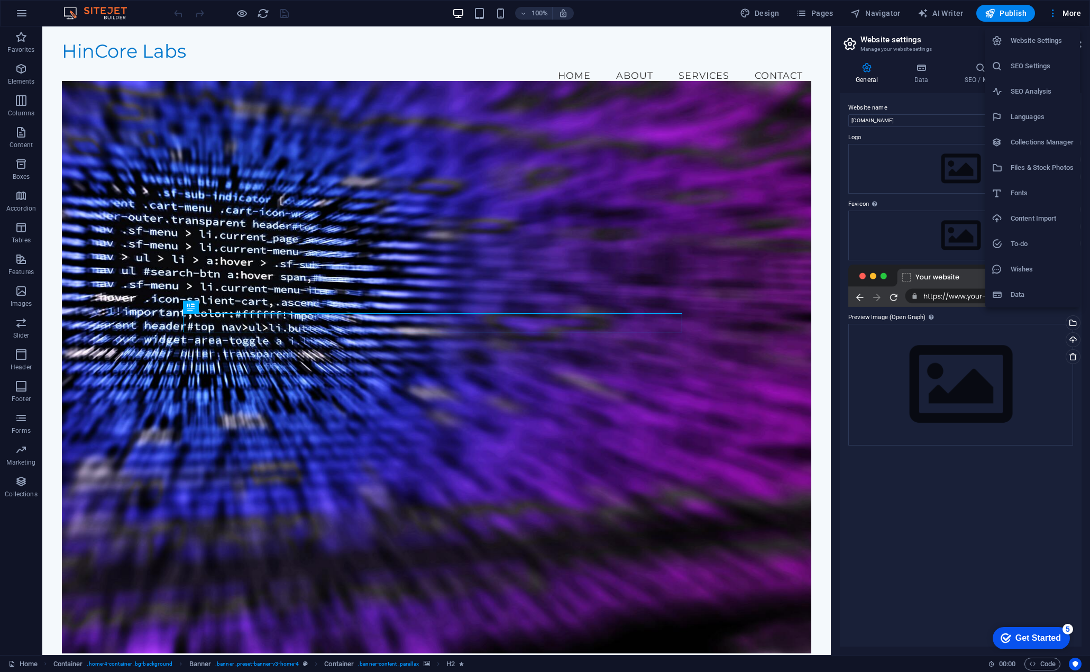
click at [1018, 294] on h6 "Data" at bounding box center [1042, 294] width 63 height 13
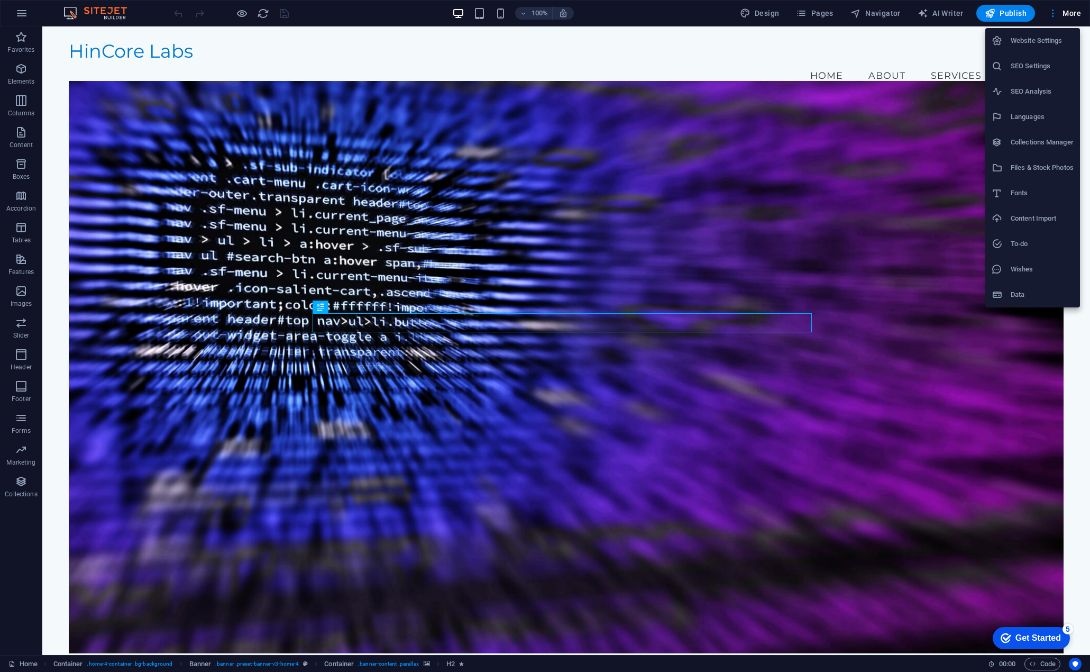
click at [23, 13] on div at bounding box center [545, 336] width 1090 height 672
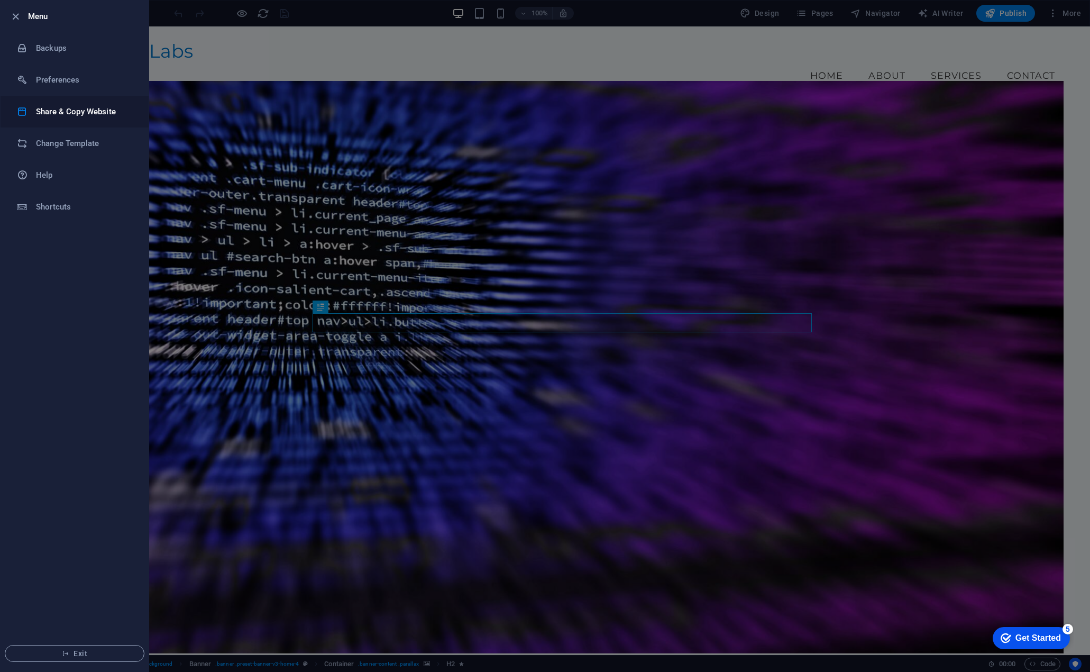
click at [55, 110] on h6 "Share & Copy Website" at bounding box center [85, 111] width 98 height 13
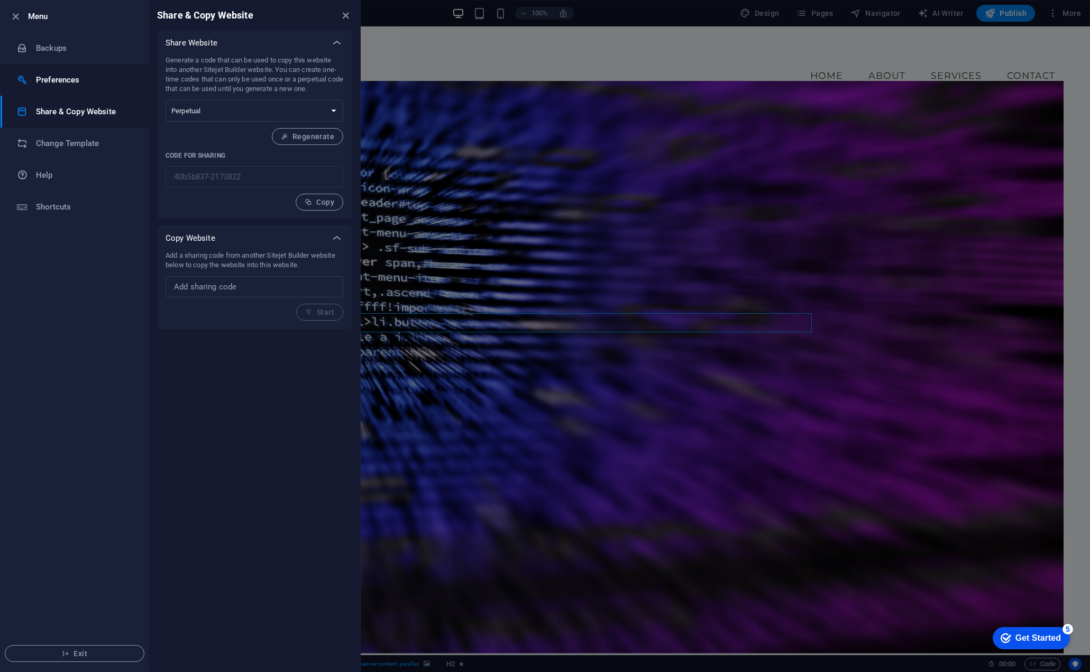
click at [36, 77] on h6 "Preferences" at bounding box center [85, 80] width 98 height 13
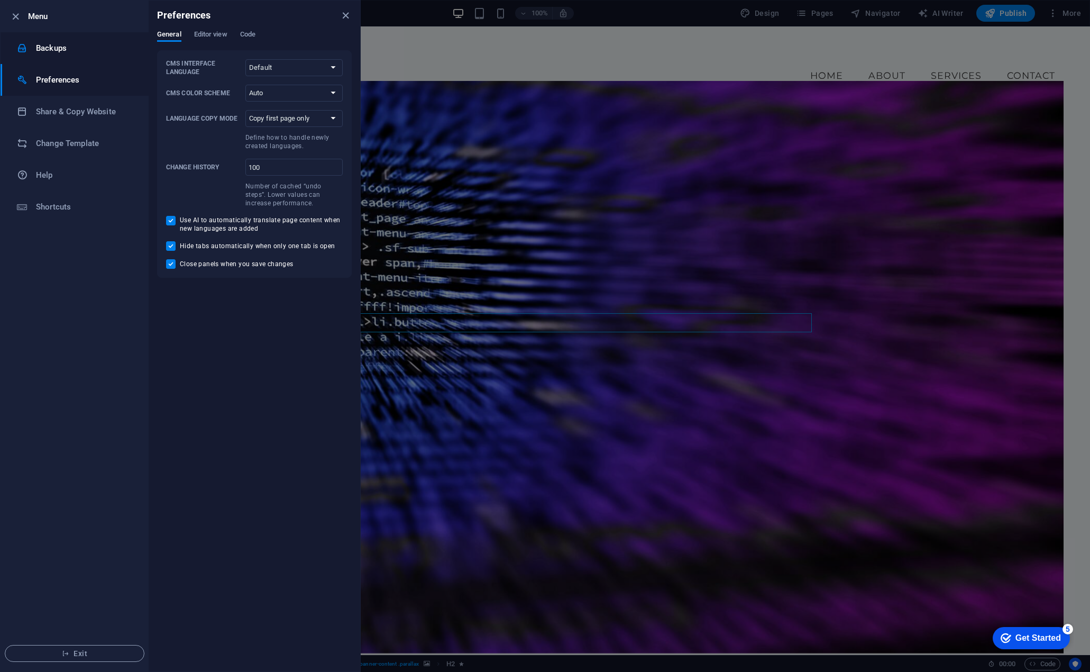
click at [44, 48] on h6 "Backups" at bounding box center [85, 48] width 98 height 13
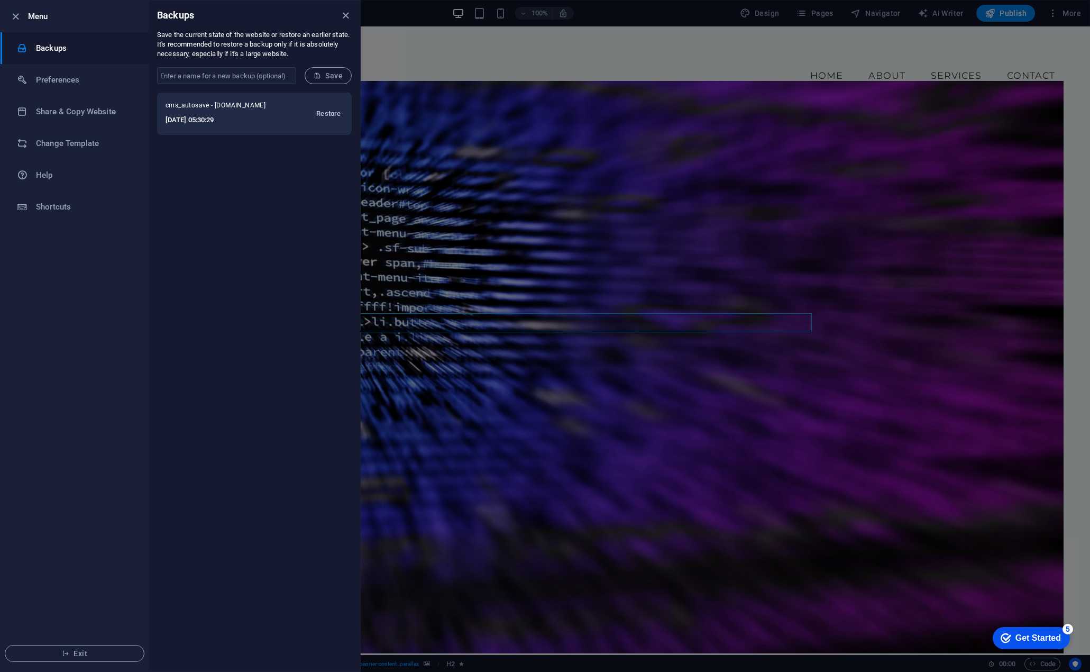
click at [323, 116] on span "Restore" at bounding box center [328, 113] width 24 height 13
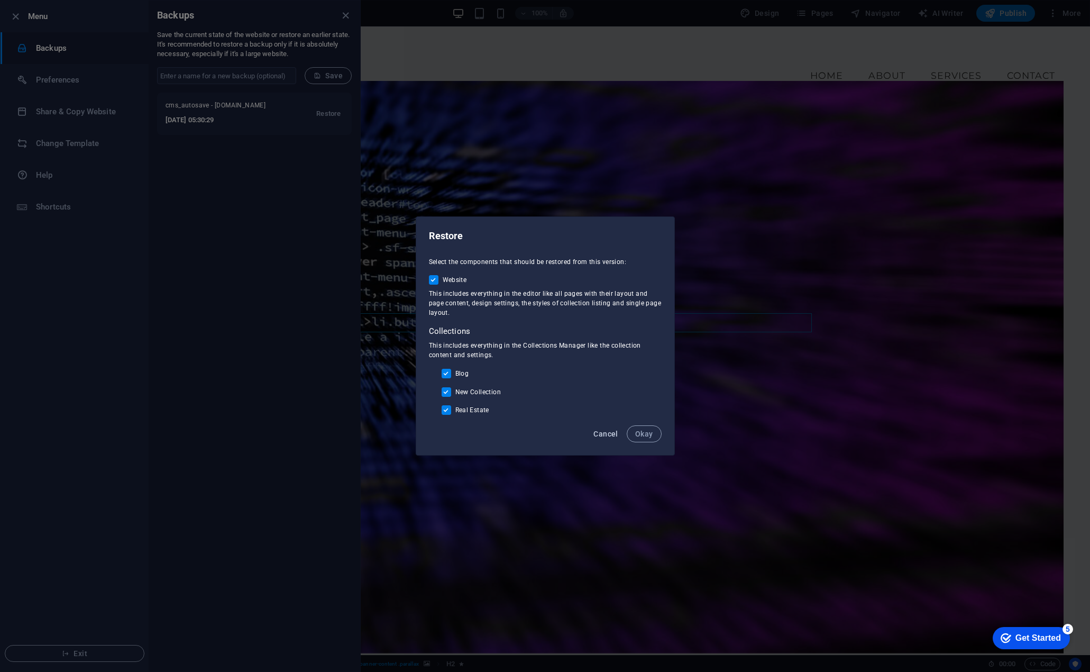
click at [608, 434] on span "Cancel" at bounding box center [605, 433] width 24 height 8
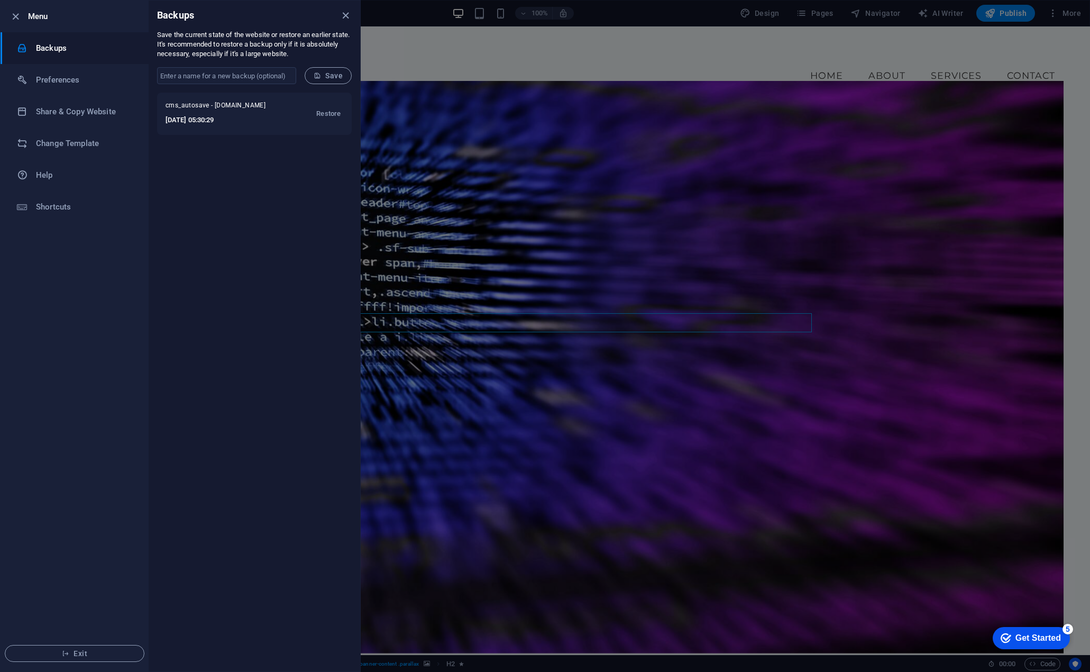
drag, startPoint x: 196, startPoint y: 113, endPoint x: 190, endPoint y: 188, distance: 75.9
click at [190, 188] on div "cms_autosave - hincorelabs.com 2025-09-07 05:30:29 Restore" at bounding box center [255, 382] width 212 height 579
click at [41, 178] on h6 "Help" at bounding box center [85, 175] width 98 height 13
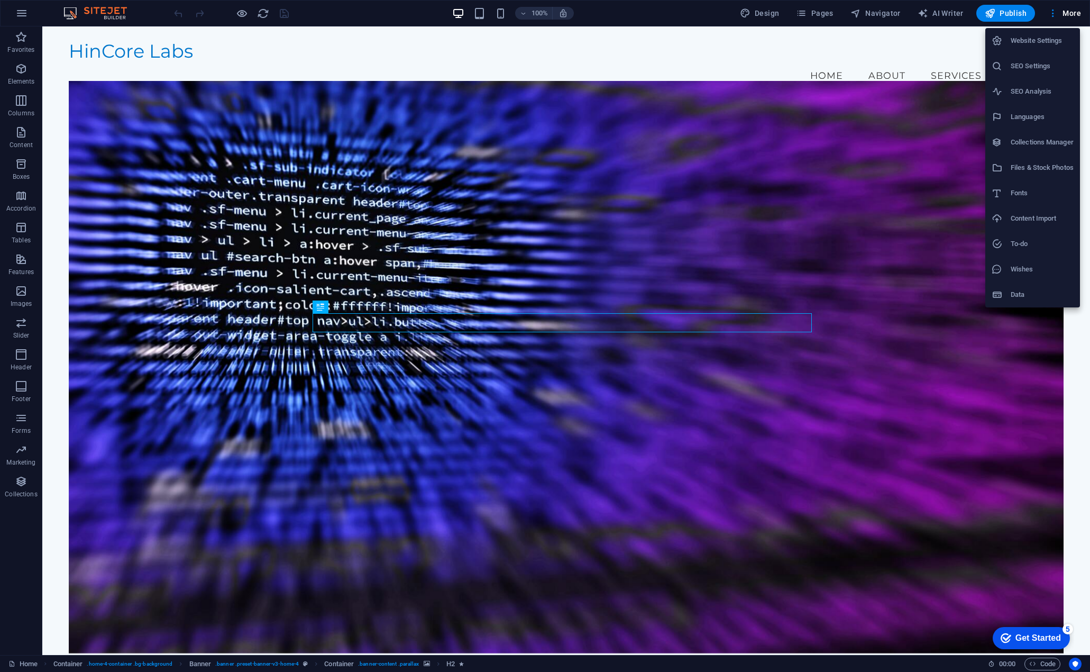
click at [1022, 44] on h6 "Website Settings" at bounding box center [1042, 40] width 63 height 13
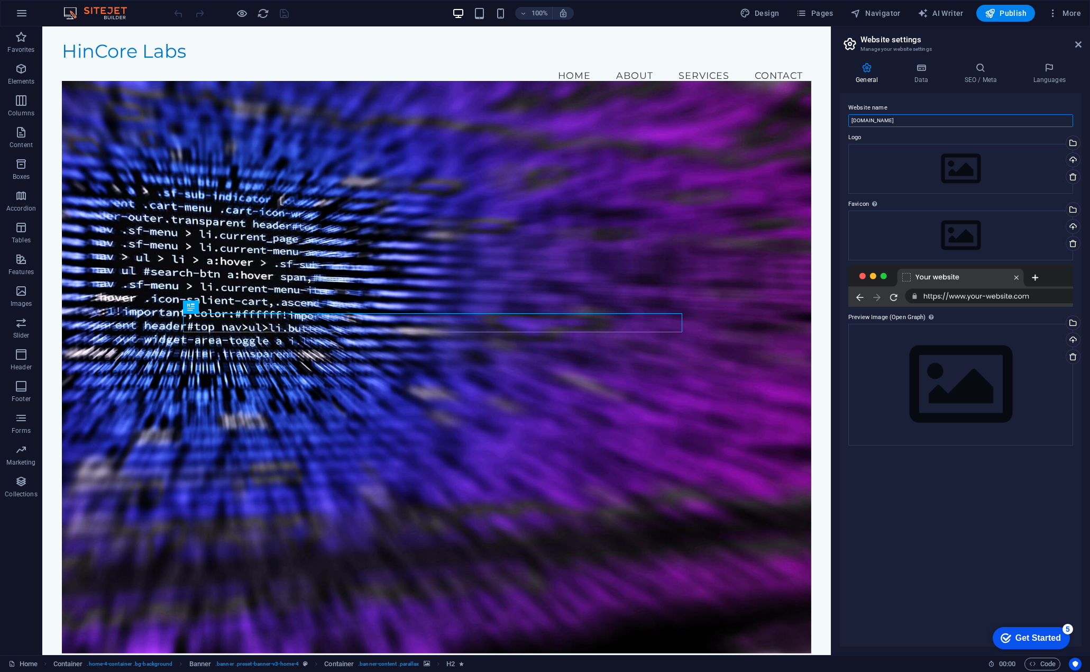
drag, startPoint x: 939, startPoint y: 145, endPoint x: 737, endPoint y: 121, distance: 203.4
click at [894, 124] on input "[DOMAIN_NAME]" at bounding box center [960, 120] width 225 height 13
type input "h"
click at [898, 97] on div "Website name Logo Drag files here, click to choose files or select files from F…" at bounding box center [961, 369] width 242 height 553
click at [921, 68] on icon at bounding box center [921, 67] width 46 height 11
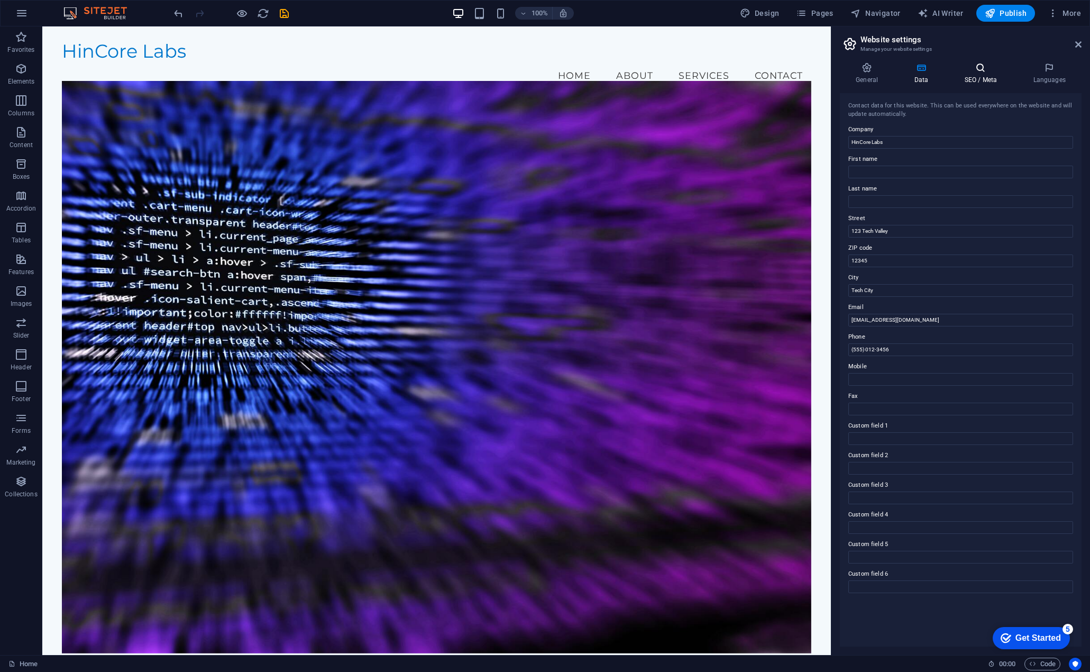
click at [982, 78] on h4 "SEO / Meta" at bounding box center [982, 73] width 69 height 22
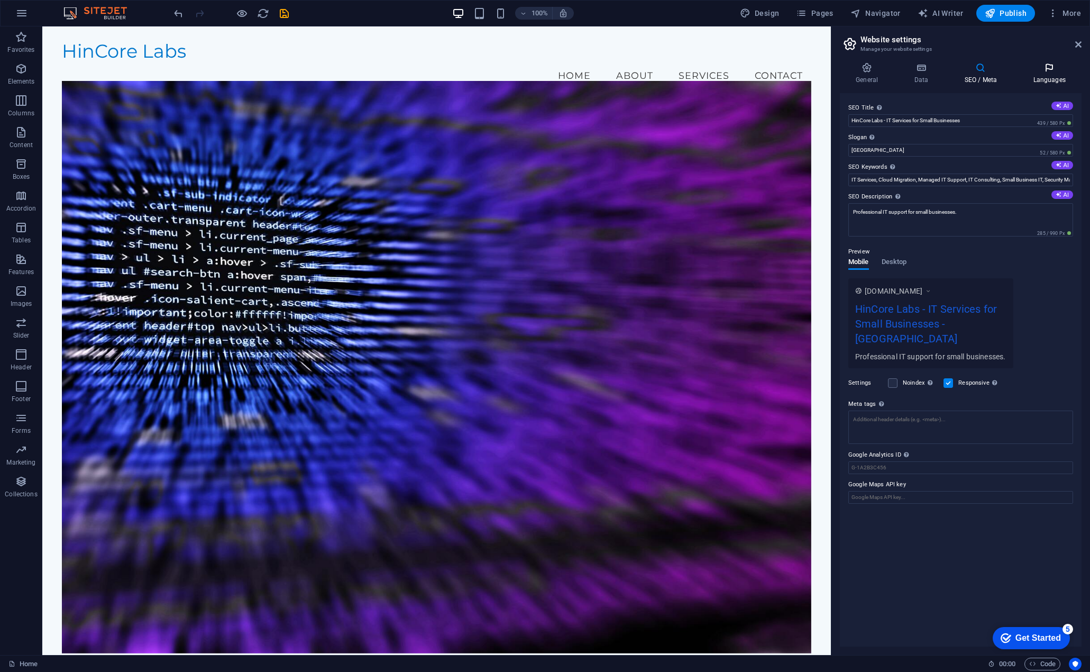
click at [1046, 72] on icon at bounding box center [1049, 67] width 65 height 11
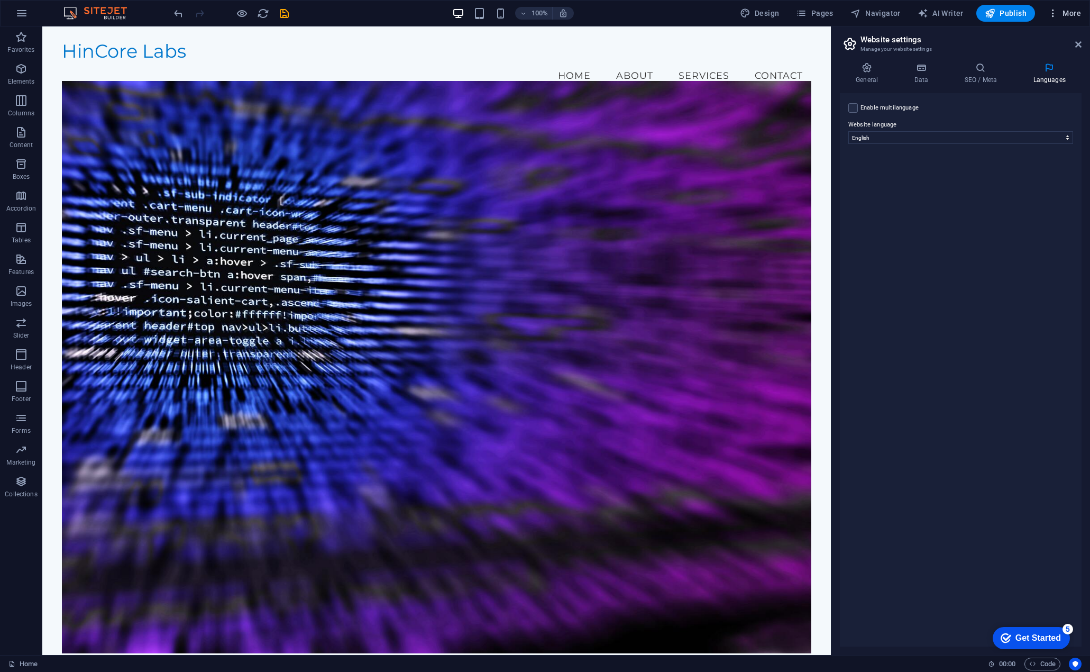
click at [1017, 291] on h6 "Data" at bounding box center [1042, 294] width 63 height 13
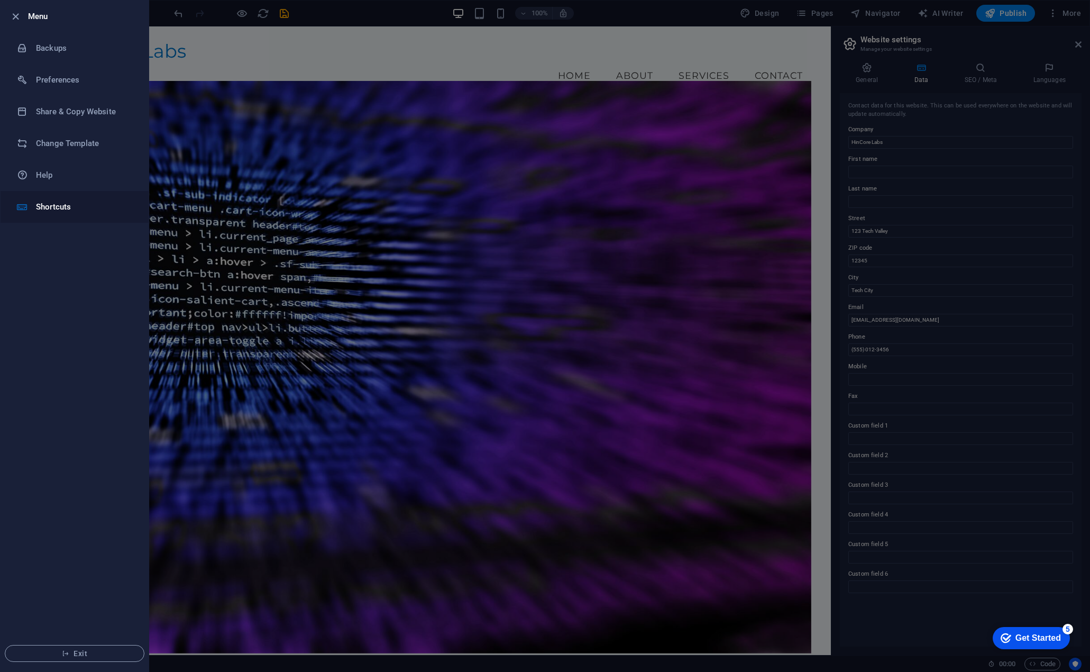
click at [39, 206] on h6 "Shortcuts" at bounding box center [85, 206] width 98 height 13
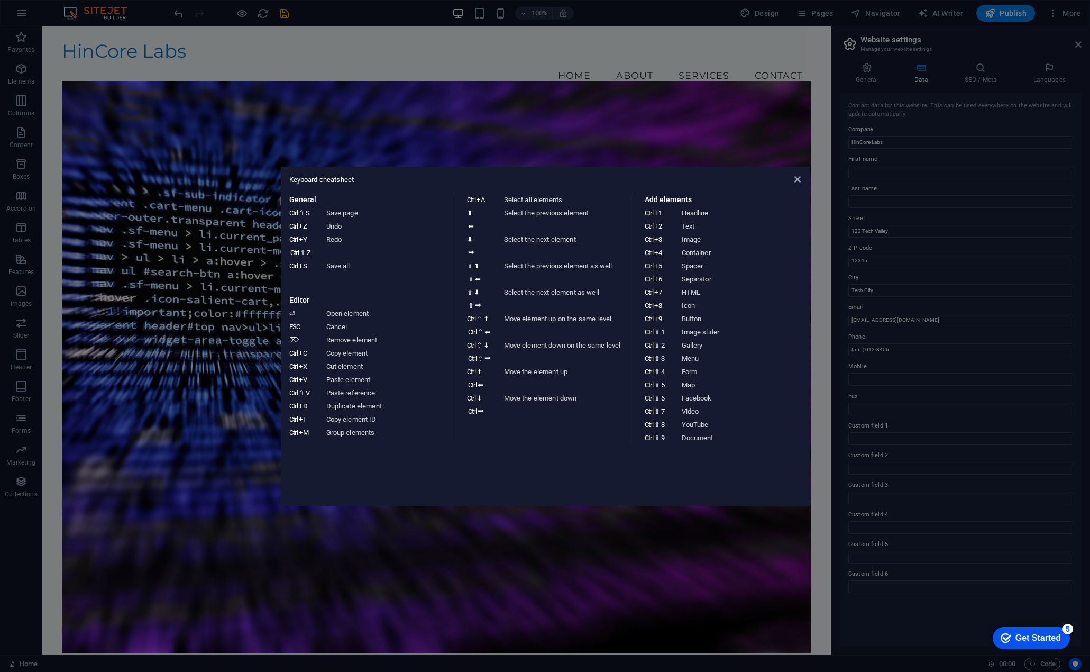
click at [801, 180] on div "Keyboard cheatsheet General Ctrl ⇧ S Save page Ctrl Z Undo Ctrl Y Ctrl ⇧ Z Redo…" at bounding box center [545, 336] width 529 height 339
click at [802, 181] on div "Keyboard cheatsheet General Ctrl ⇧ S Save page Ctrl Z Undo Ctrl Y Ctrl ⇧ Z Redo…" at bounding box center [545, 336] width 529 height 339
click at [794, 179] on icon at bounding box center [797, 179] width 6 height 8
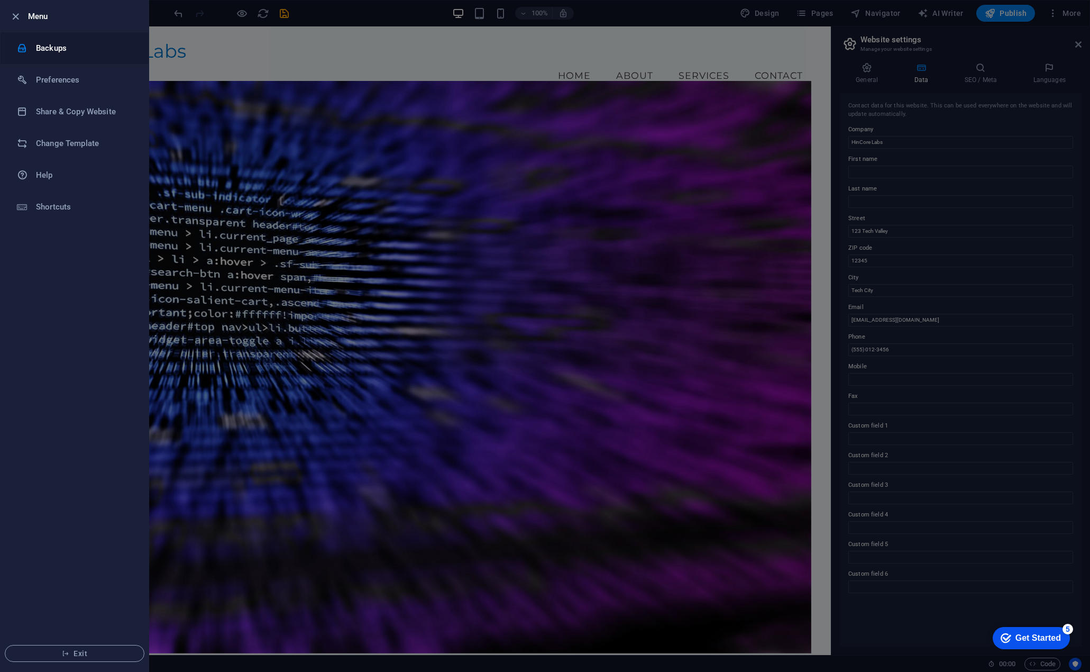
click at [51, 44] on h6 "Backups" at bounding box center [85, 48] width 98 height 13
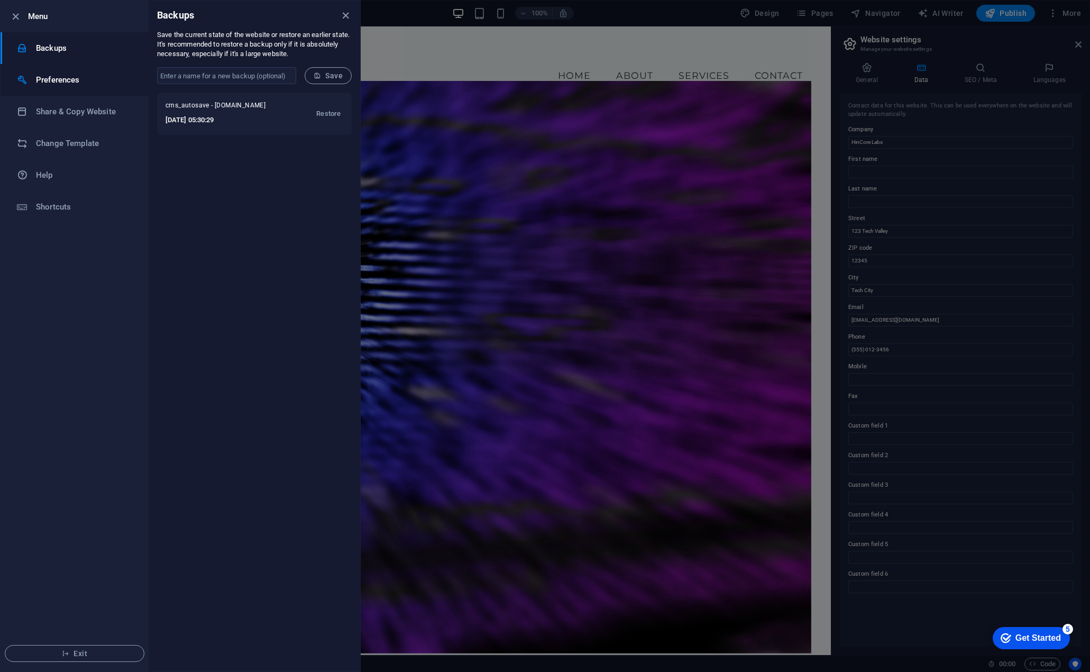
click at [65, 74] on h6 "Preferences" at bounding box center [85, 80] width 98 height 13
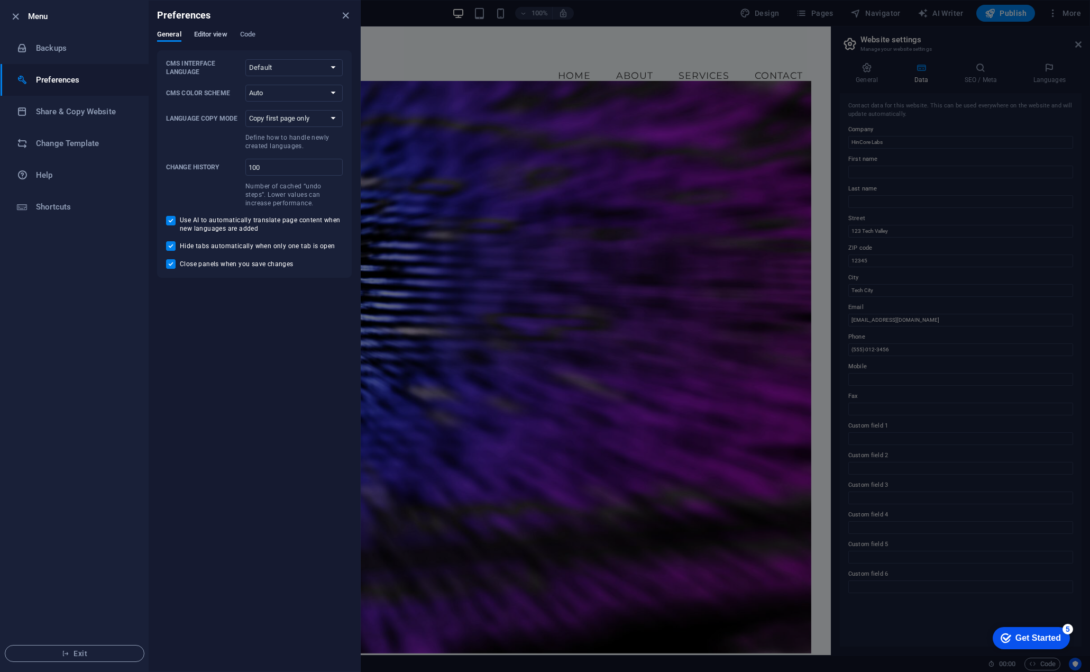
click at [208, 33] on span "Editor view" at bounding box center [210, 35] width 33 height 15
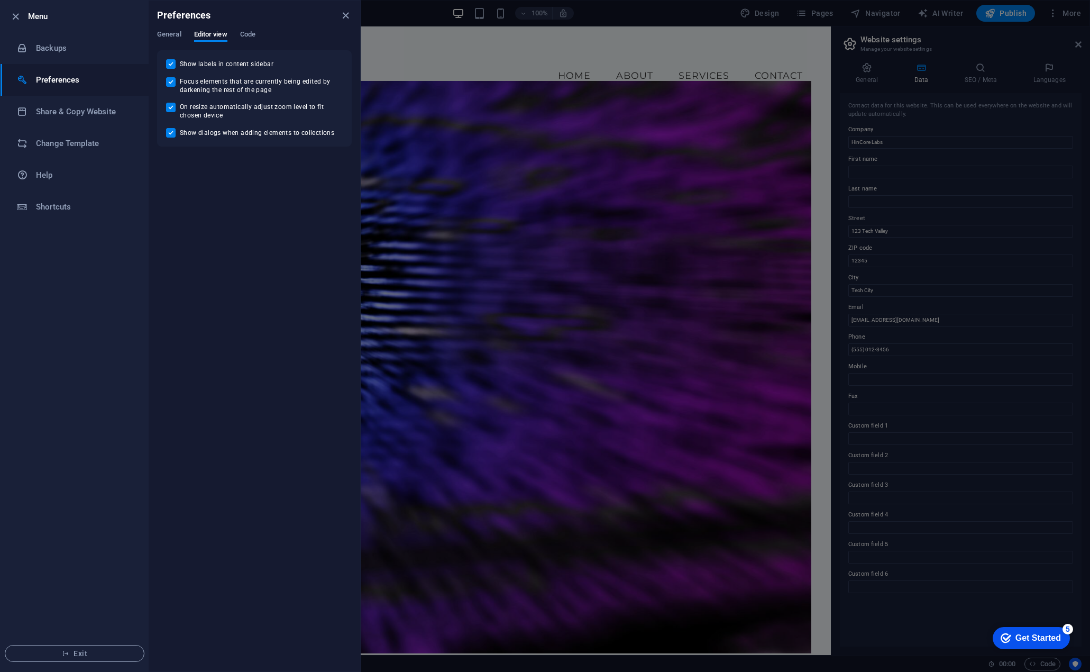
click at [240, 32] on div "General Editor view Code" at bounding box center [254, 40] width 195 height 20
click at [245, 33] on span "Code" at bounding box center [247, 35] width 15 height 15
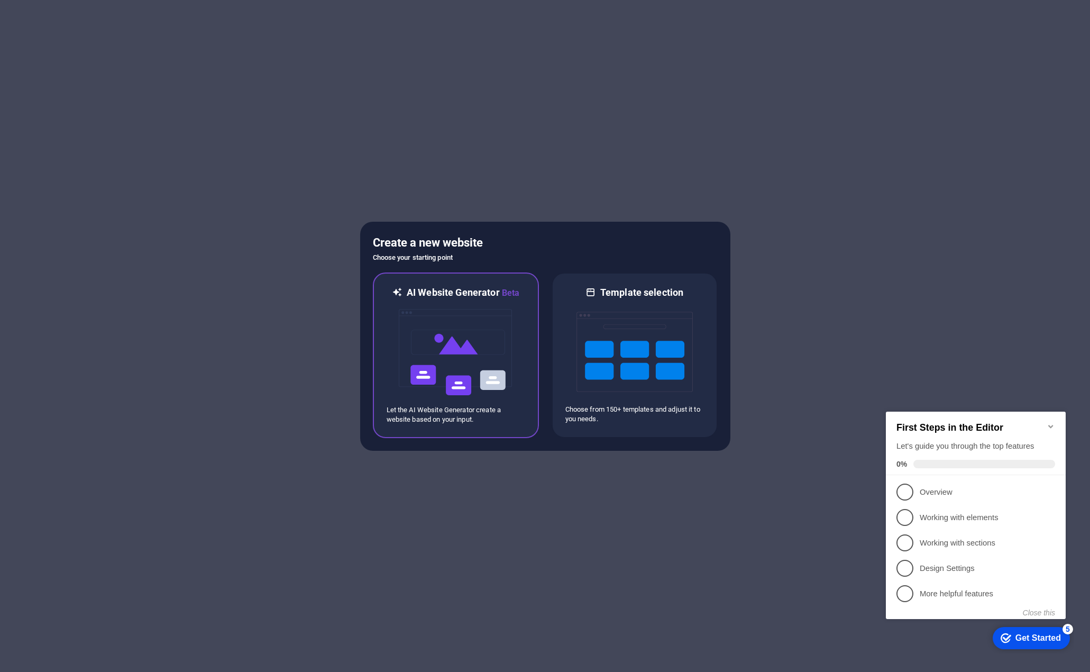
click at [445, 344] on img at bounding box center [456, 352] width 116 height 106
